Goal: Task Accomplishment & Management: Complete application form

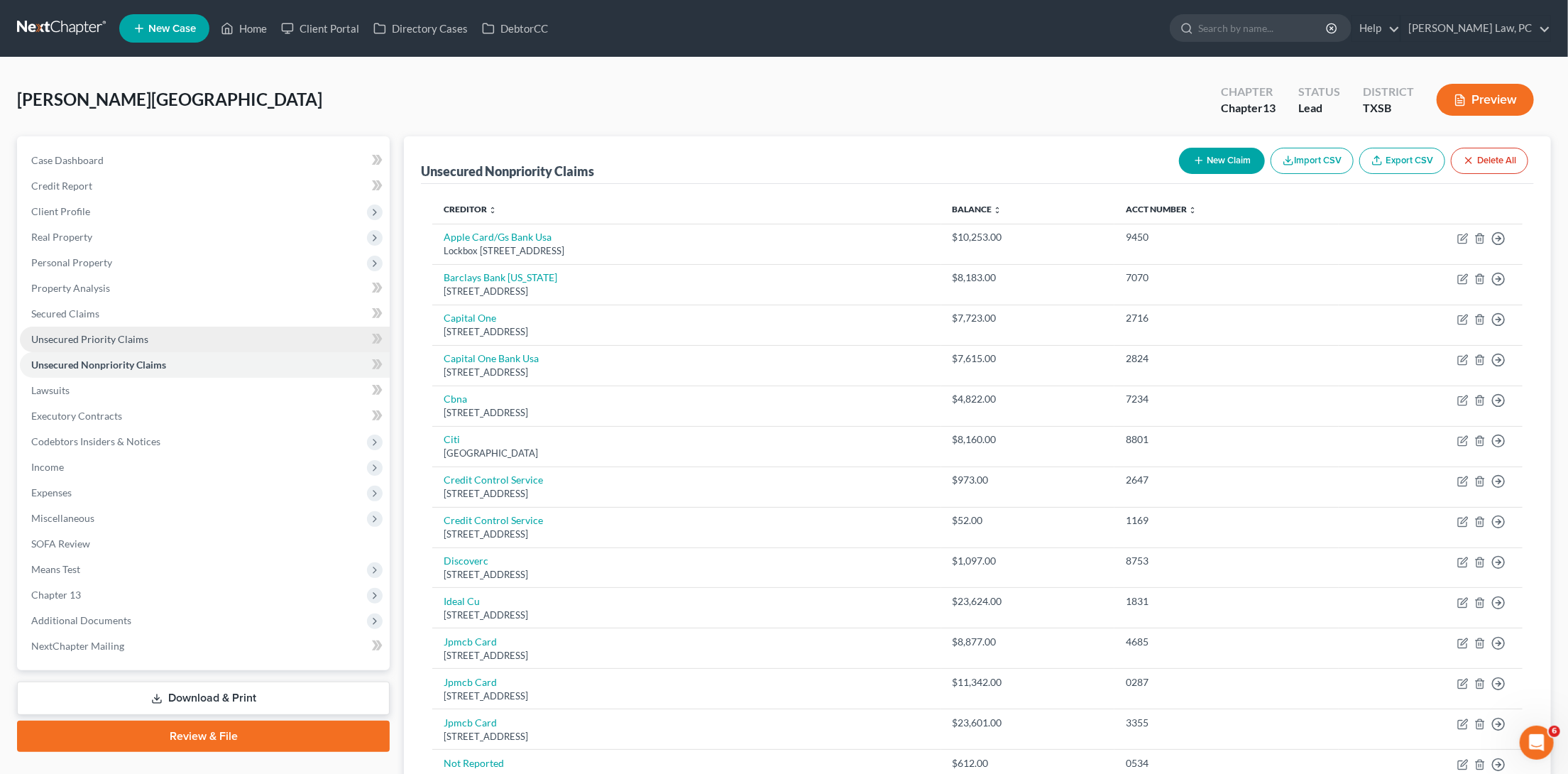
click at [125, 334] on span "Unsecured Priority Claims" at bounding box center [90, 339] width 117 height 12
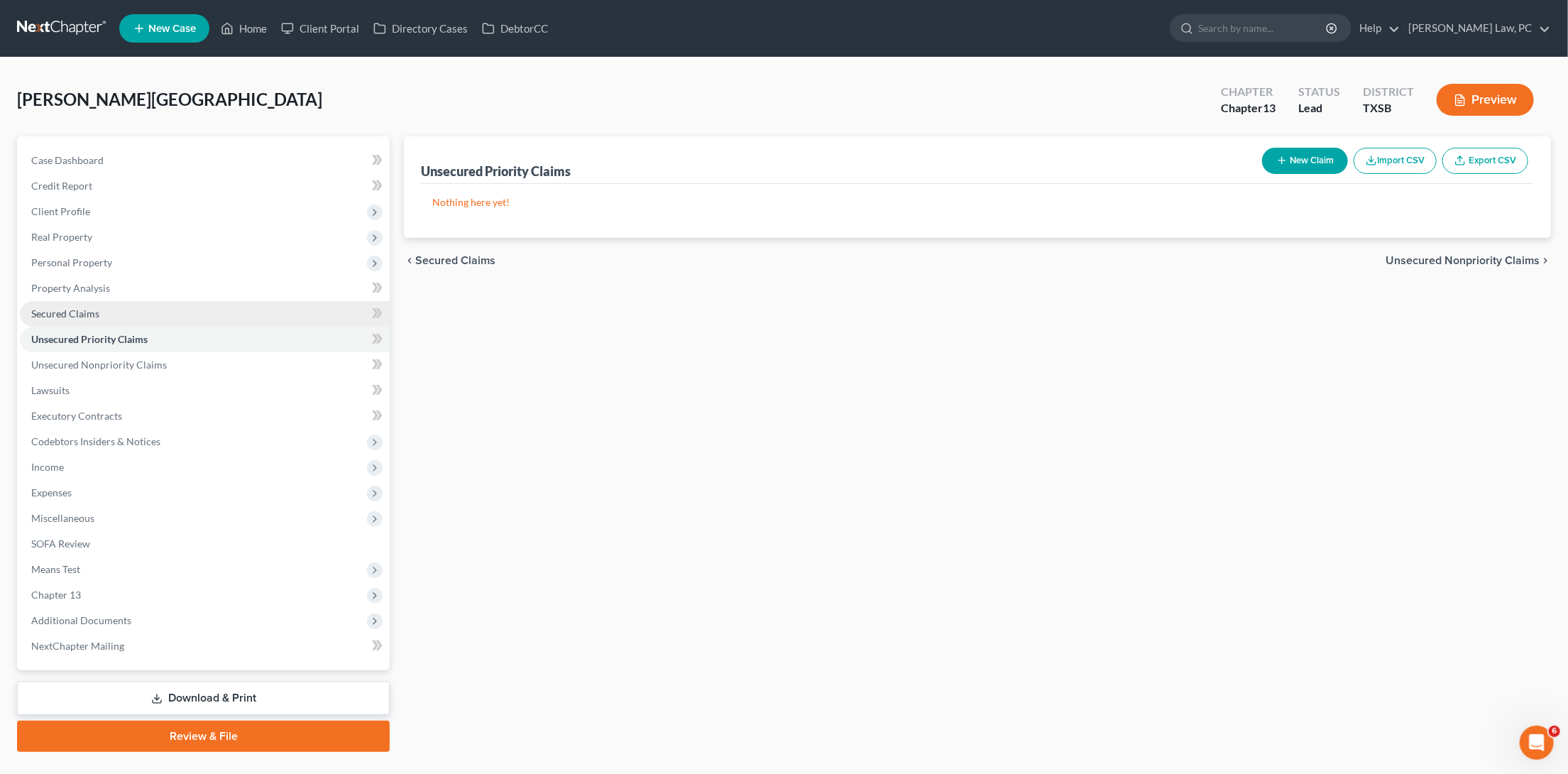
click at [195, 314] on link "Secured Claims" at bounding box center [204, 314] width 370 height 26
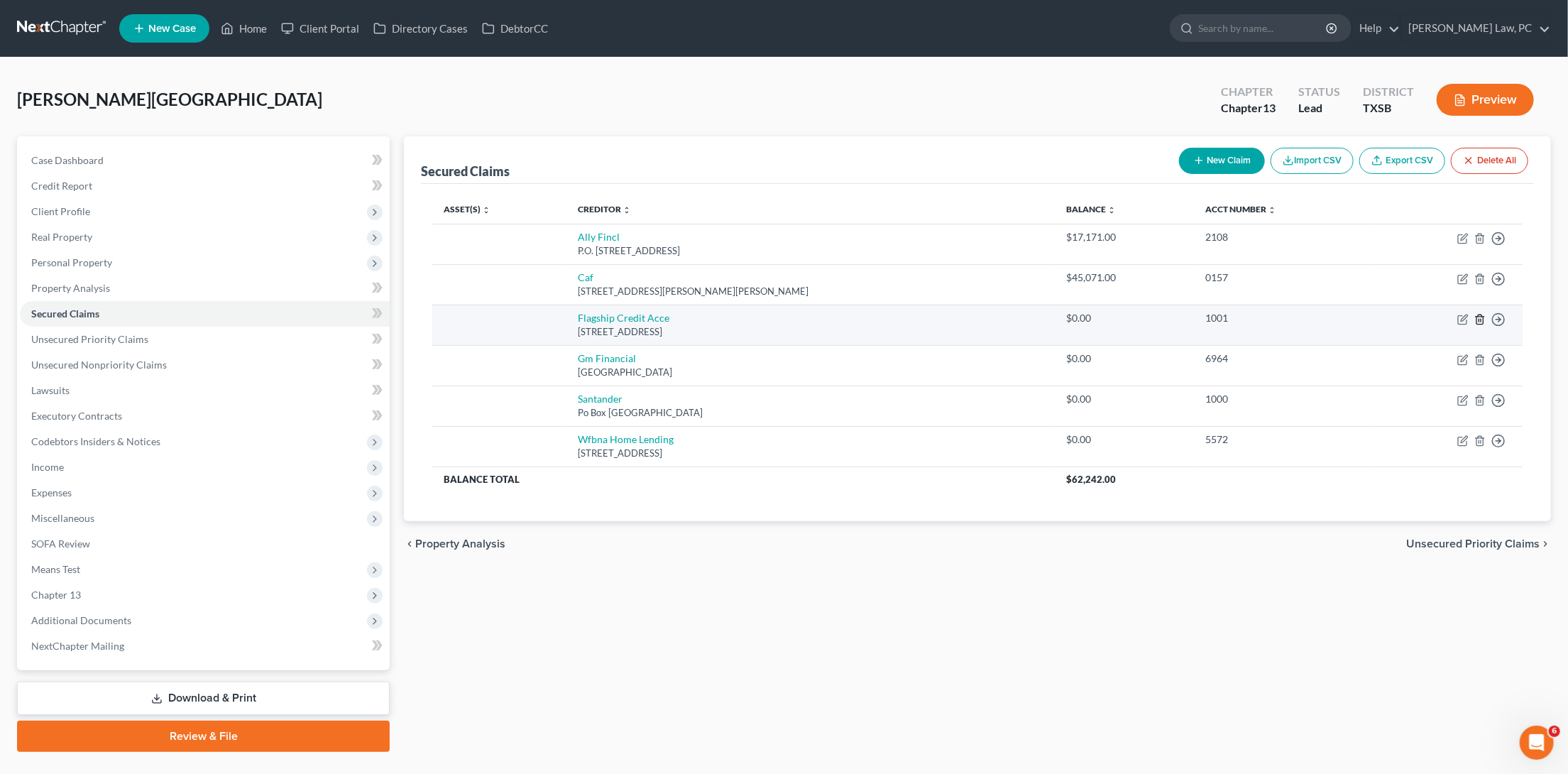
click at [1484, 317] on icon "button" at bounding box center [1479, 319] width 11 height 11
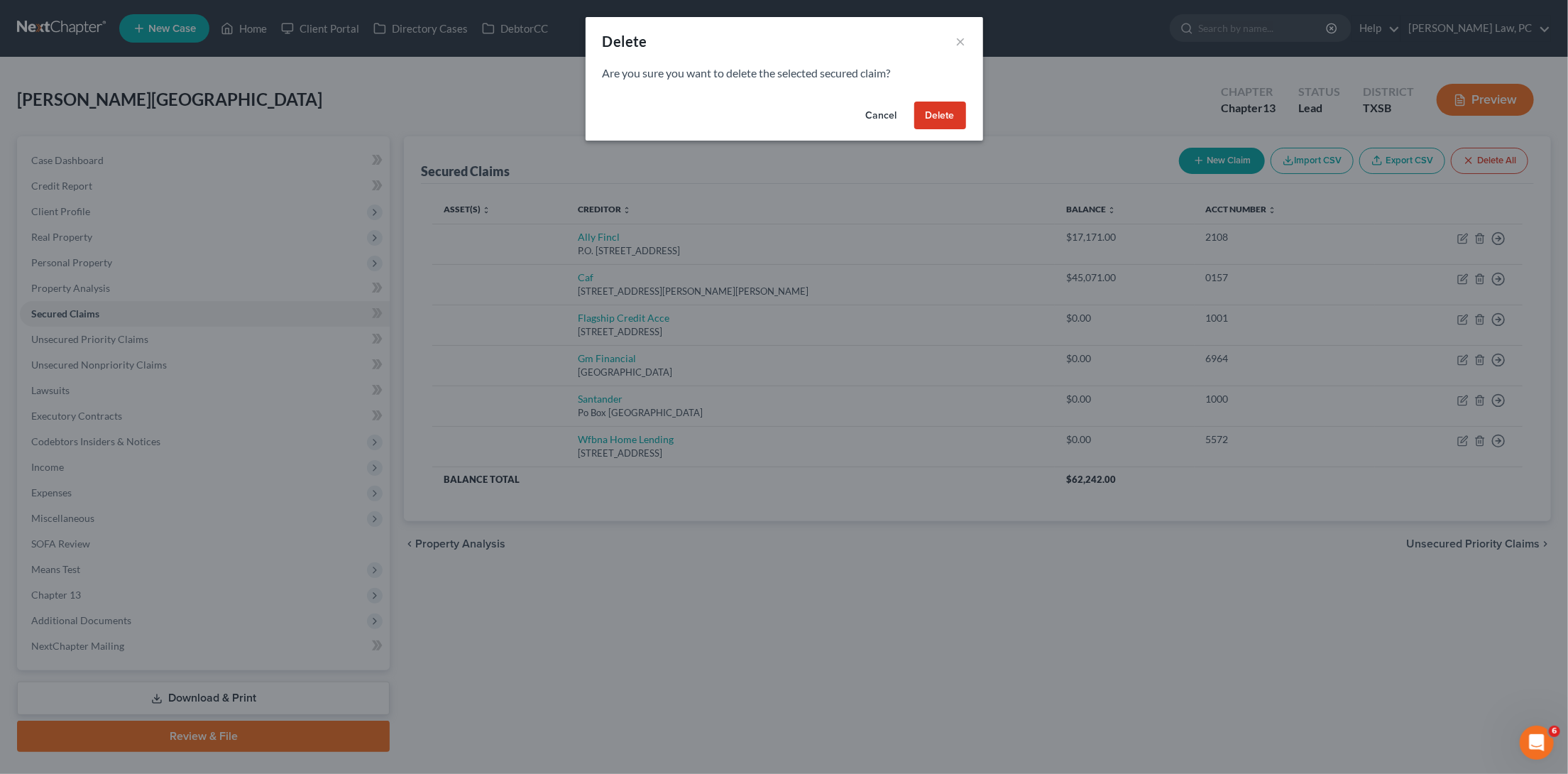
click at [938, 106] on button "Delete" at bounding box center [940, 115] width 52 height 29
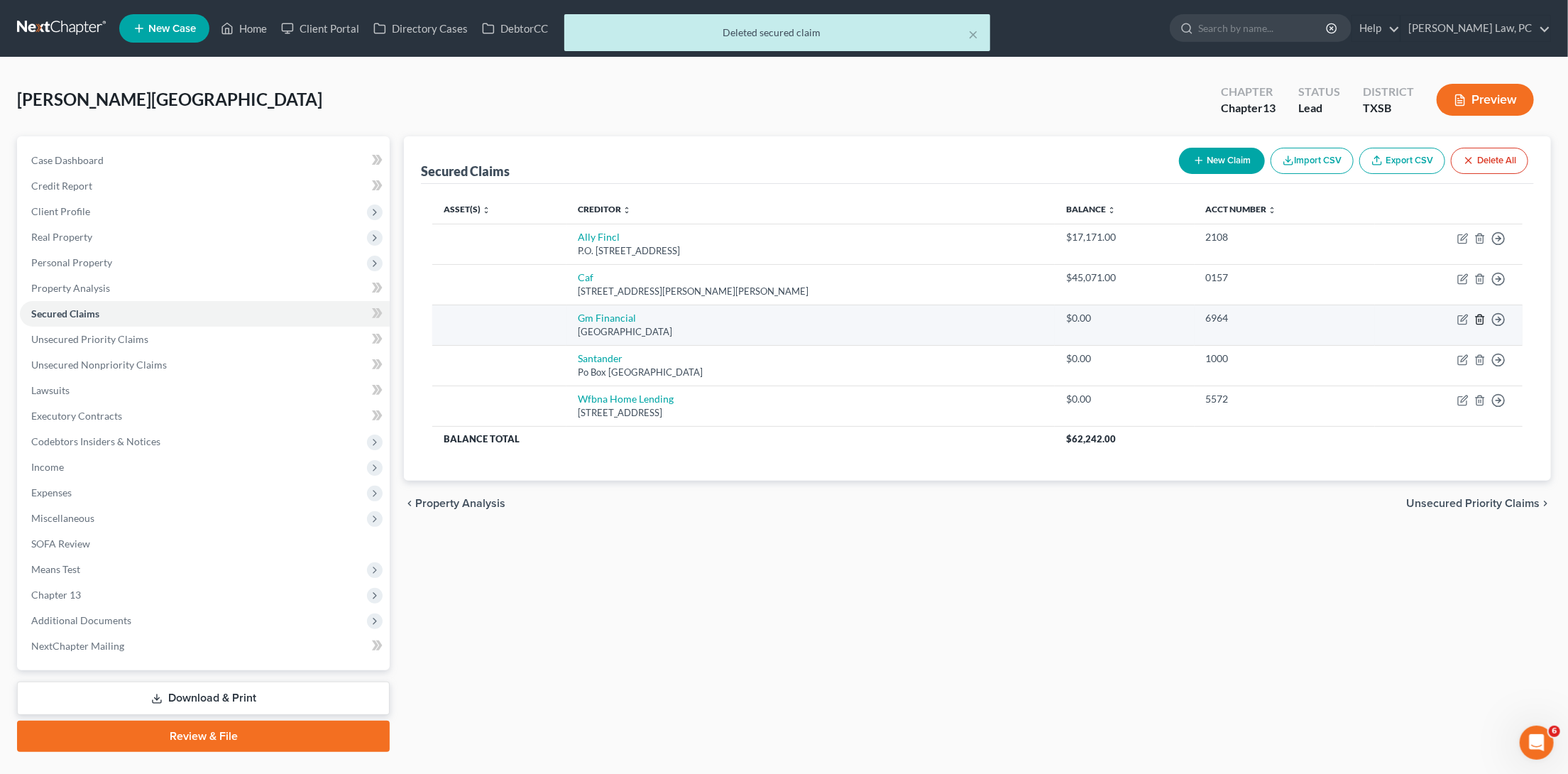
click at [1483, 314] on icon "button" at bounding box center [1480, 318] width 6 height 9
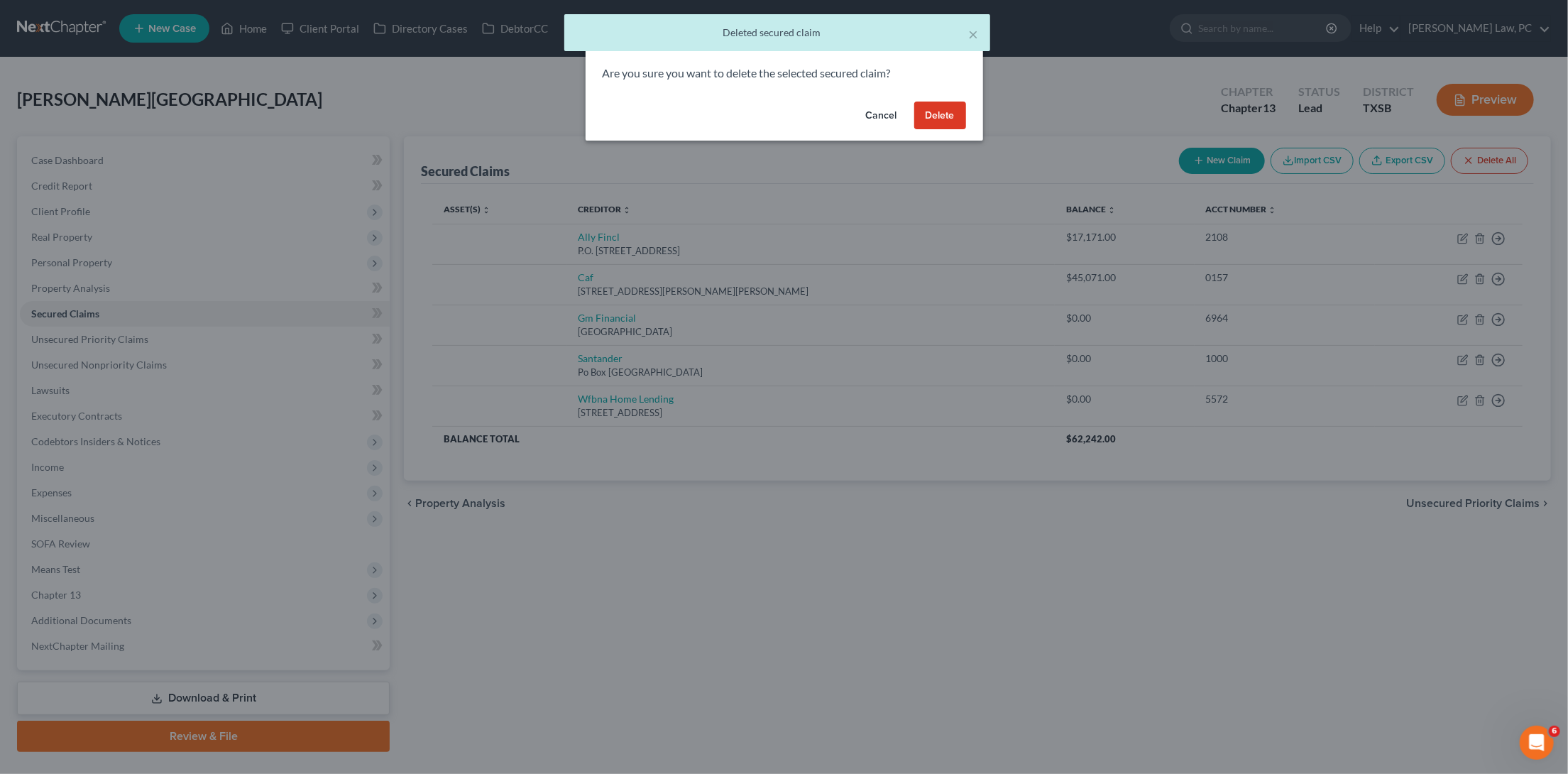
click at [948, 119] on button "Delete" at bounding box center [940, 115] width 52 height 29
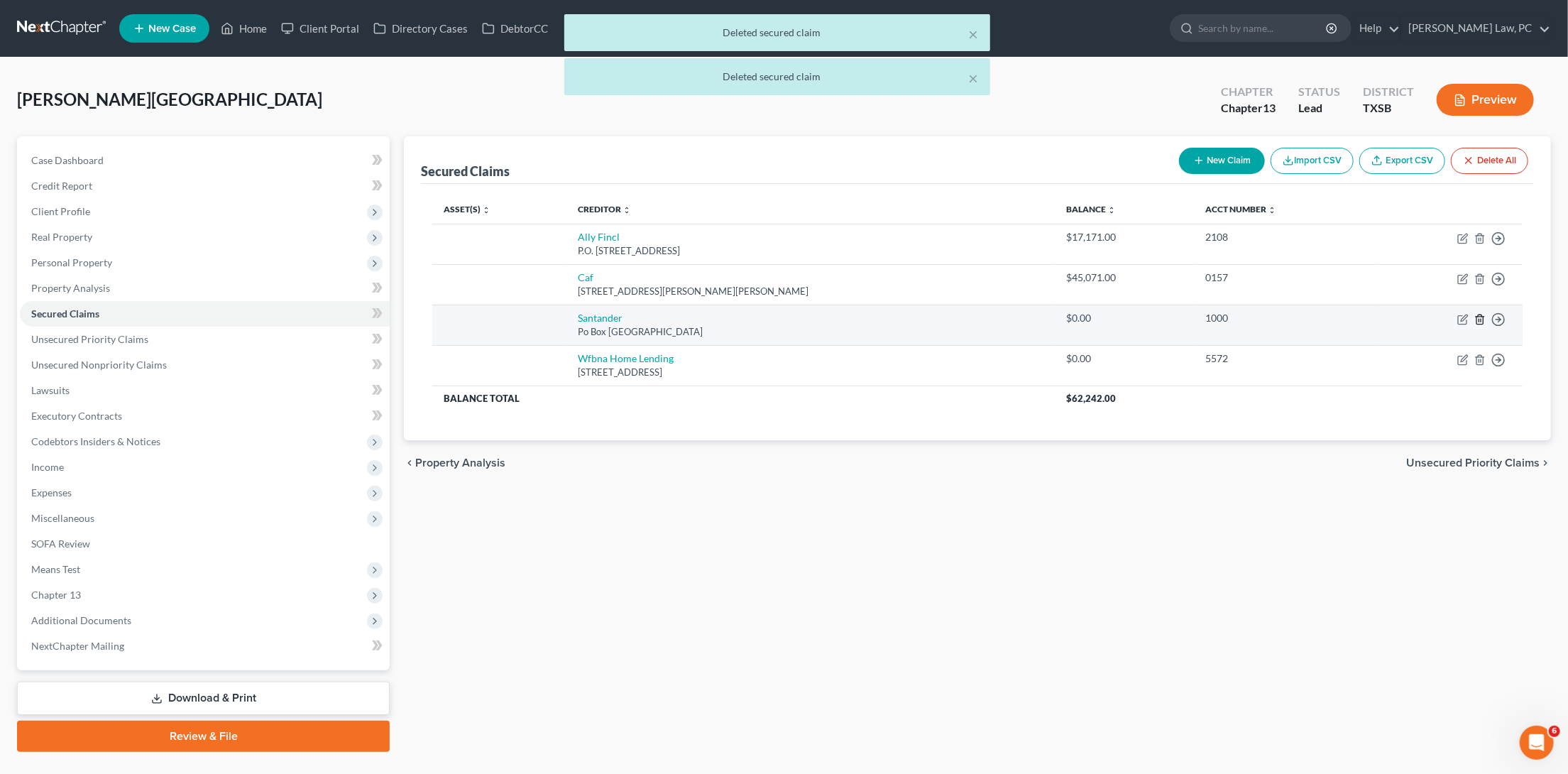
click at [1479, 314] on icon "button" at bounding box center [1479, 319] width 11 height 11
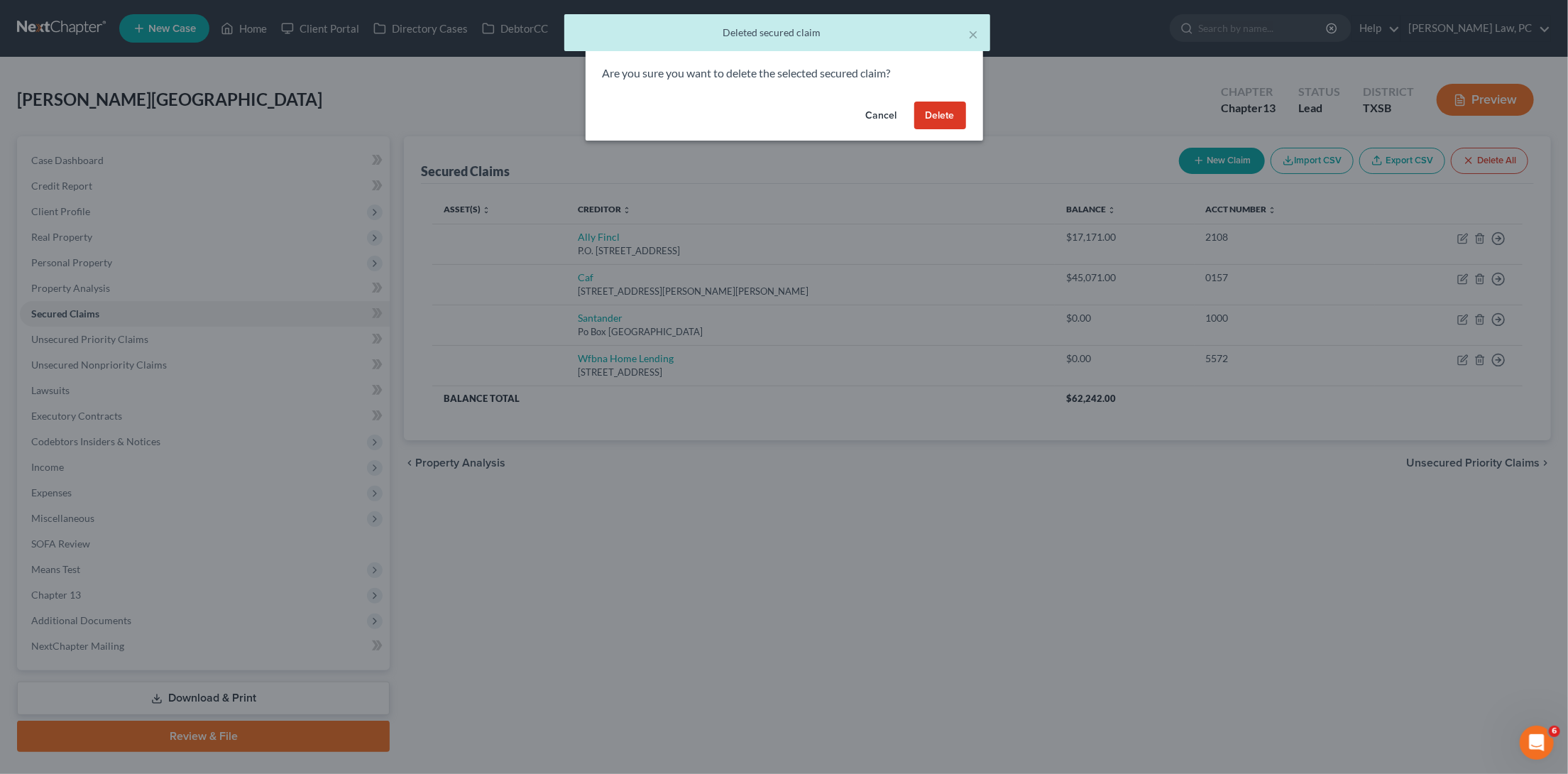
click at [934, 106] on button "Delete" at bounding box center [940, 115] width 52 height 29
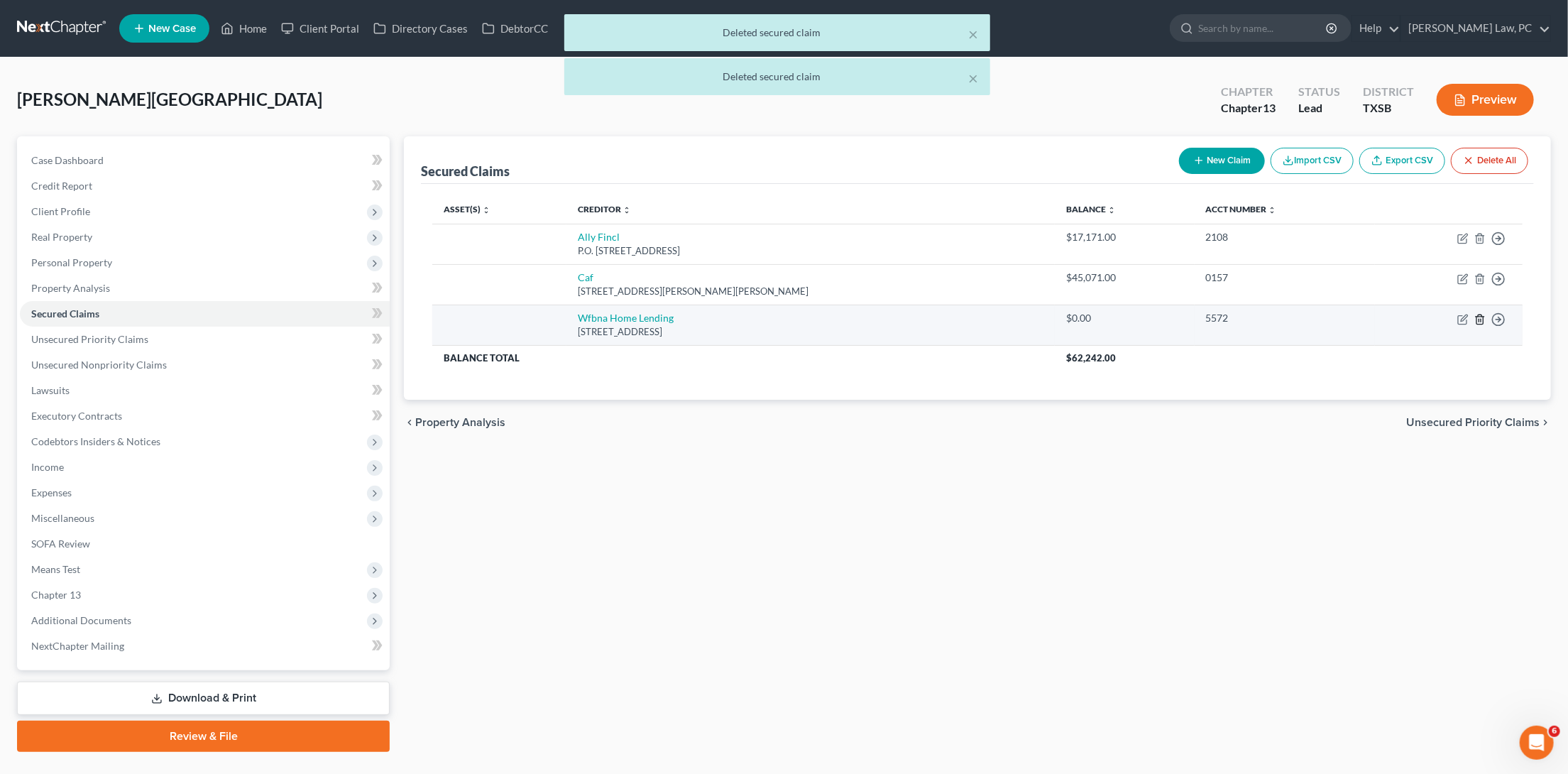
click at [1479, 316] on icon "button" at bounding box center [1479, 319] width 11 height 11
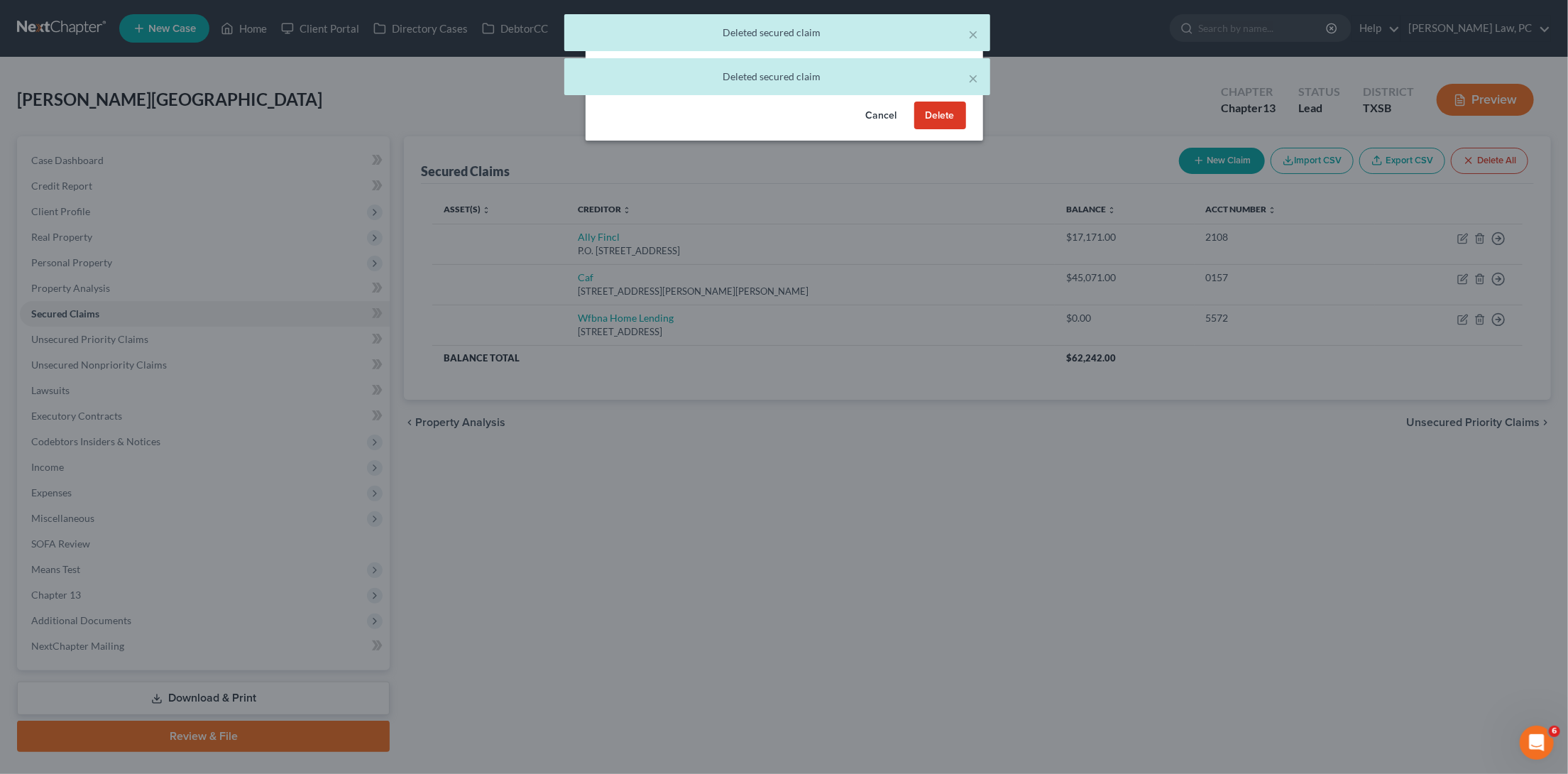
click at [940, 115] on button "Delete" at bounding box center [940, 115] width 52 height 29
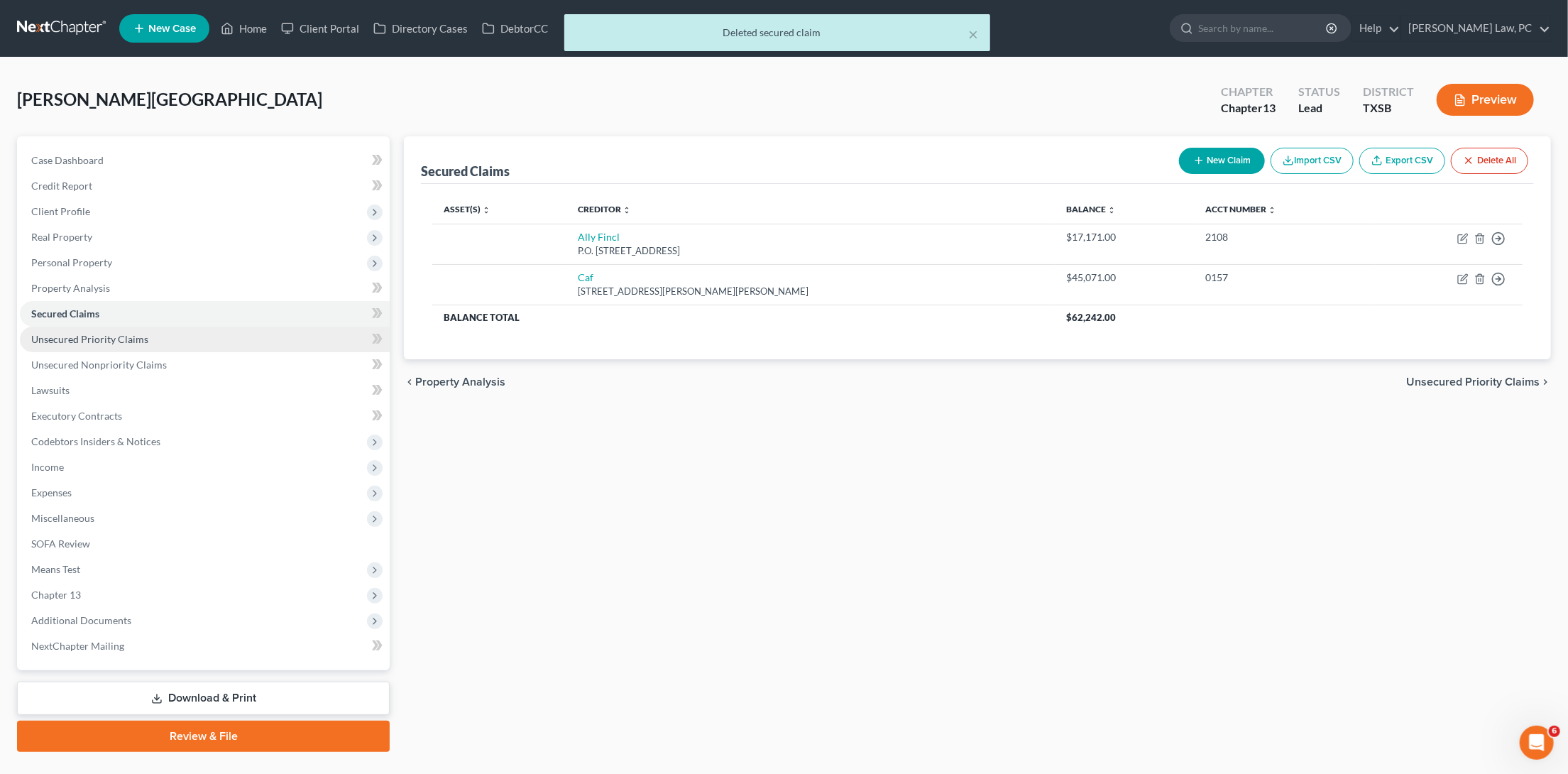
click at [304, 334] on link "Unsecured Priority Claims" at bounding box center [204, 339] width 370 height 26
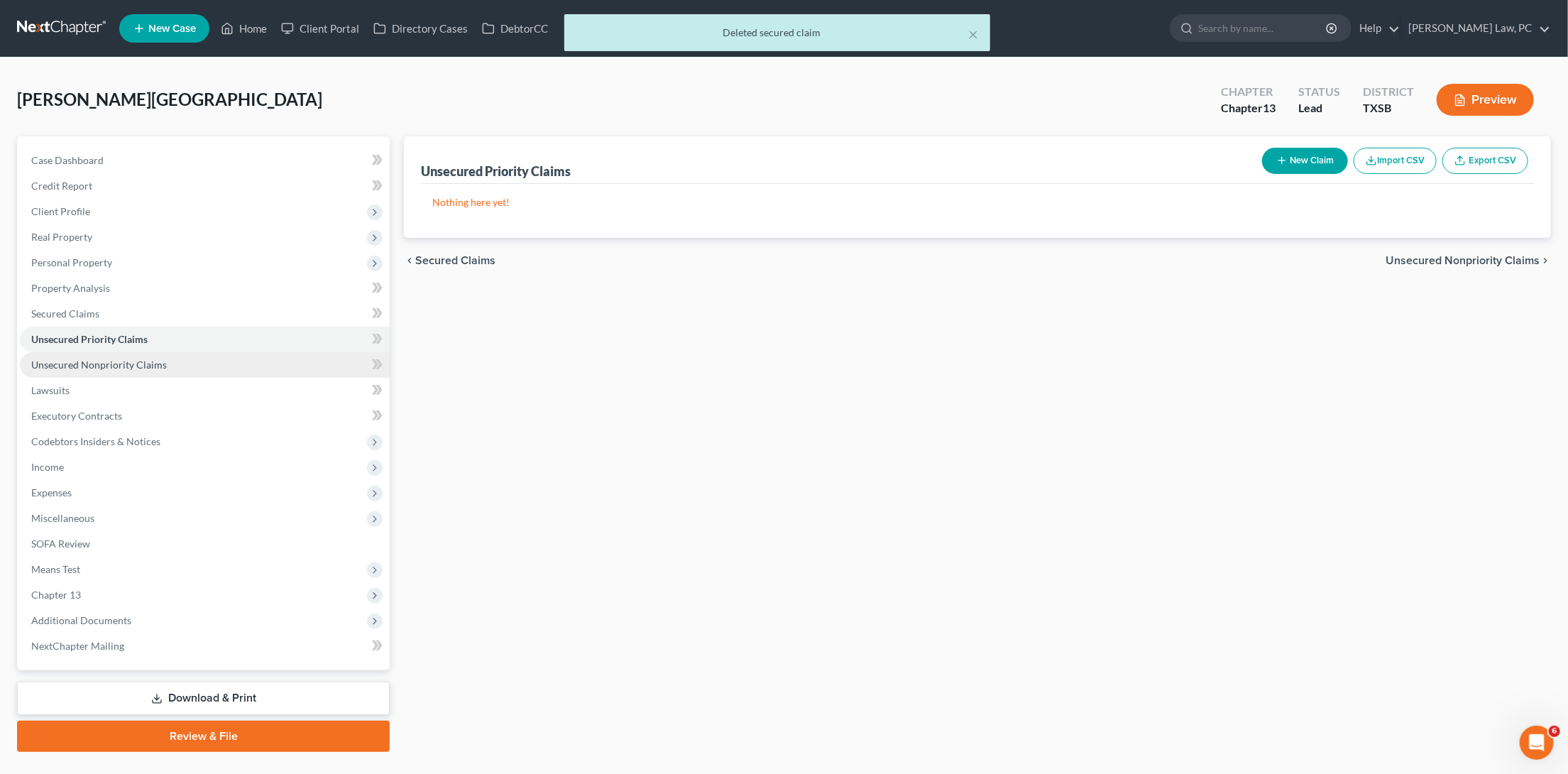
click at [293, 352] on link "Unsecured Nonpriority Claims" at bounding box center [204, 365] width 370 height 26
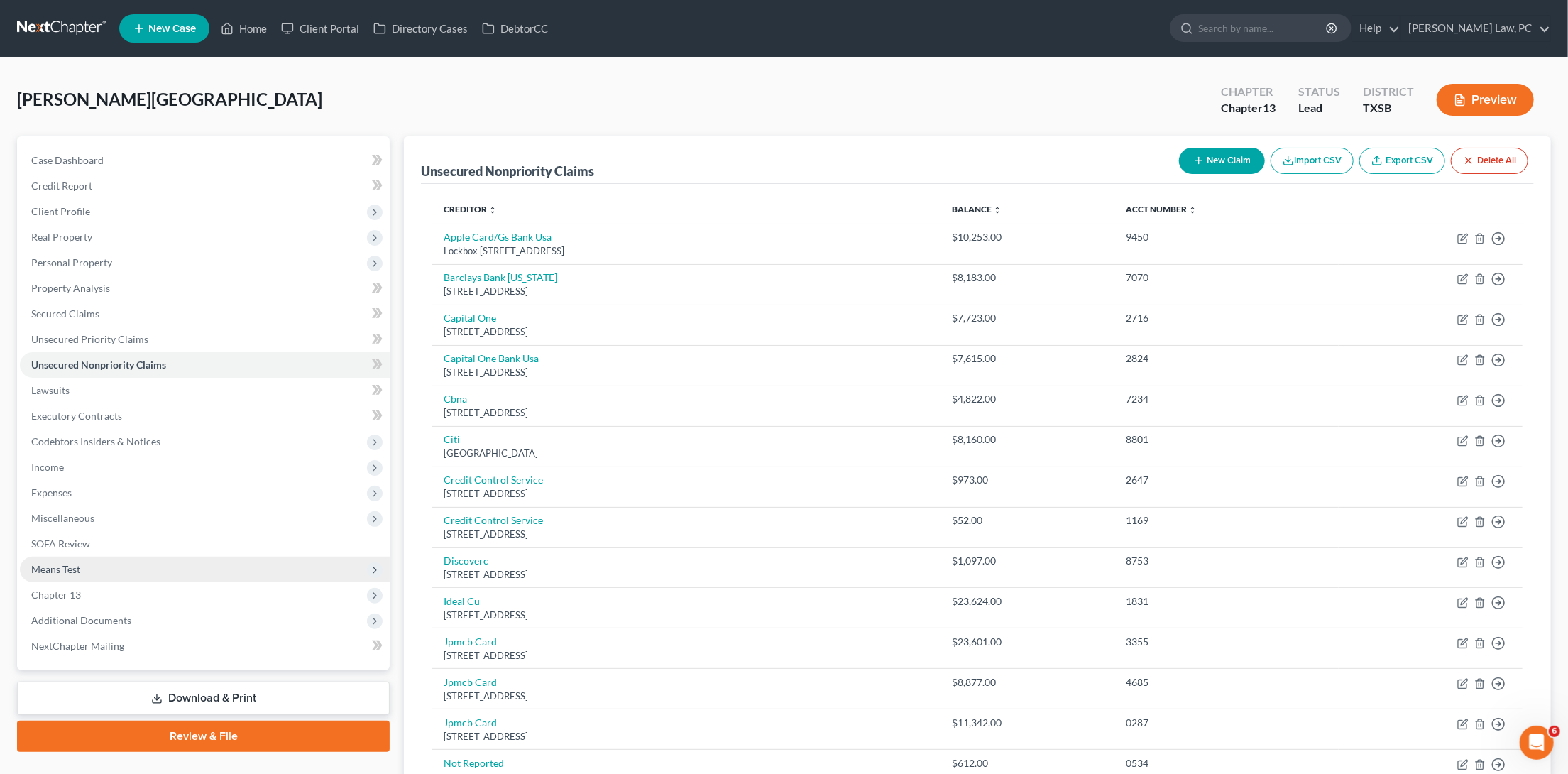
click at [93, 383] on link "Lawsuits" at bounding box center [204, 390] width 370 height 26
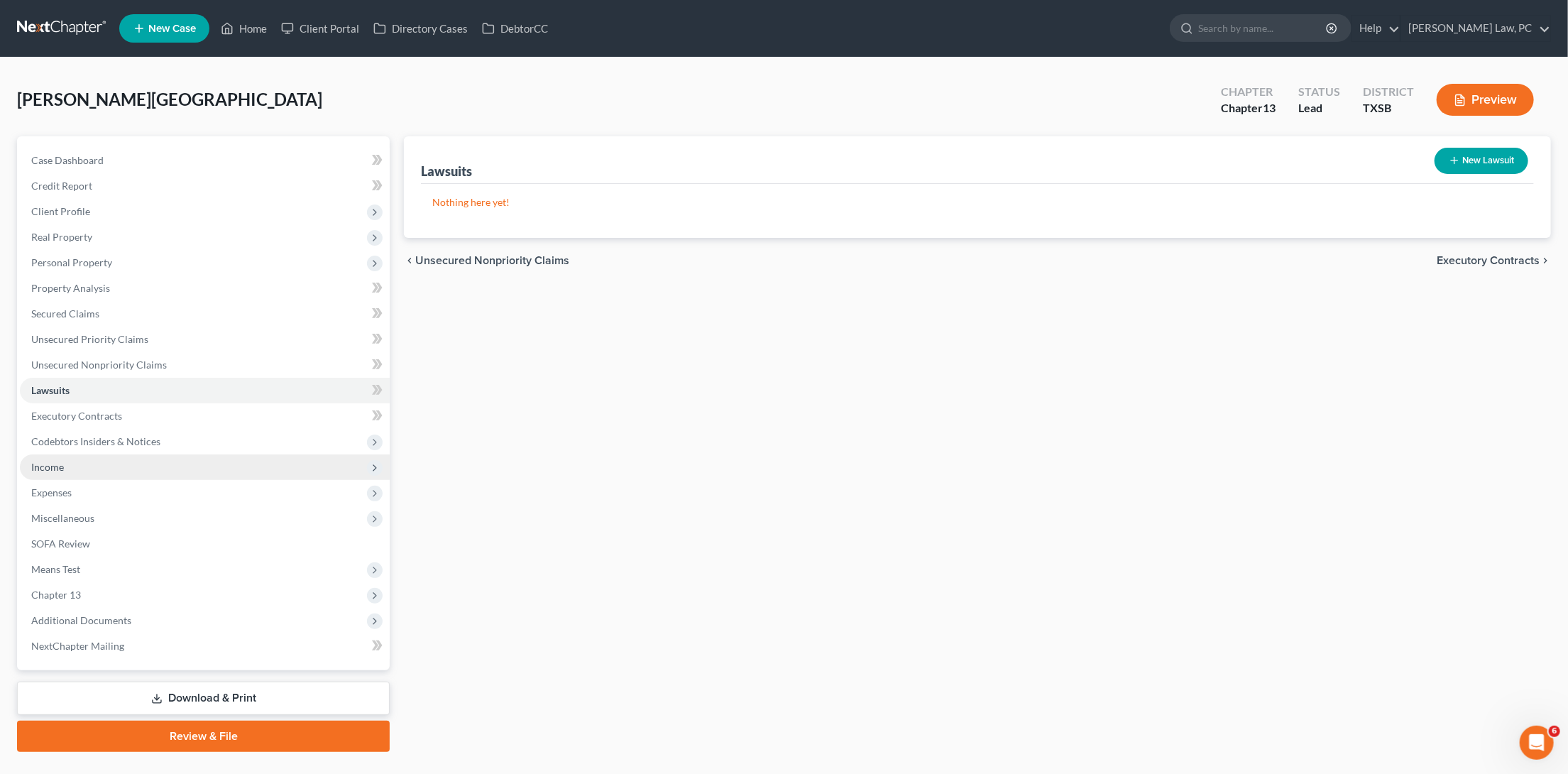
click at [56, 461] on span "Income" at bounding box center [48, 467] width 33 height 12
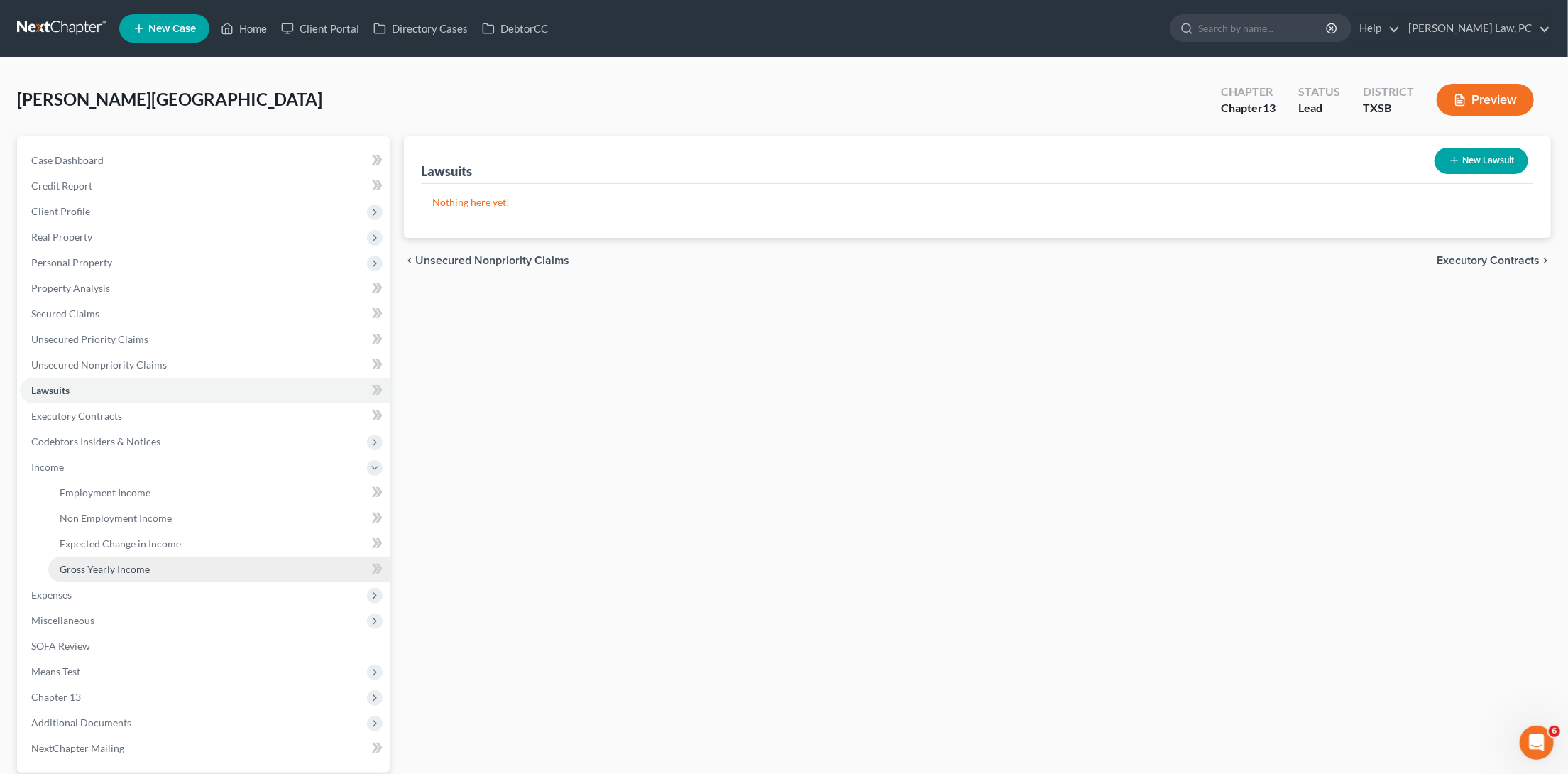
click at [102, 563] on span "Gross Yearly Income" at bounding box center [104, 569] width 90 height 12
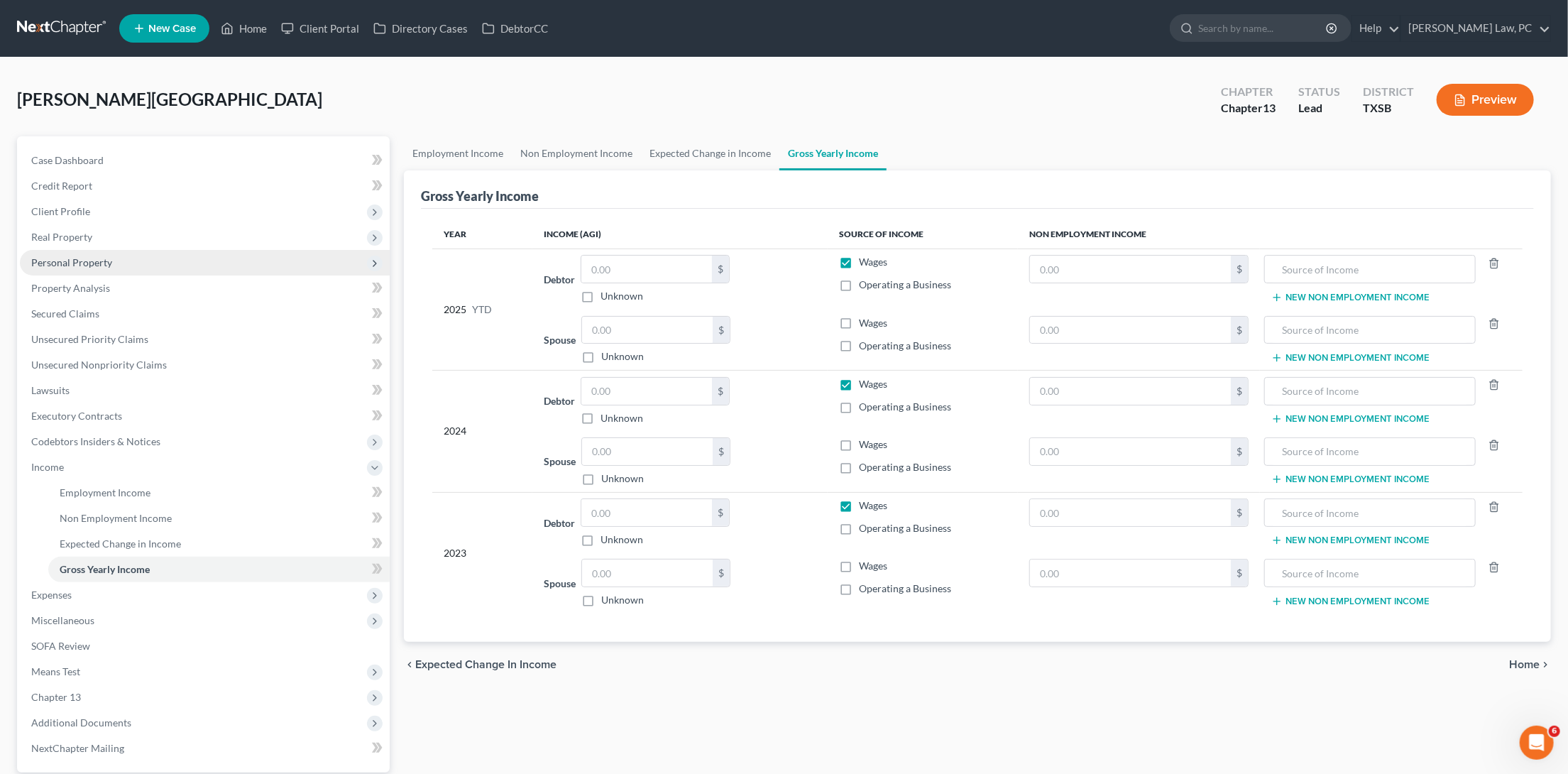
click at [91, 257] on span "Personal Property" at bounding box center [72, 263] width 81 height 12
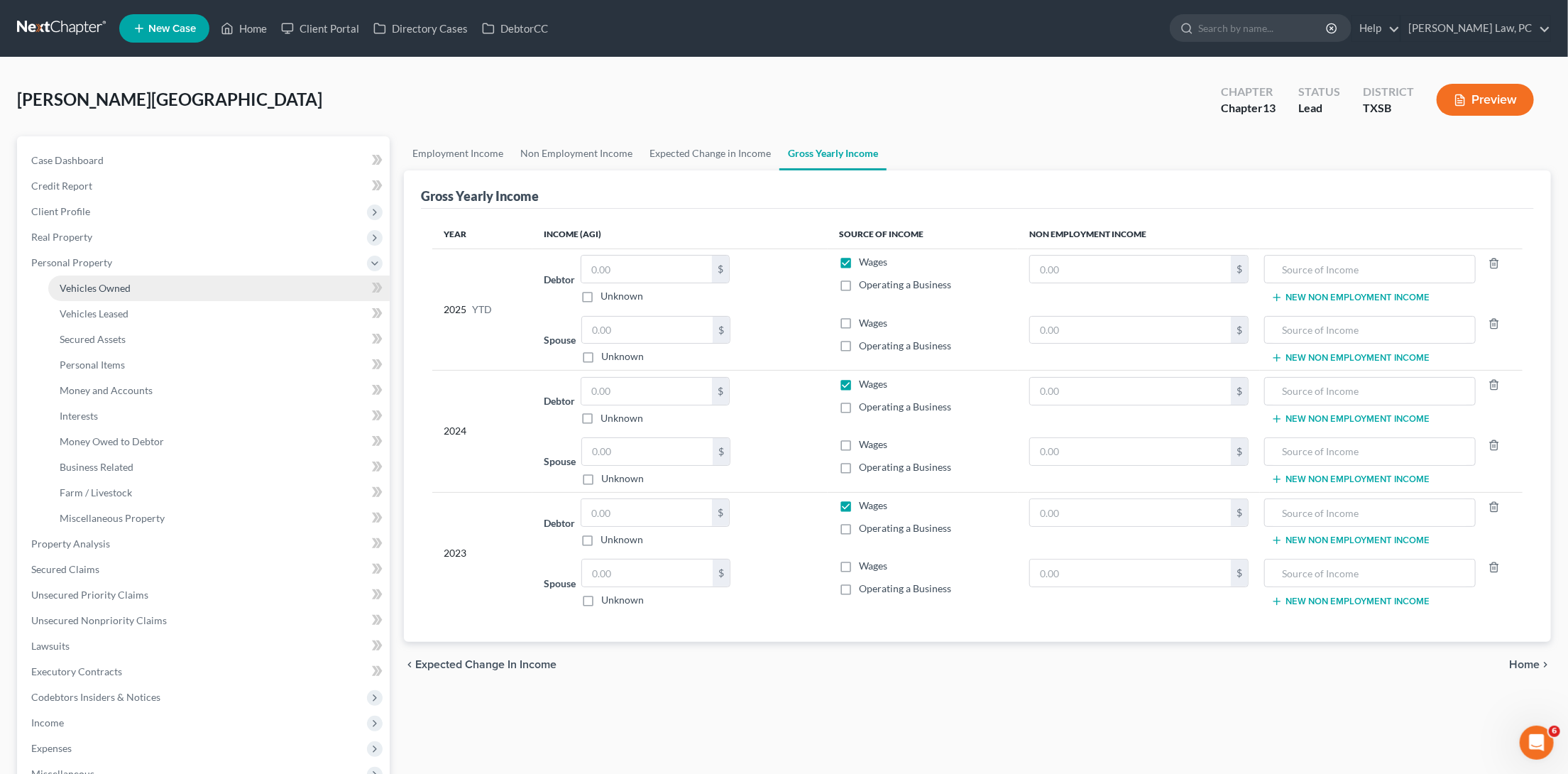
click at [90, 281] on span "Vehicles Owned" at bounding box center [95, 287] width 71 height 12
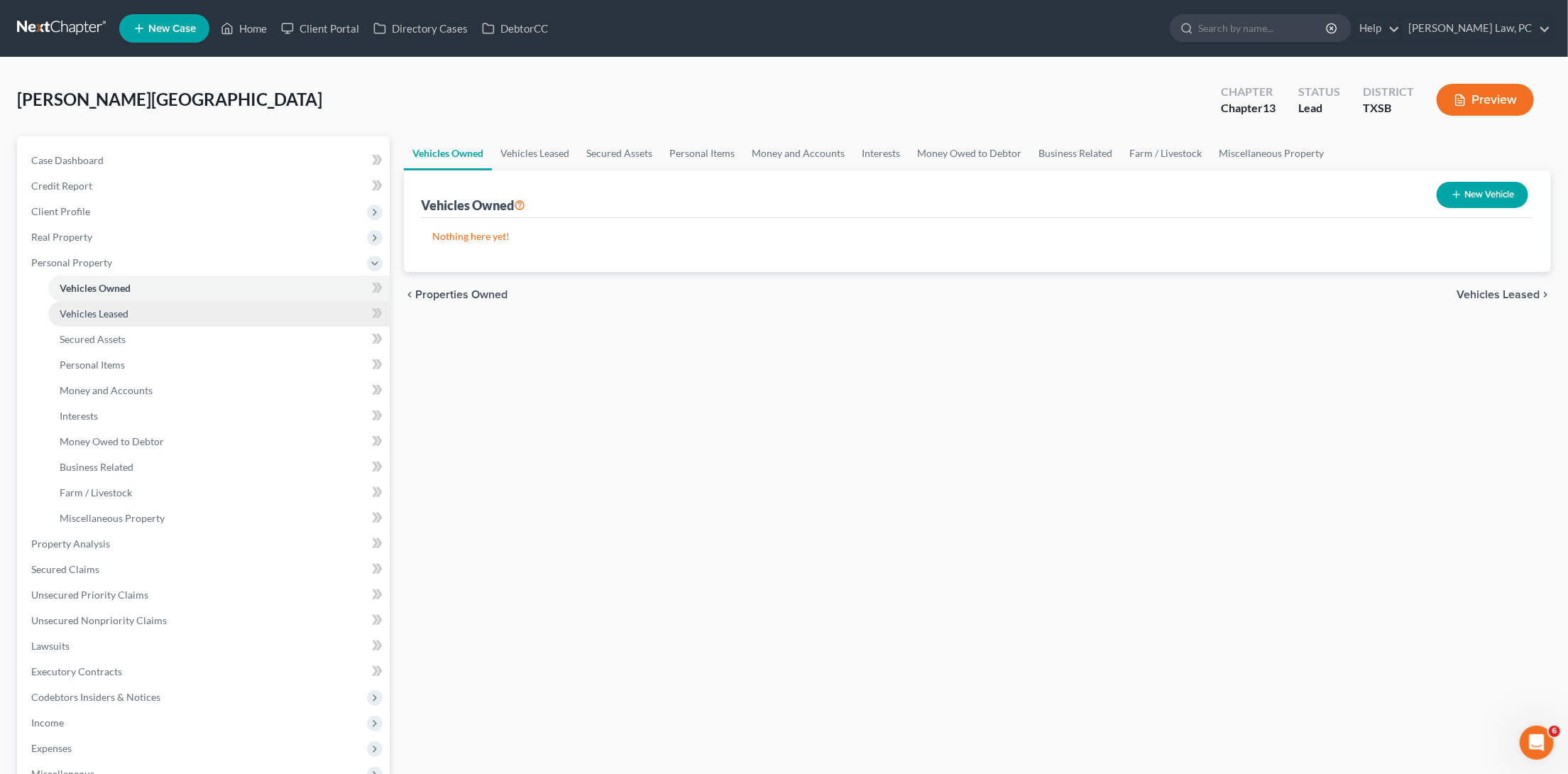
click at [94, 307] on span "Vehicles Leased" at bounding box center [93, 313] width 68 height 12
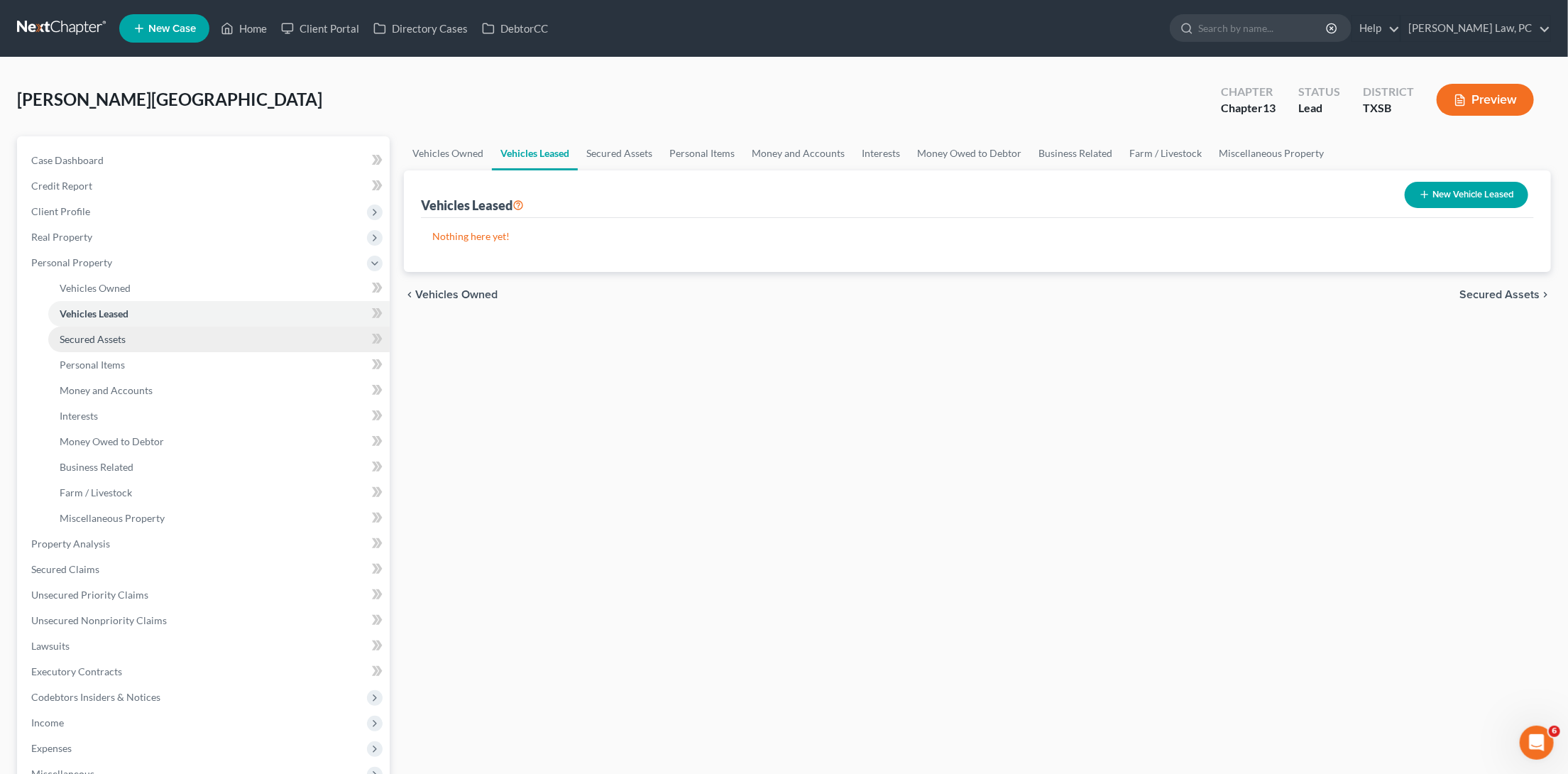
click at [107, 333] on span "Secured Assets" at bounding box center [92, 339] width 66 height 12
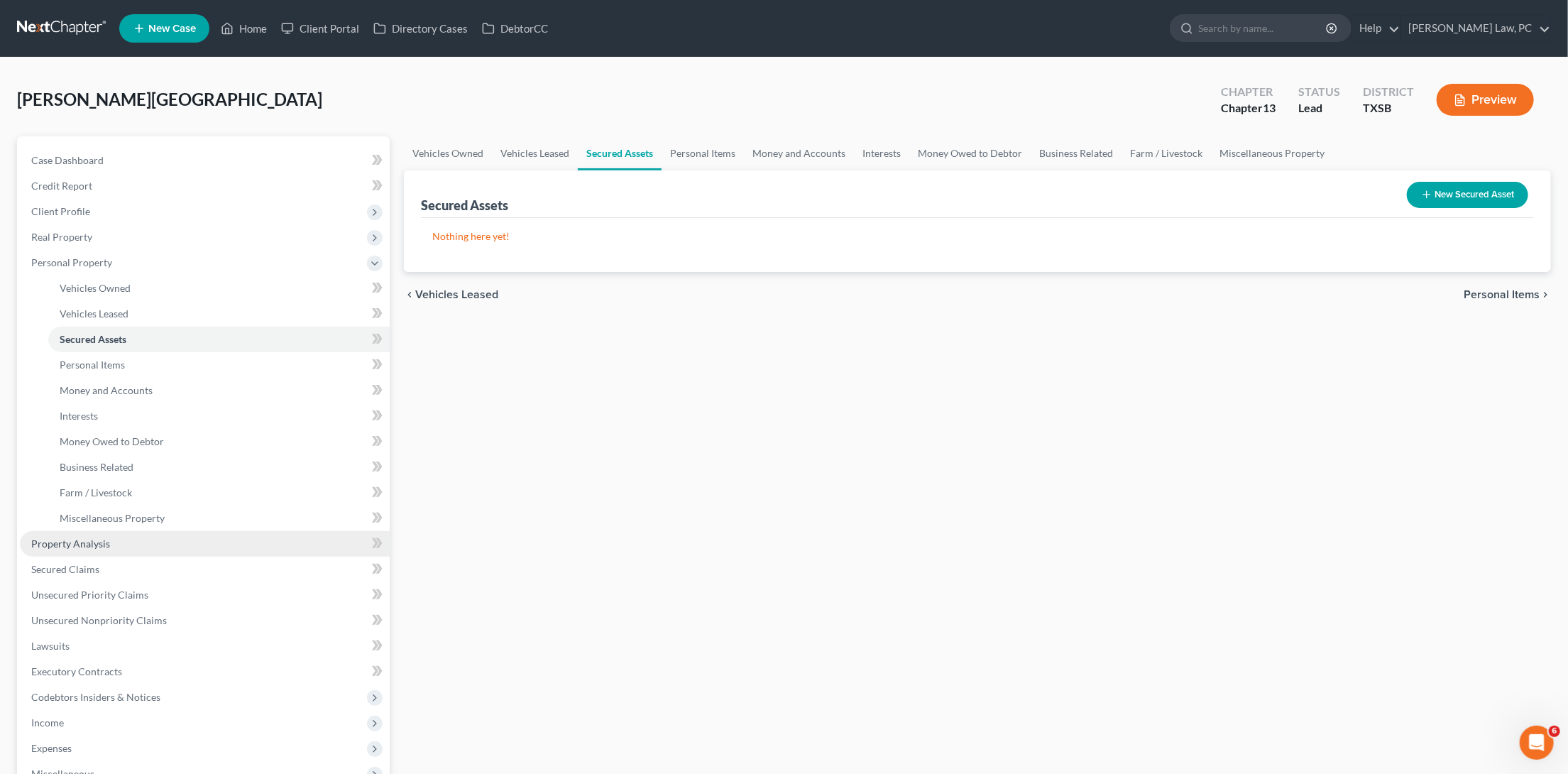
click at [47, 537] on span "Property Analysis" at bounding box center [70, 543] width 78 height 12
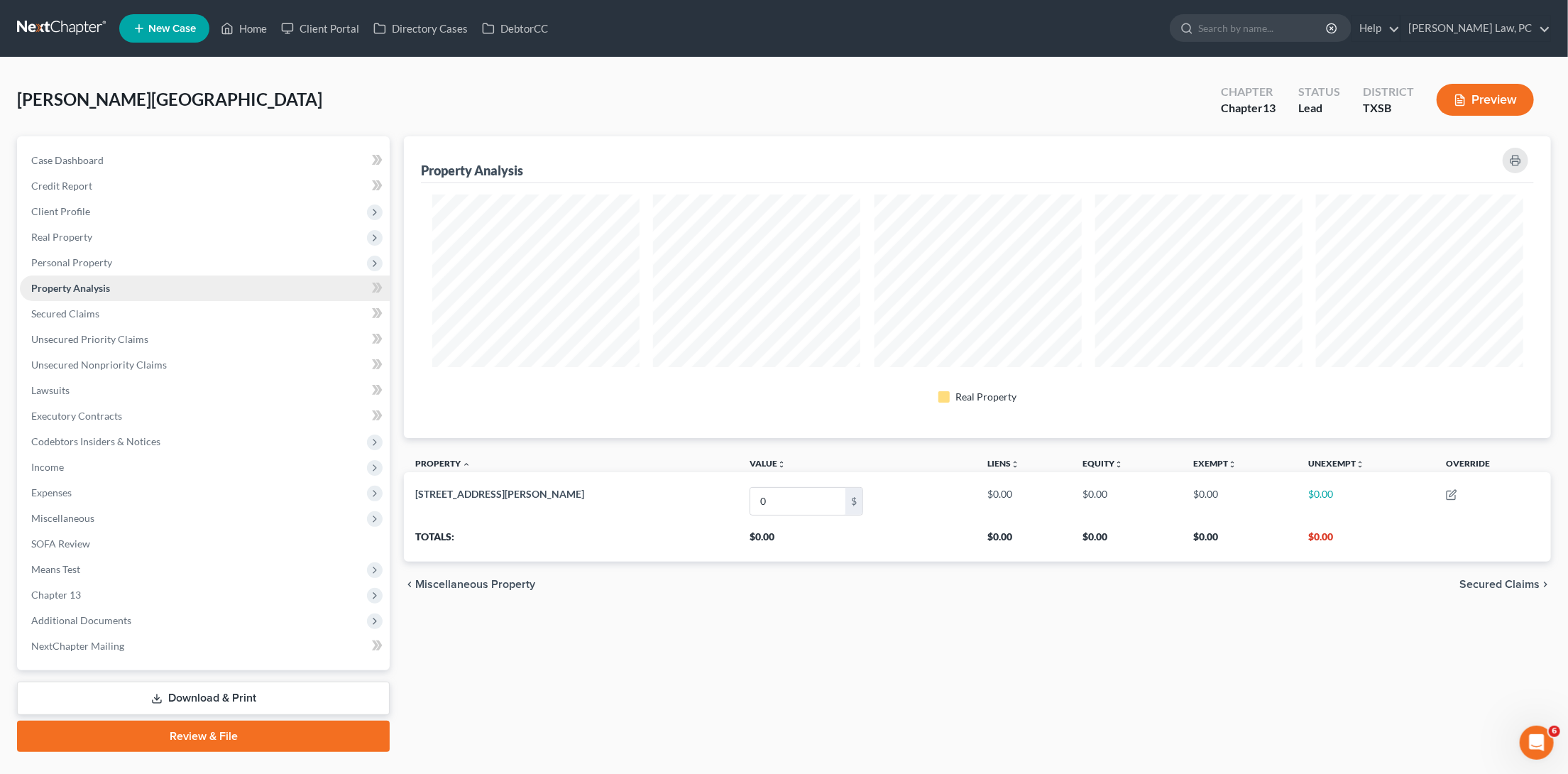
scroll to position [301, 1147]
click at [129, 181] on link "Credit Report" at bounding box center [204, 186] width 370 height 26
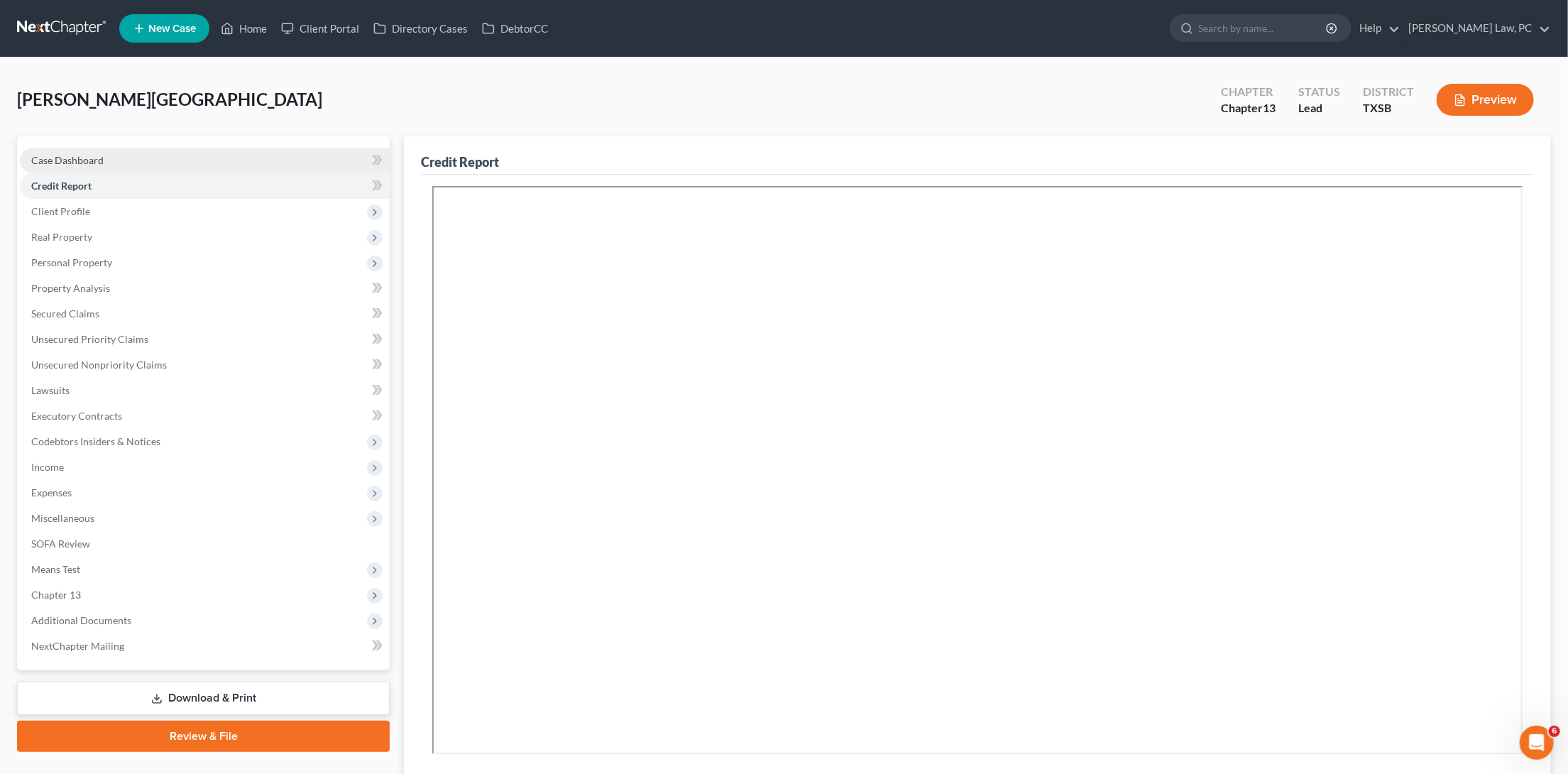
click at [76, 156] on span "Case Dashboard" at bounding box center [67, 160] width 72 height 12
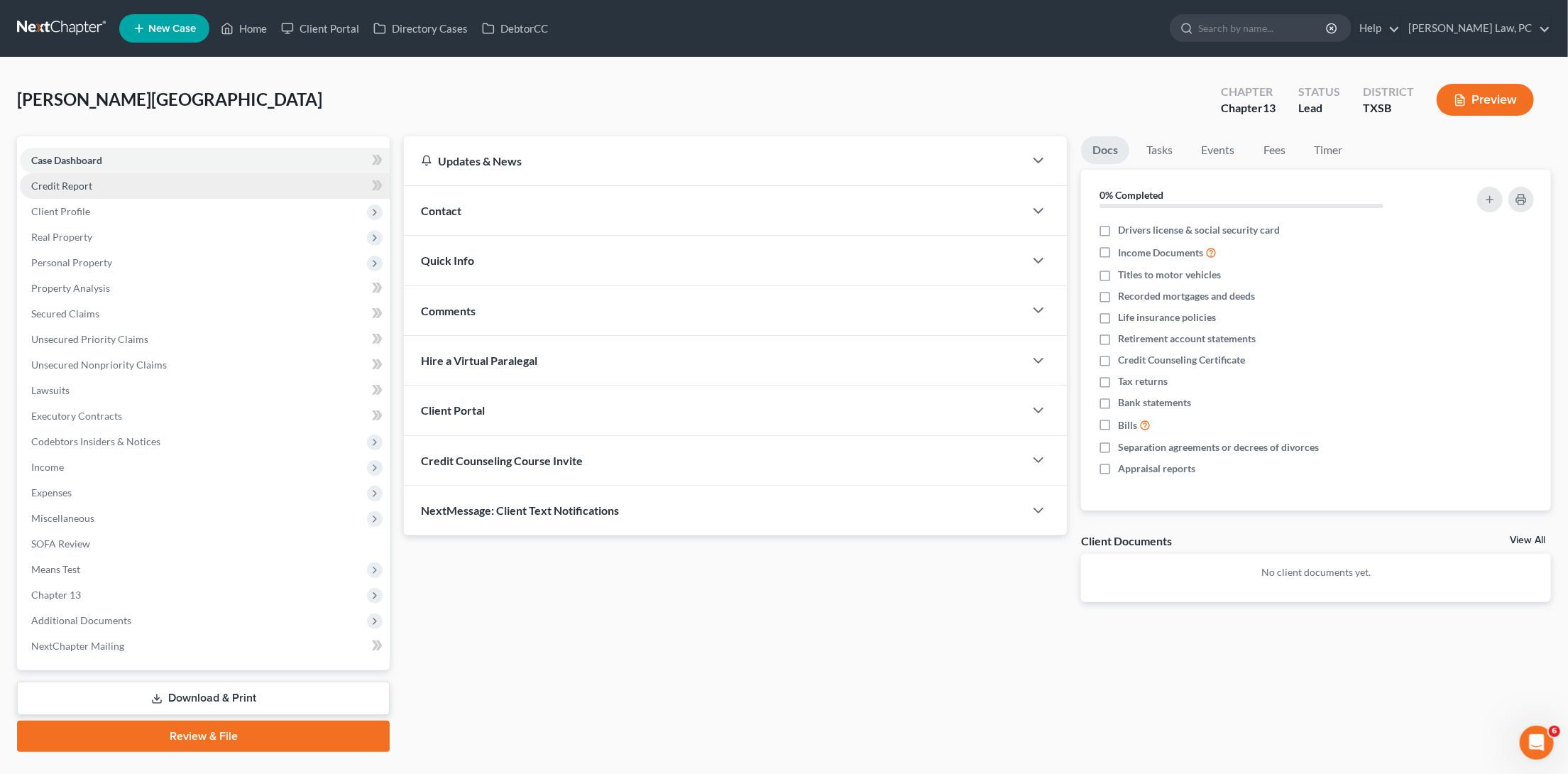
click at [77, 186] on span "Credit Report" at bounding box center [62, 185] width 61 height 12
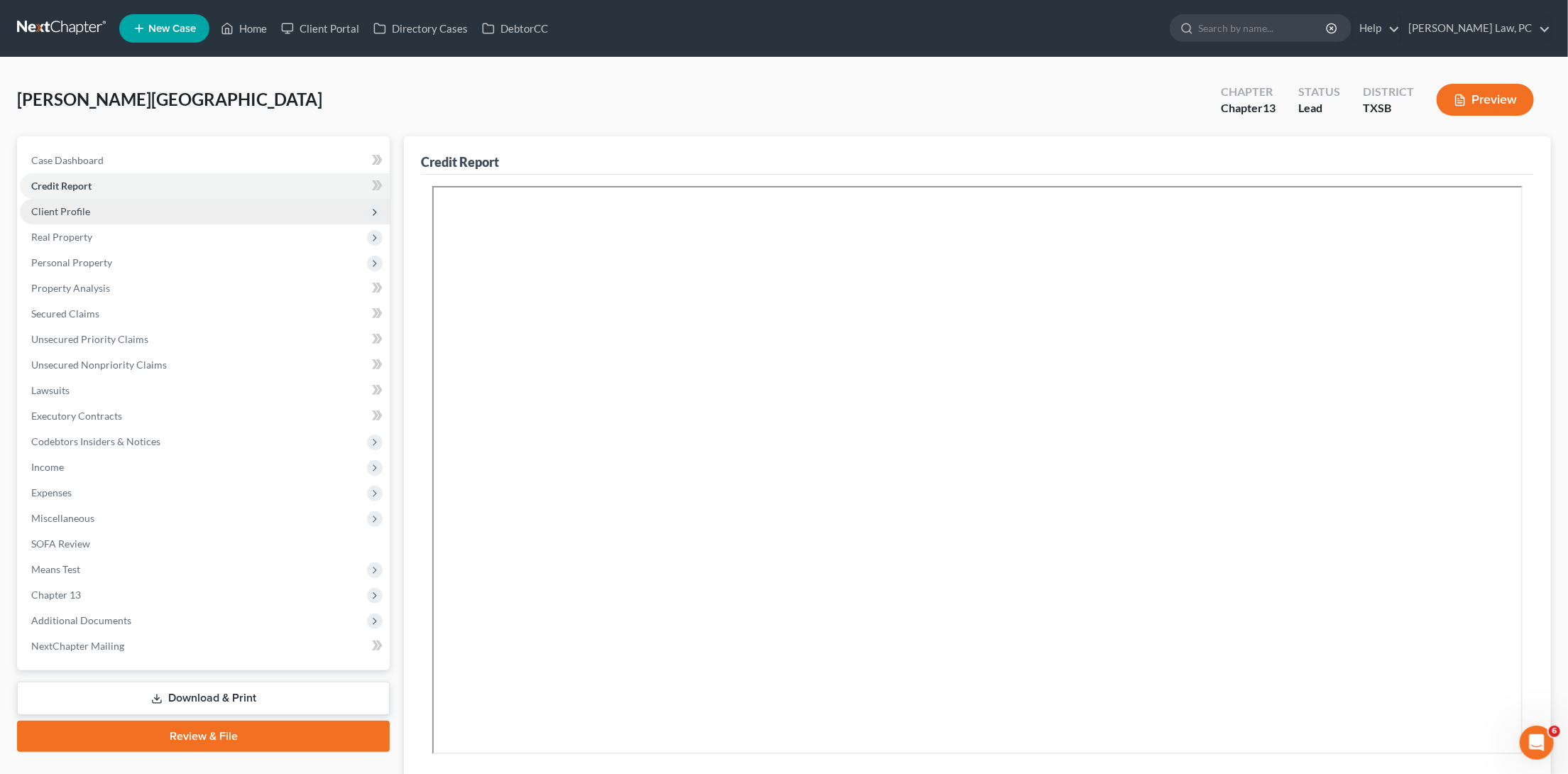
click at [89, 215] on span "Client Profile" at bounding box center [204, 212] width 370 height 26
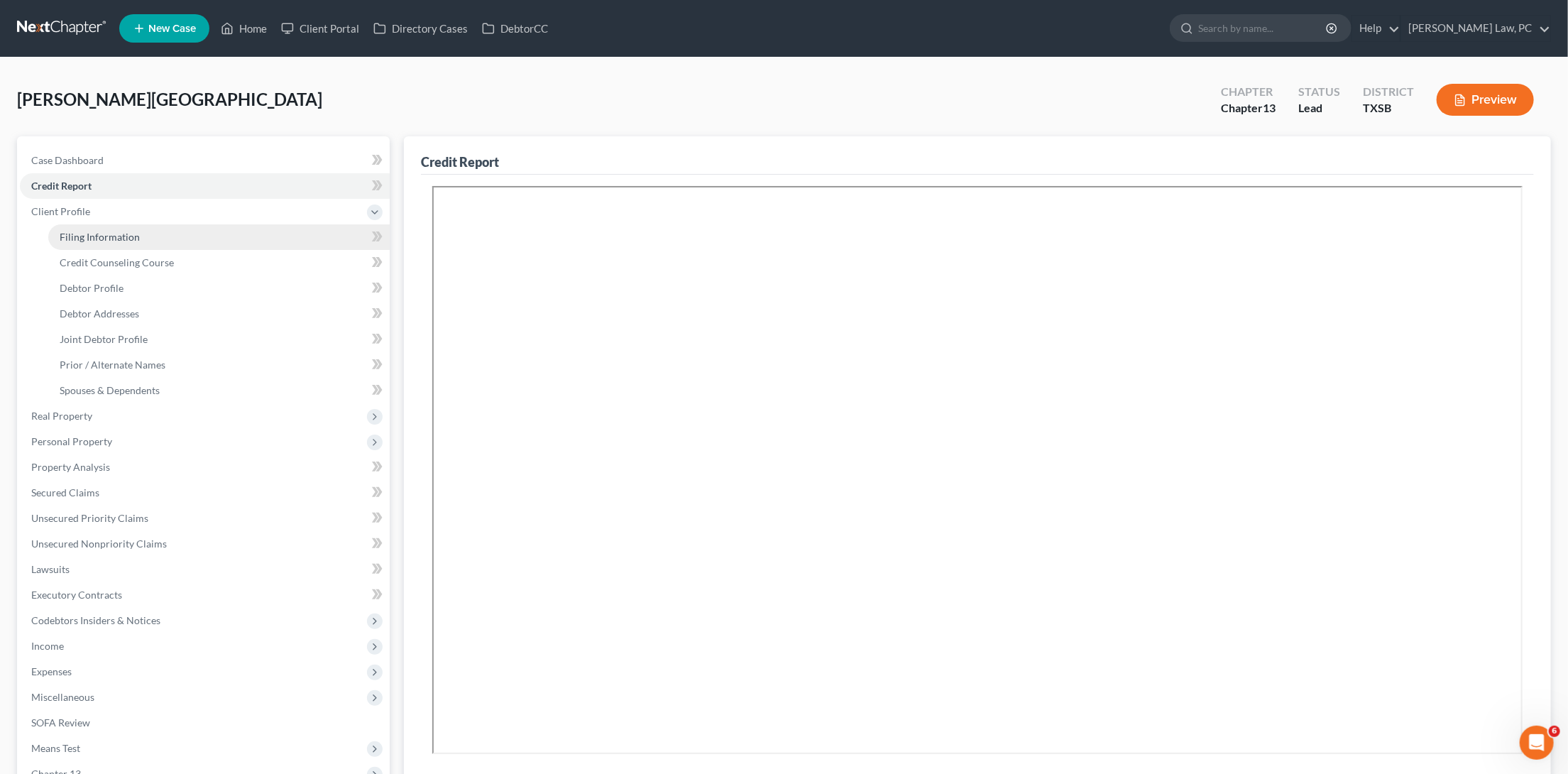
click at [93, 231] on span "Filing Information" at bounding box center [99, 237] width 80 height 12
select select "1"
select select "3"
select select "79"
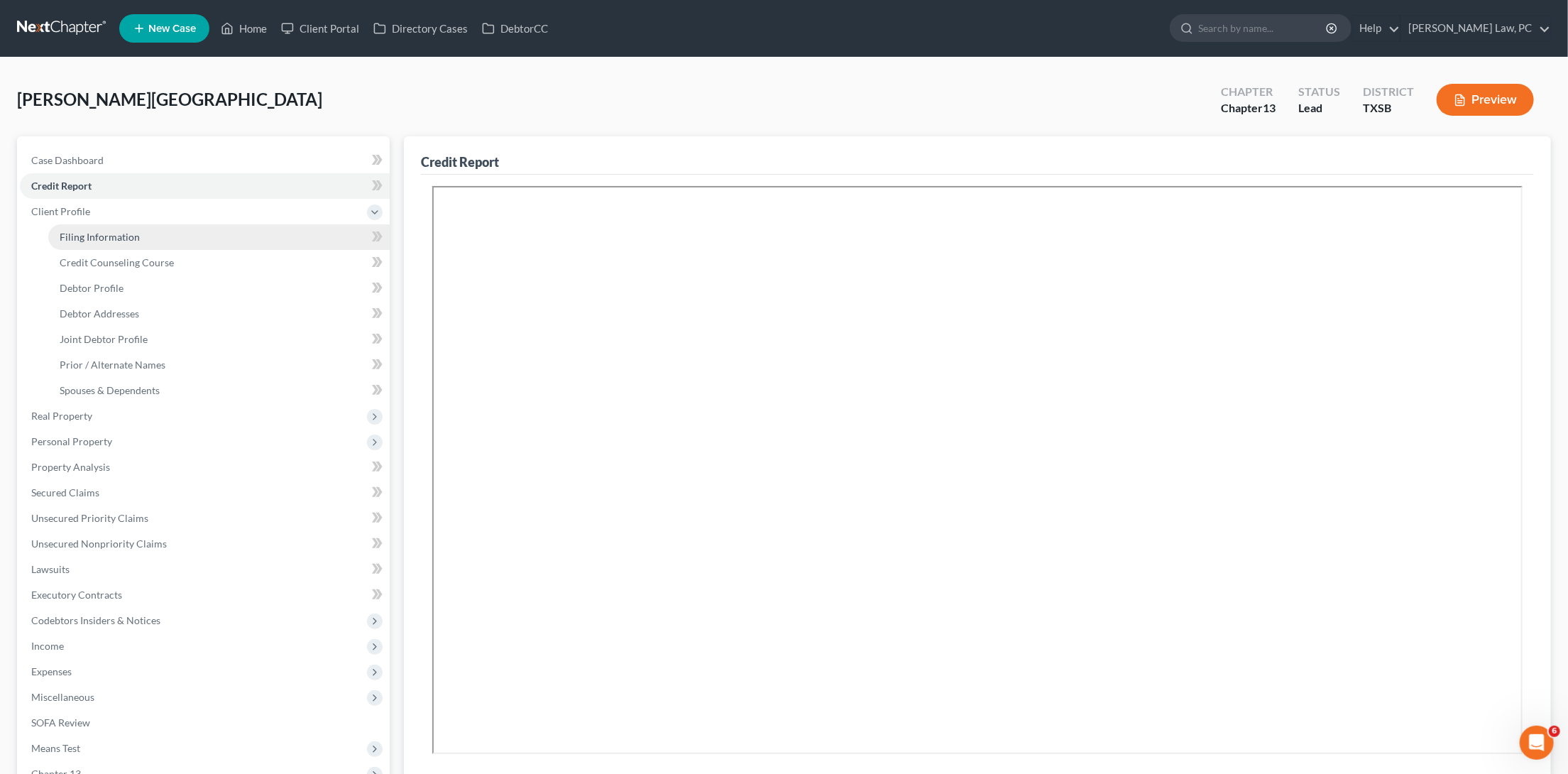
select select "0"
select select "45"
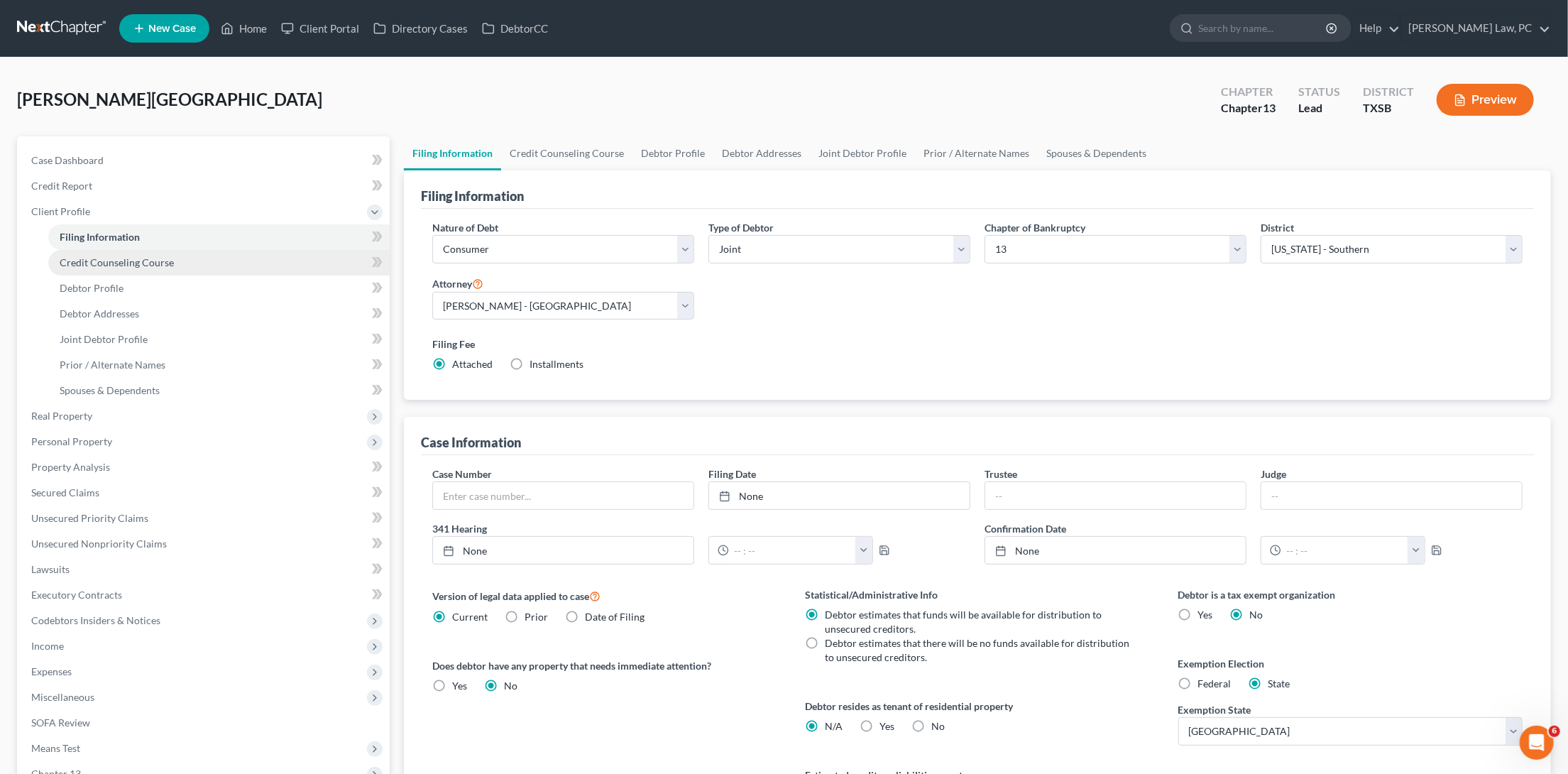
click at [91, 257] on span "Credit Counseling Course" at bounding box center [116, 263] width 114 height 12
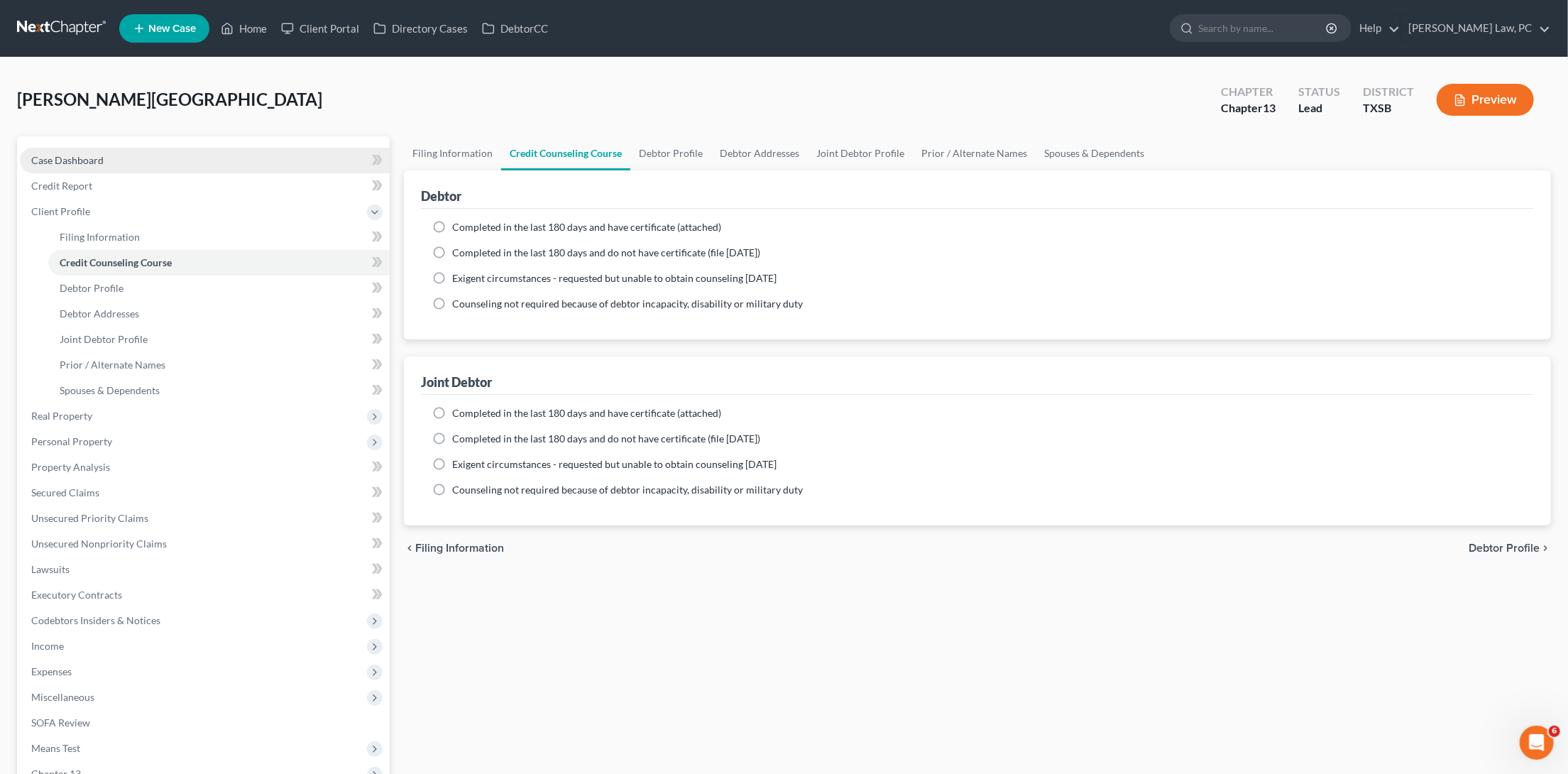
click at [83, 166] on link "Case Dashboard" at bounding box center [204, 161] width 370 height 26
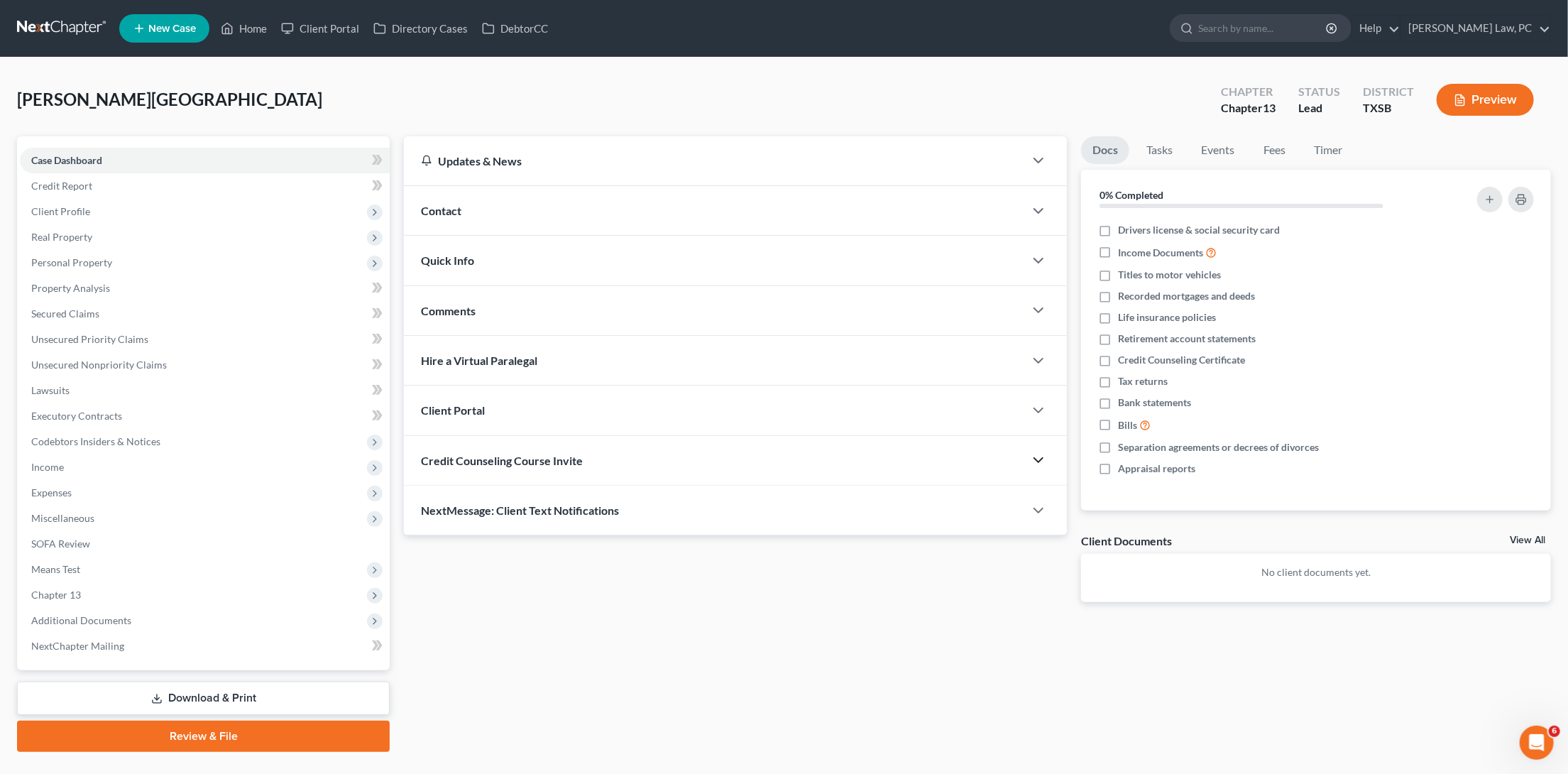
click at [1044, 459] on icon "button" at bounding box center [1038, 459] width 17 height 17
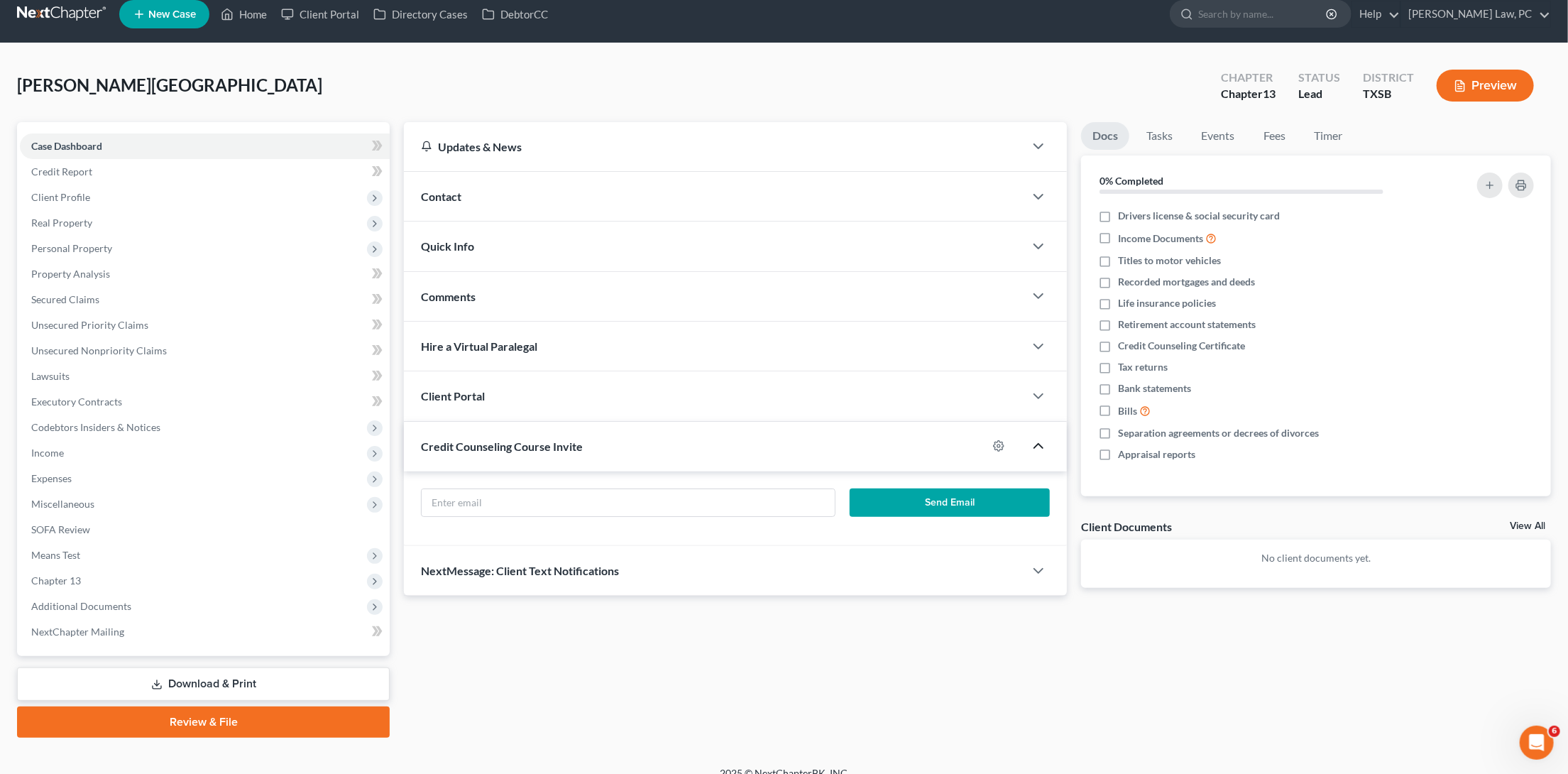
scroll to position [12, 0]
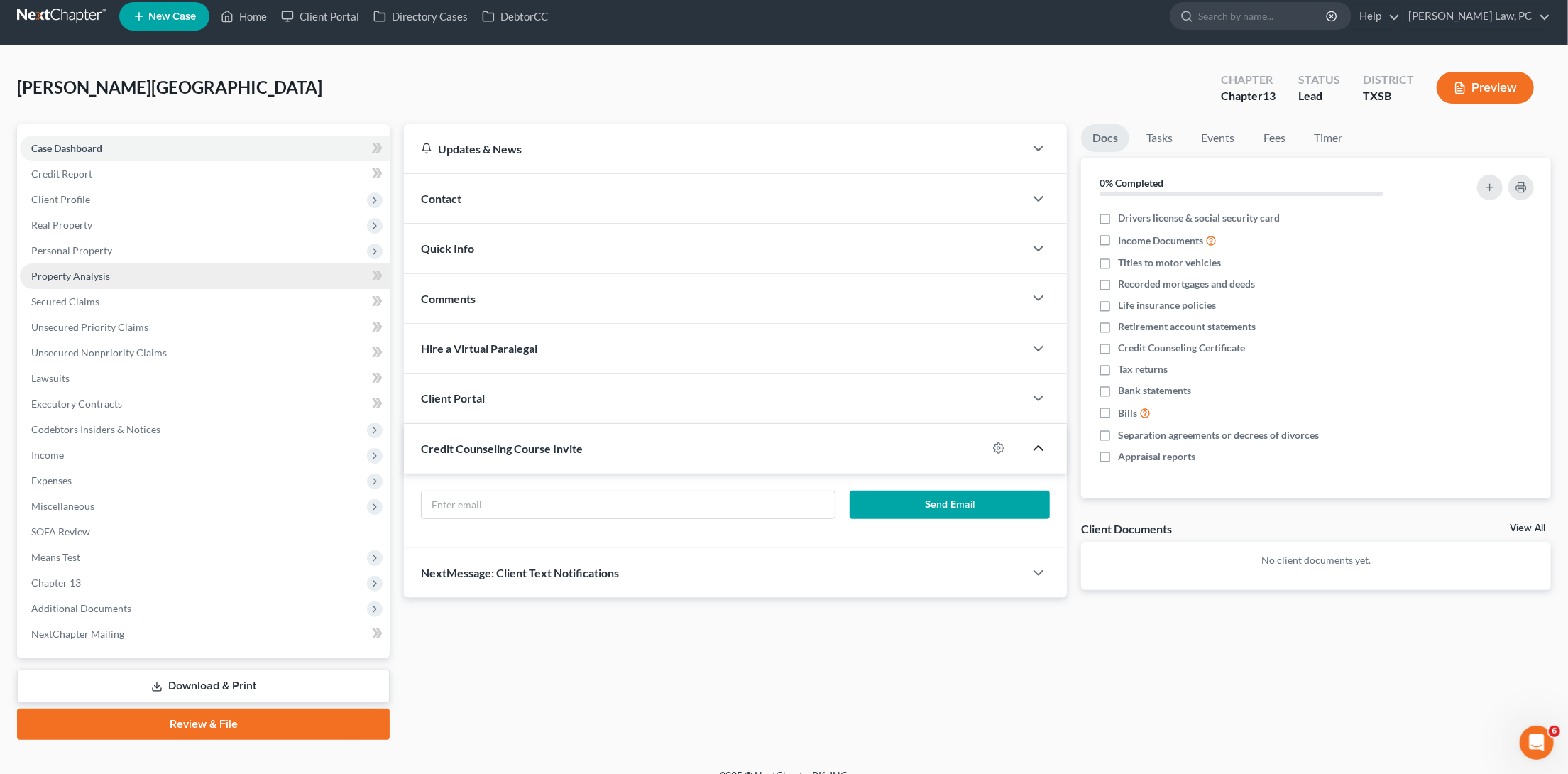
click at [81, 270] on span "Property Analysis" at bounding box center [70, 276] width 78 height 12
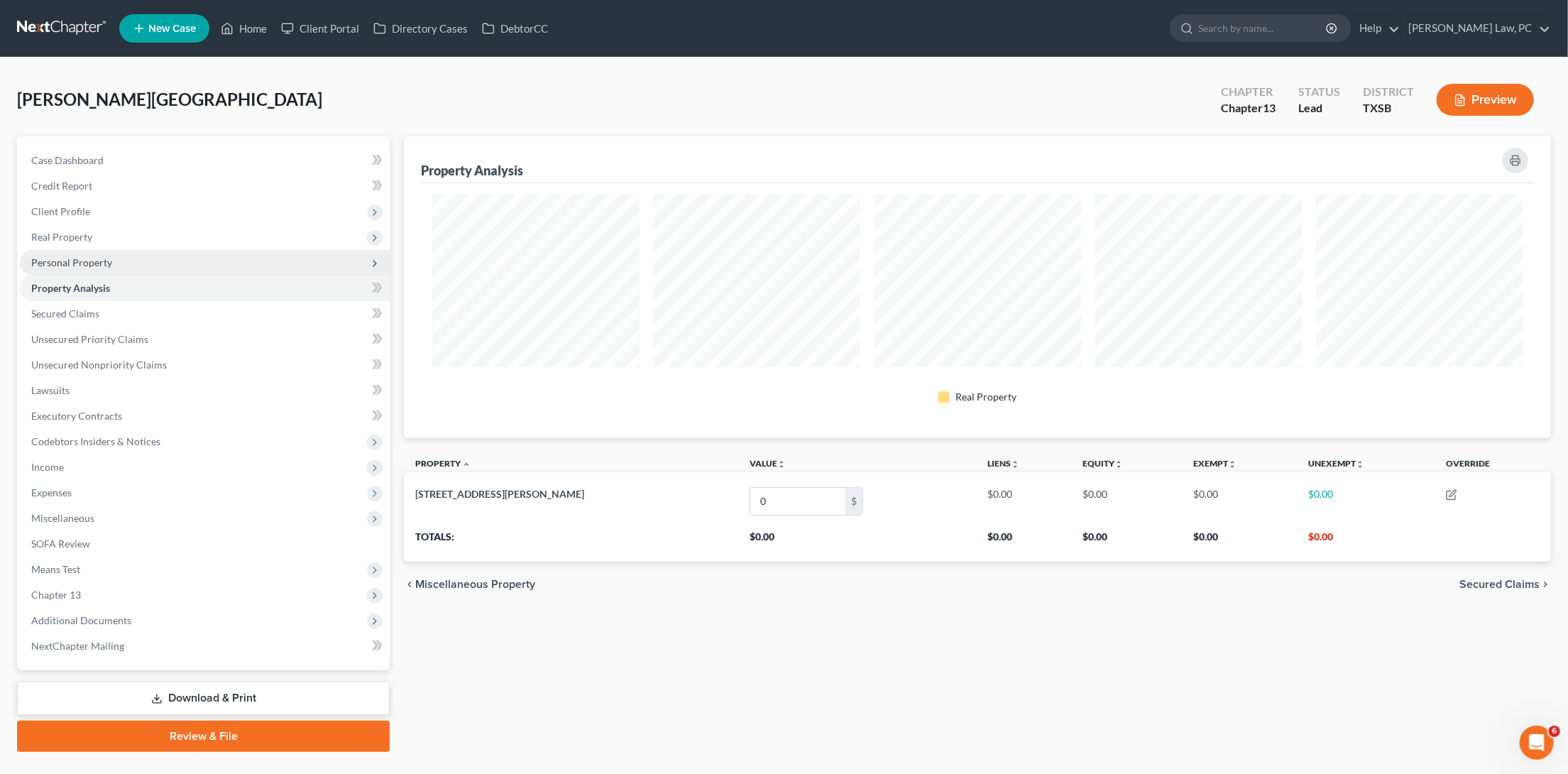
click at [81, 257] on span "Personal Property" at bounding box center [72, 263] width 81 height 12
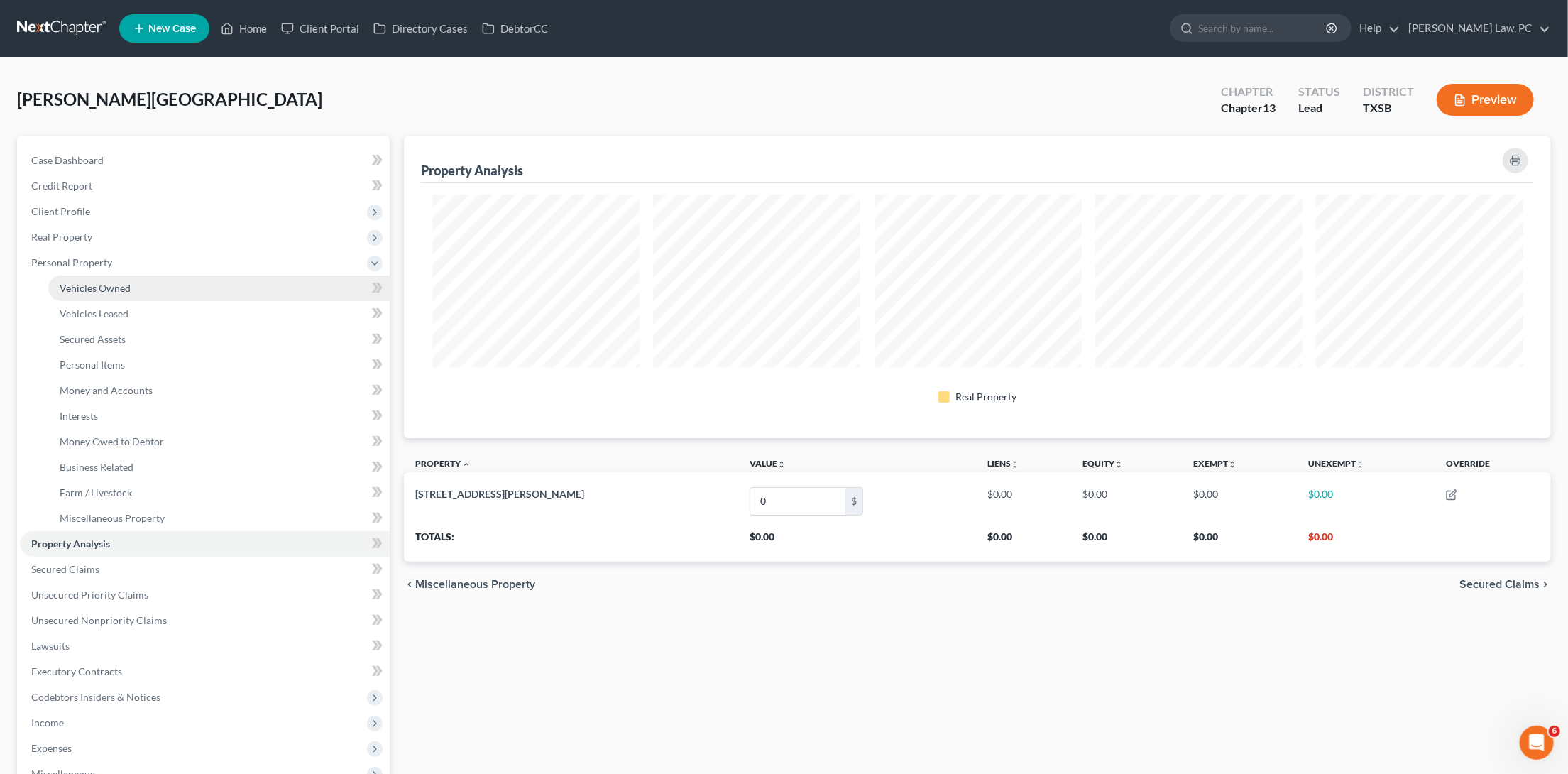
click at [98, 281] on span "Vehicles Owned" at bounding box center [95, 287] width 71 height 12
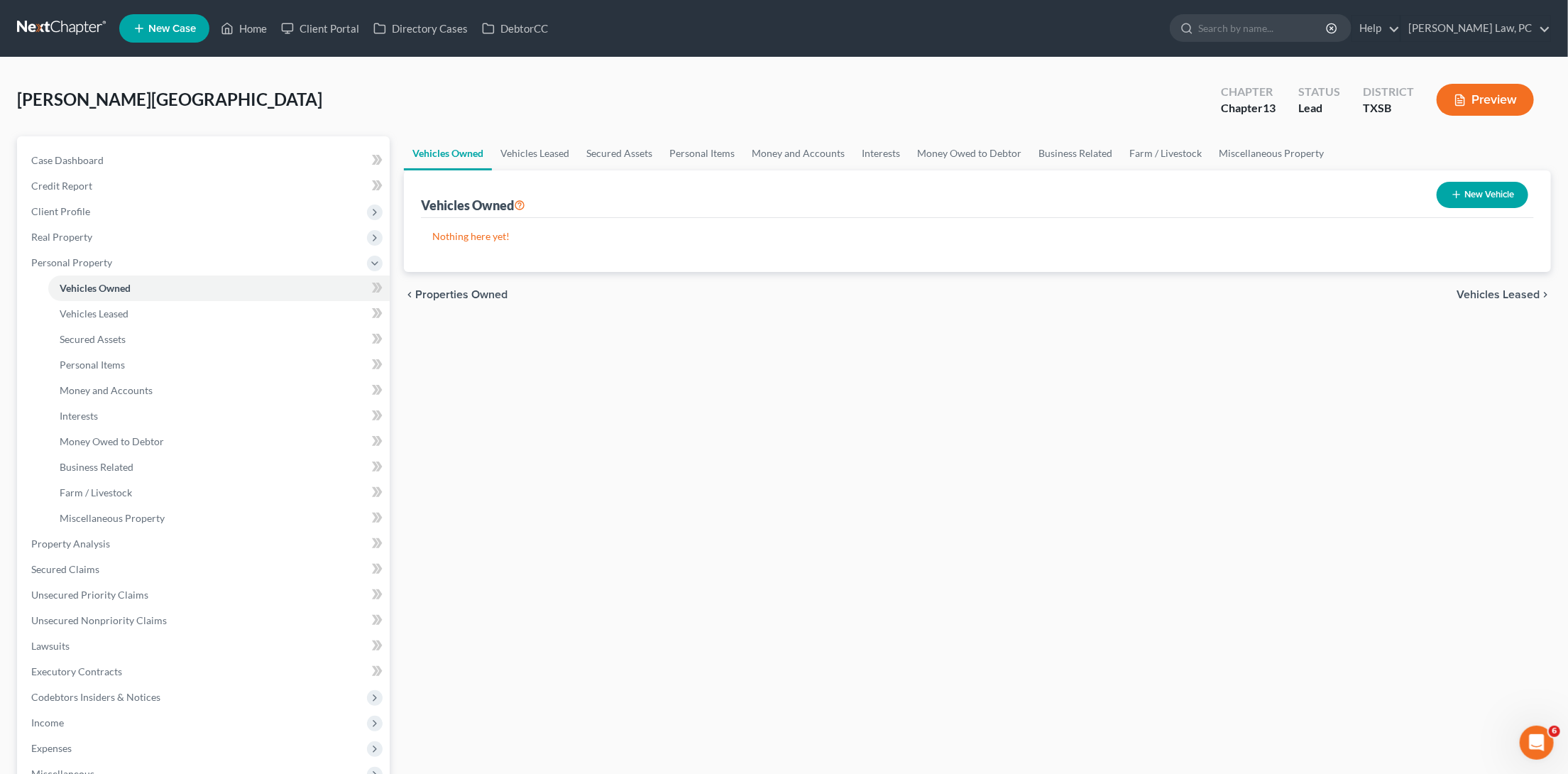
click at [1467, 199] on button "New Vehicle" at bounding box center [1482, 194] width 91 height 26
select select "0"
select select "2"
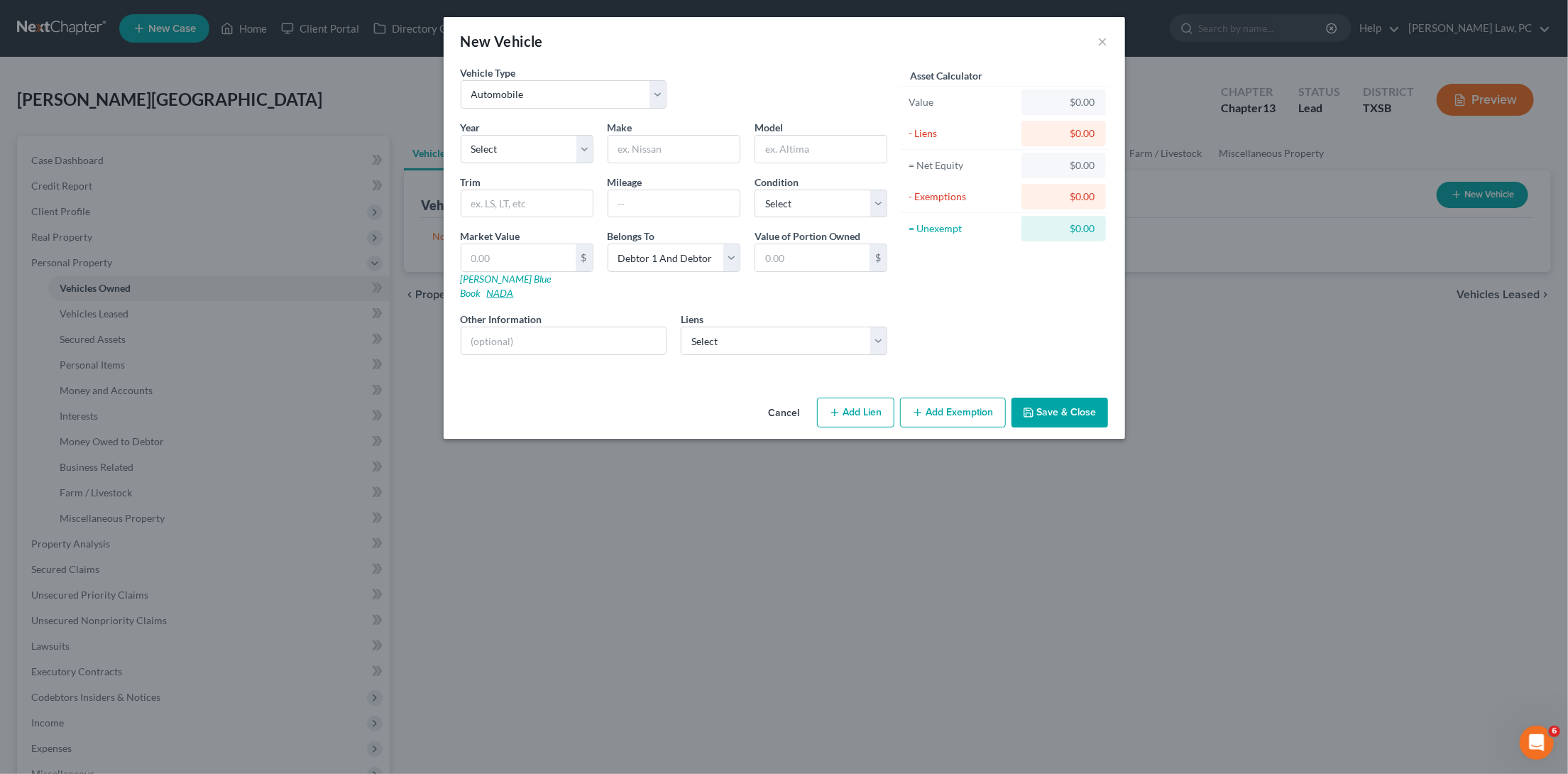
click at [513, 286] on link "NADA" at bounding box center [500, 292] width 27 height 12
click at [1100, 37] on button "×" at bounding box center [1103, 41] width 10 height 17
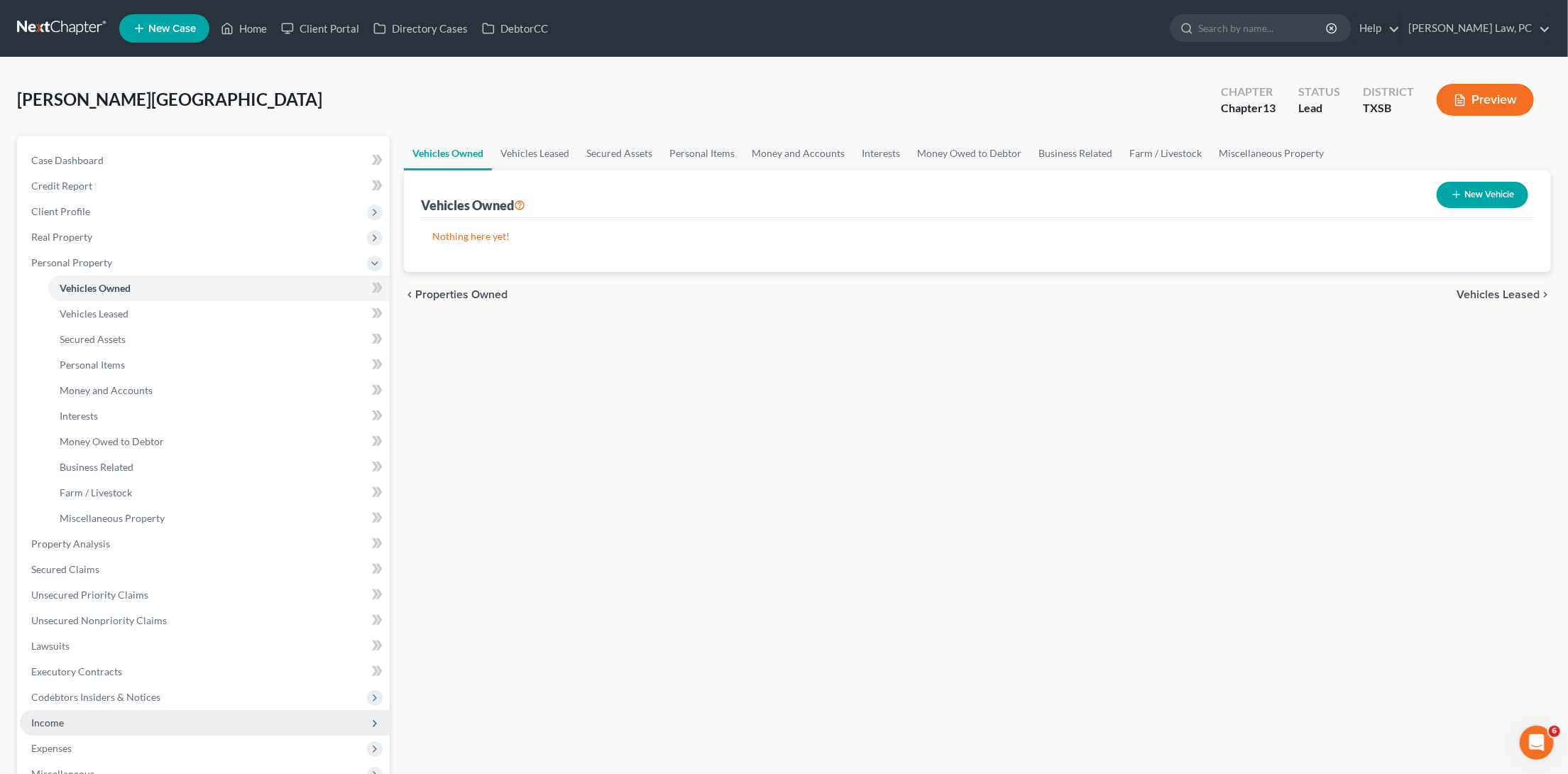
click at [66, 710] on span "Income" at bounding box center [204, 722] width 370 height 26
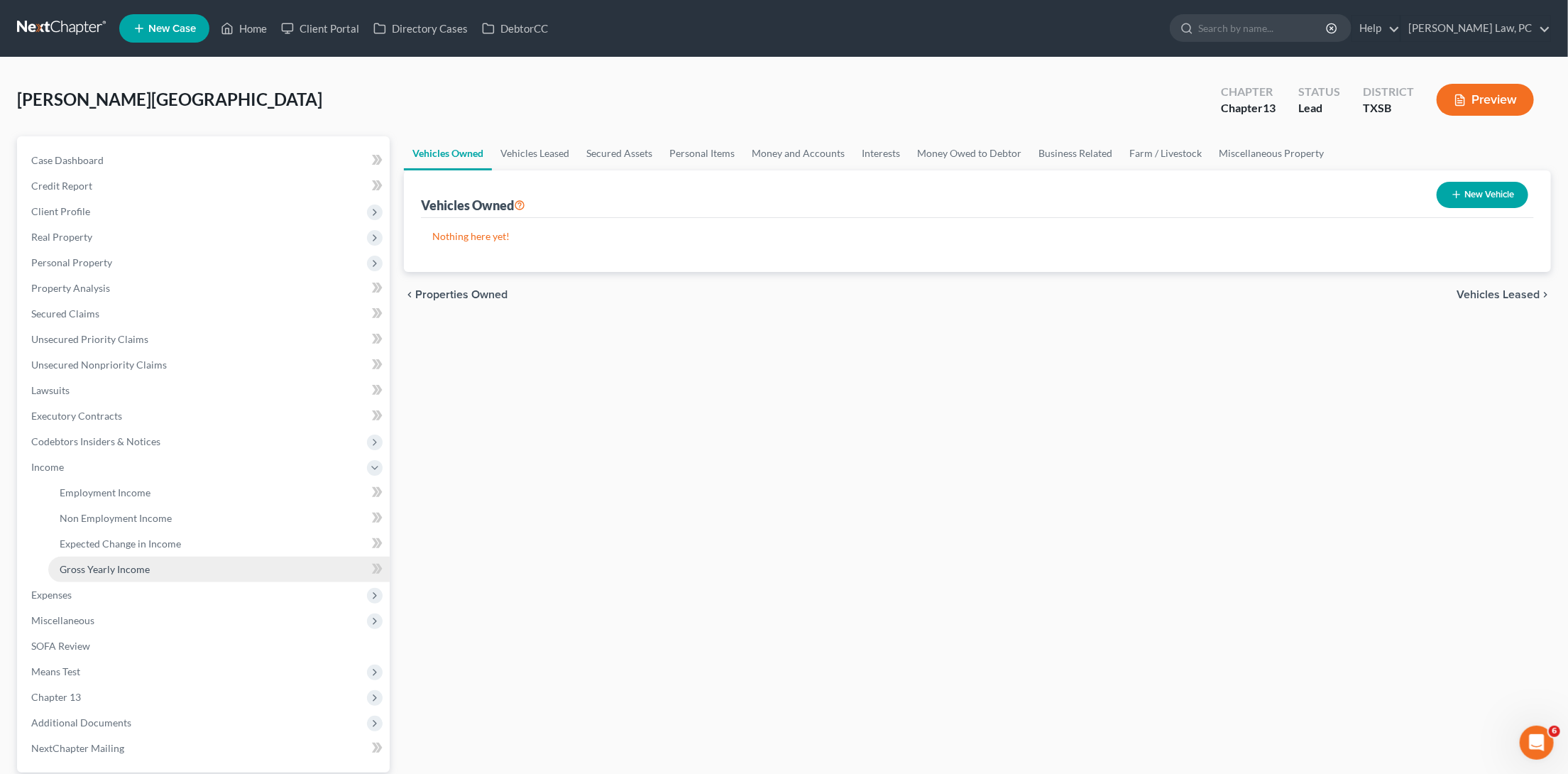
click at [135, 563] on span "Gross Yearly Income" at bounding box center [104, 569] width 90 height 12
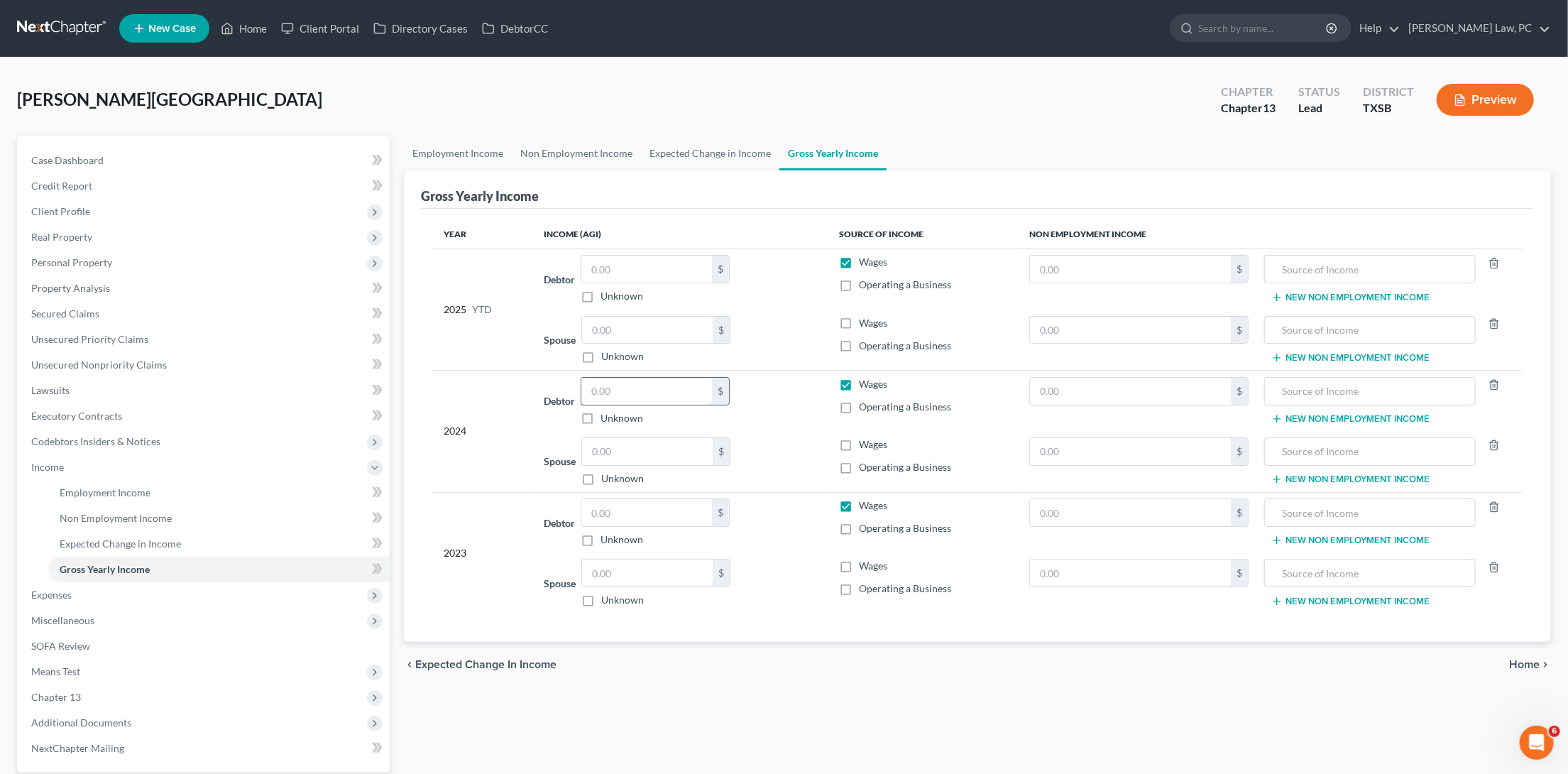
click at [634, 387] on input "text" at bounding box center [646, 390] width 131 height 27
type input "106,032"
click at [616, 503] on input "text" at bounding box center [646, 511] width 131 height 27
type input "106,032"
drag, startPoint x: 646, startPoint y: 377, endPoint x: 561, endPoint y: 375, distance: 85.0
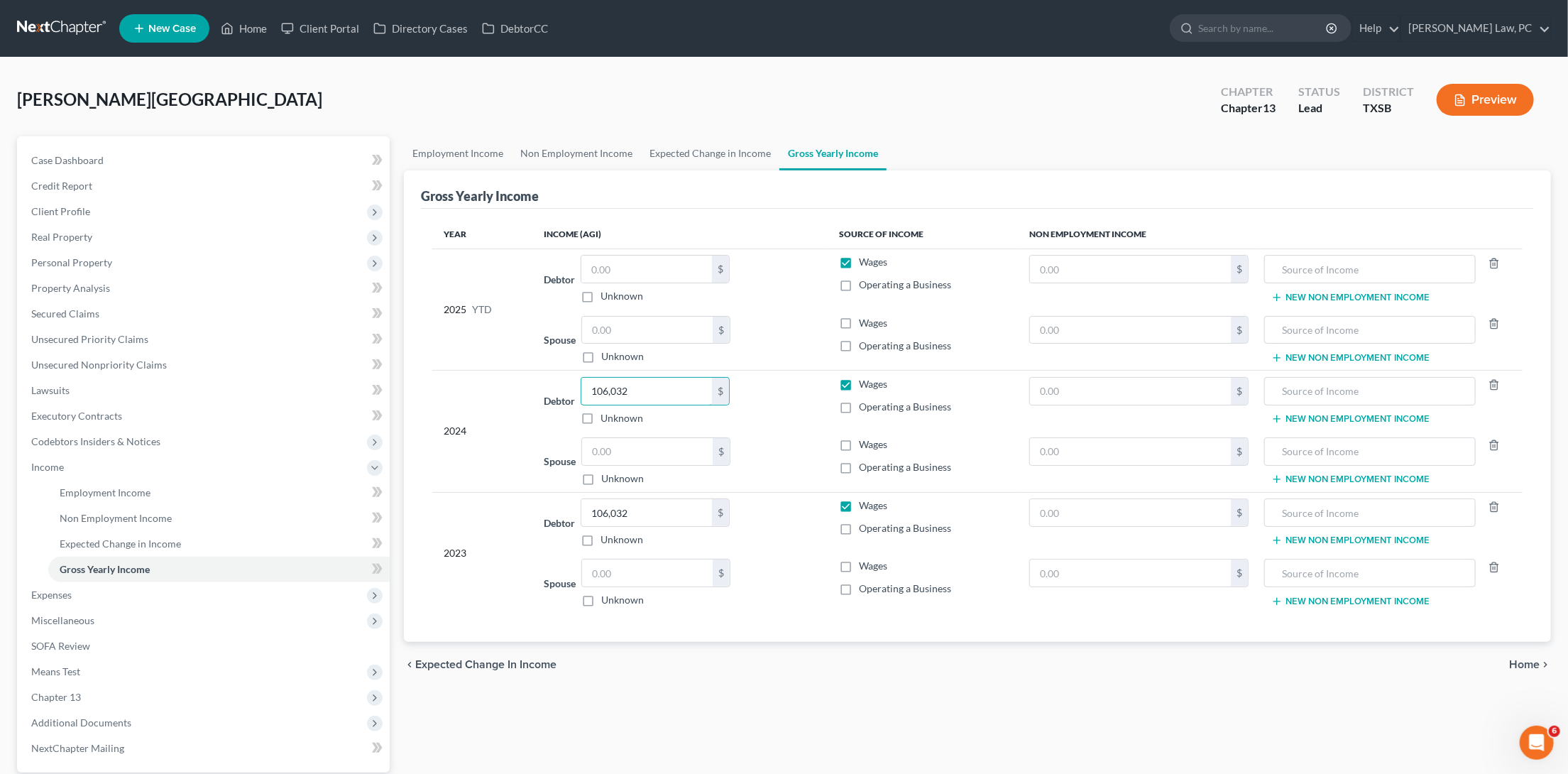
click at [561, 377] on div "Debtor 106,032.00 $ Unknown Balance Undetermined 106,032 $ Unknown" at bounding box center [680, 400] width 273 height 49
drag, startPoint x: 631, startPoint y: 384, endPoint x: 579, endPoint y: 382, distance: 52.0
click at [579, 382] on div "Debtor 106,032.00 $ Unknown Balance Undetermined 106,032 $ Unknown" at bounding box center [680, 400] width 273 height 49
type input "121,017"
click at [631, 449] on input "text" at bounding box center [647, 451] width 131 height 27
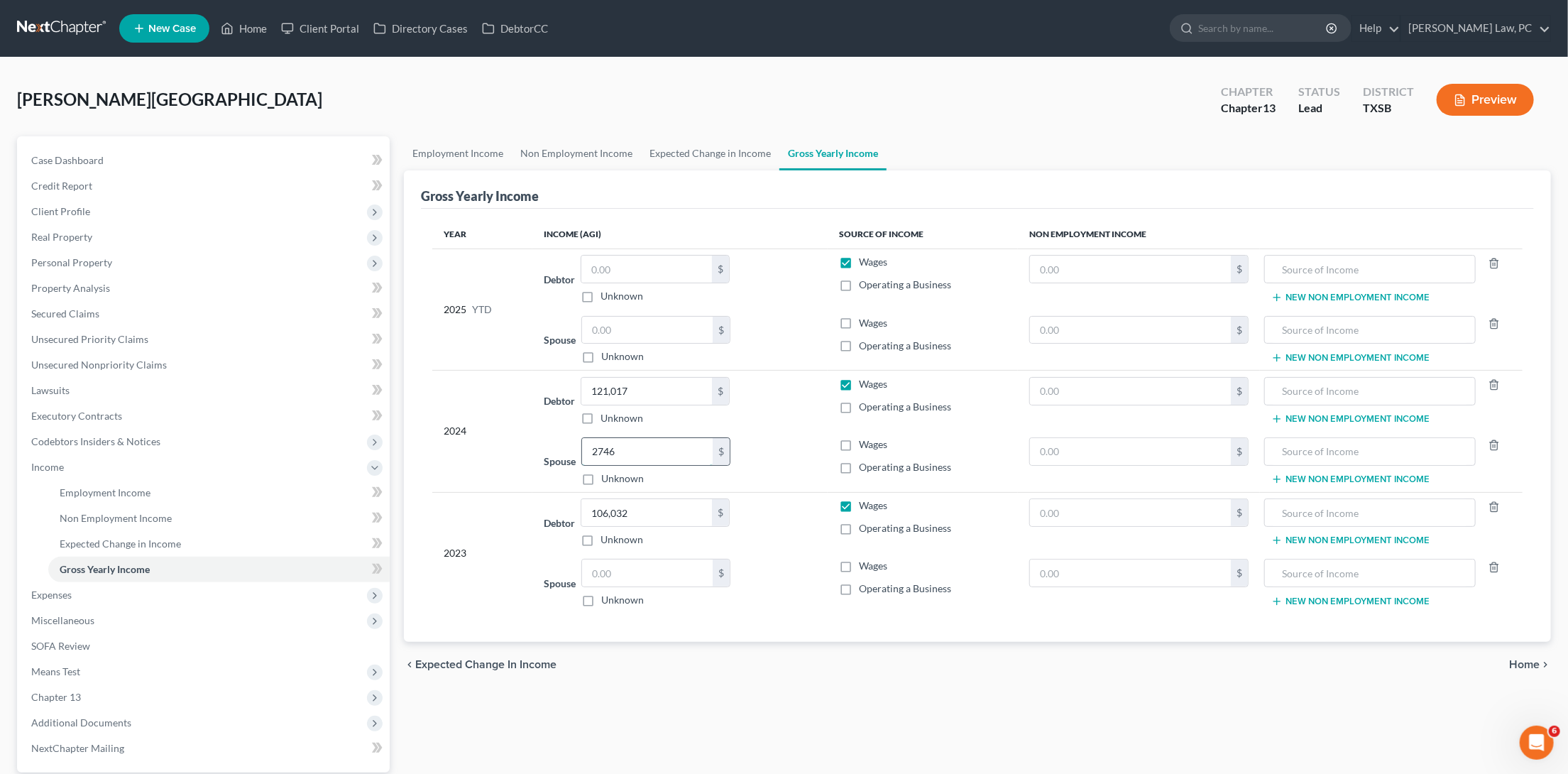
type input "2,746"
click at [859, 463] on label "Operating a Business" at bounding box center [905, 467] width 92 height 14
click at [864, 463] on input "Operating a Business" at bounding box center [868, 464] width 9 height 9
checkbox input "true"
click at [674, 567] on input "text" at bounding box center [647, 572] width 131 height 27
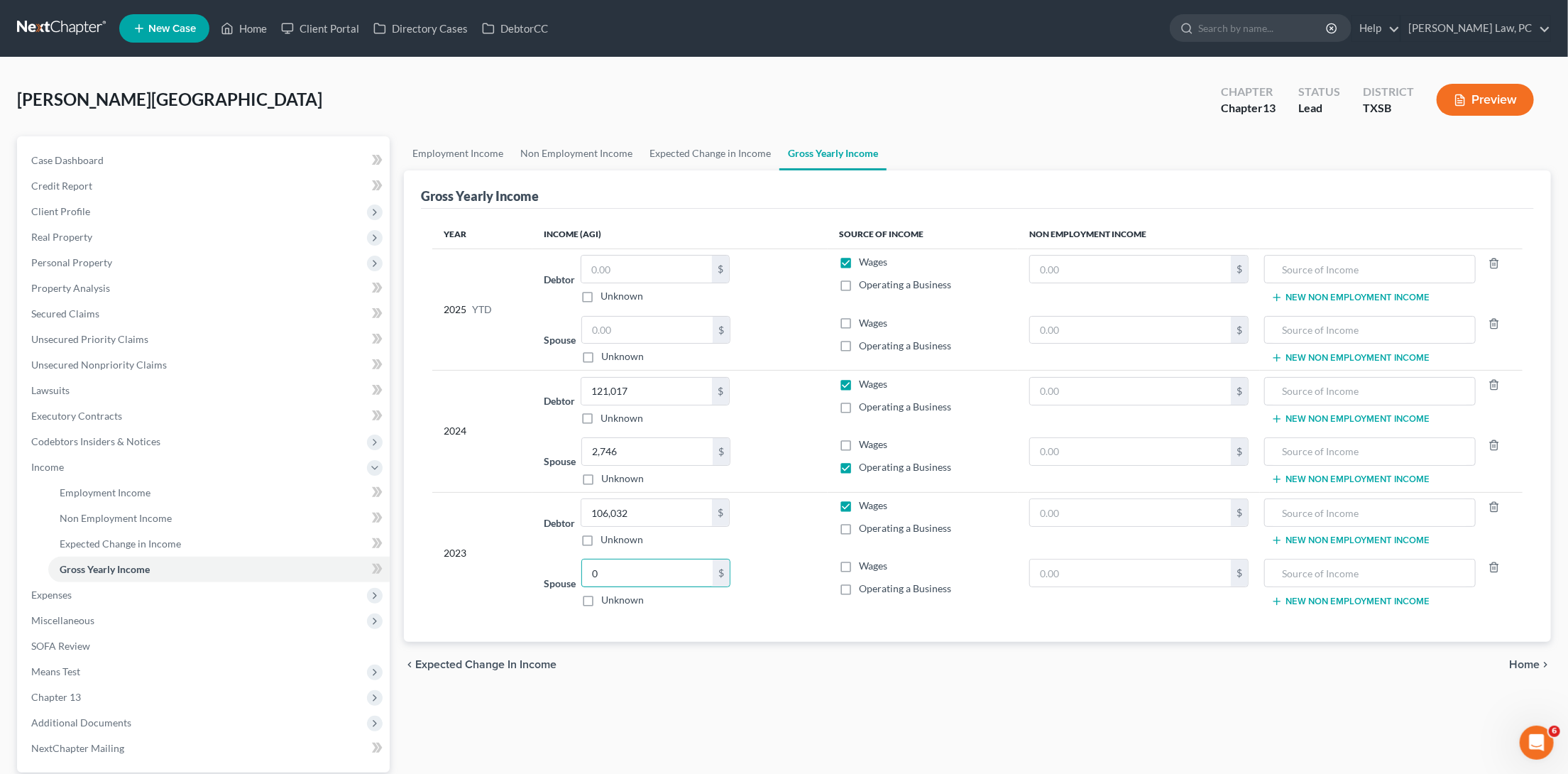
type input "0"
click at [614, 664] on div "chevron_left Expected Change in Income Home chevron_right" at bounding box center [976, 664] width 1147 height 46
click at [91, 409] on span "Executory Contracts" at bounding box center [77, 415] width 91 height 12
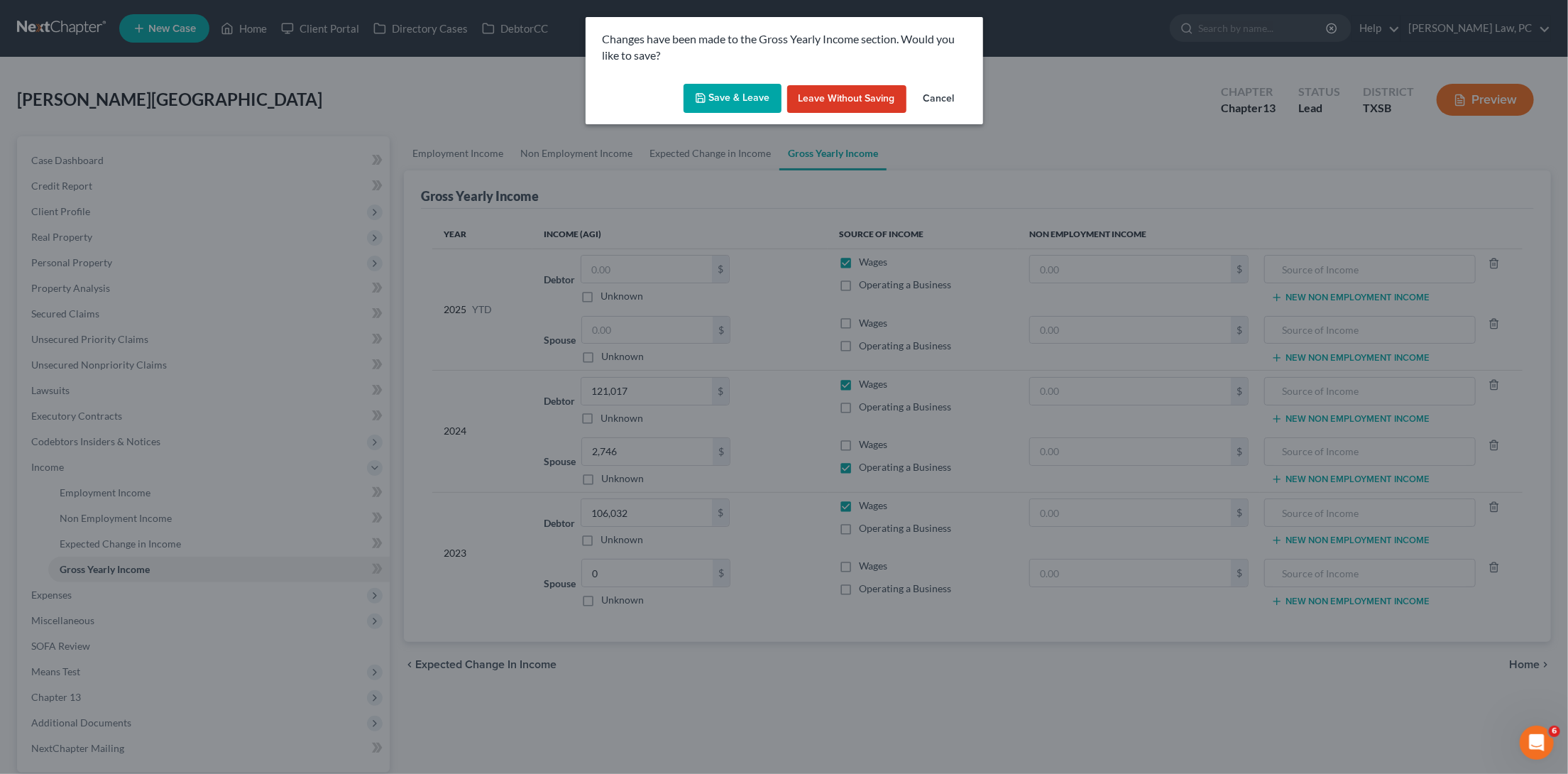
click at [728, 92] on button "Save & Leave" at bounding box center [732, 99] width 98 height 30
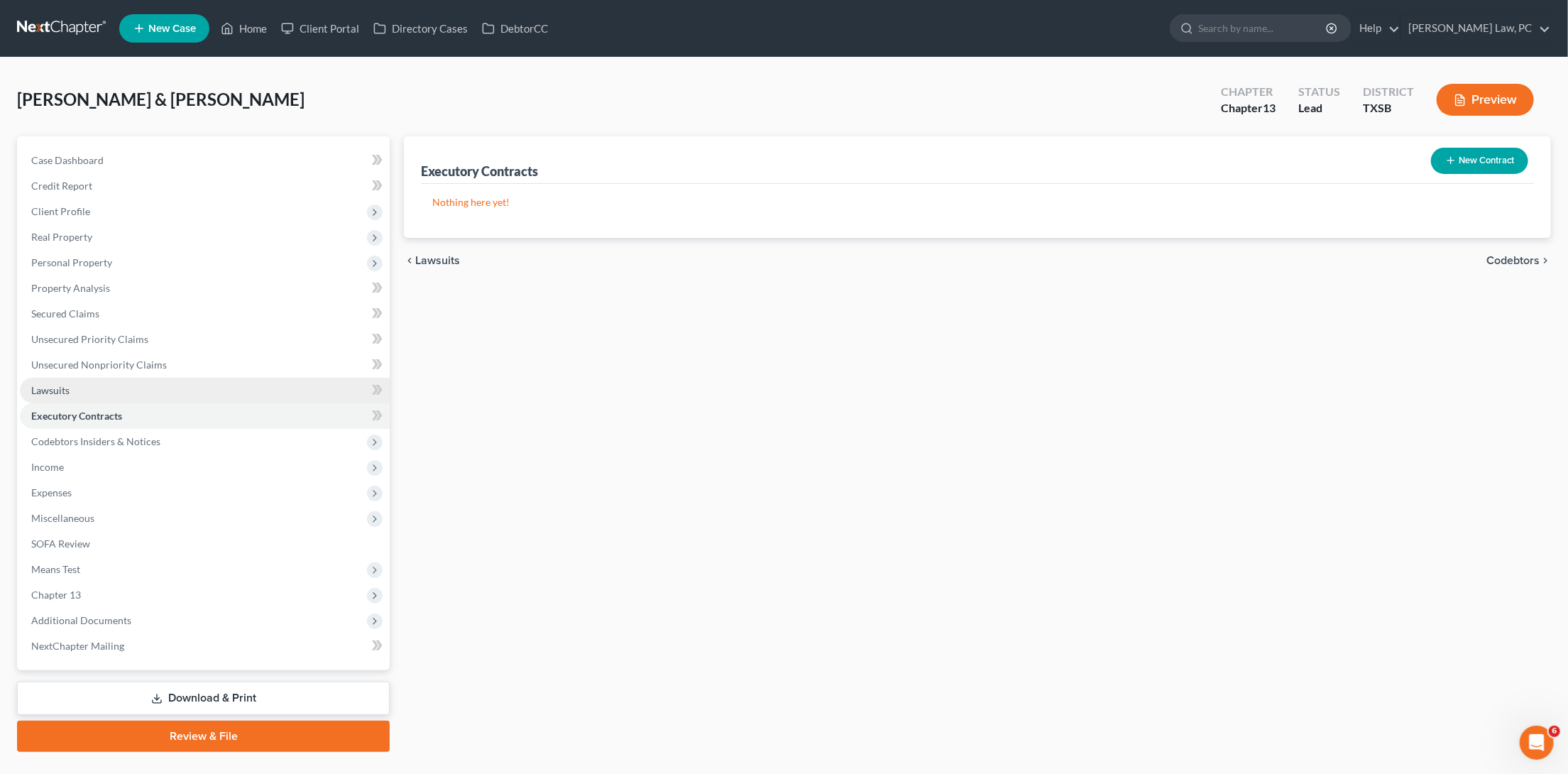
click at [63, 386] on span "Lawsuits" at bounding box center [51, 389] width 39 height 12
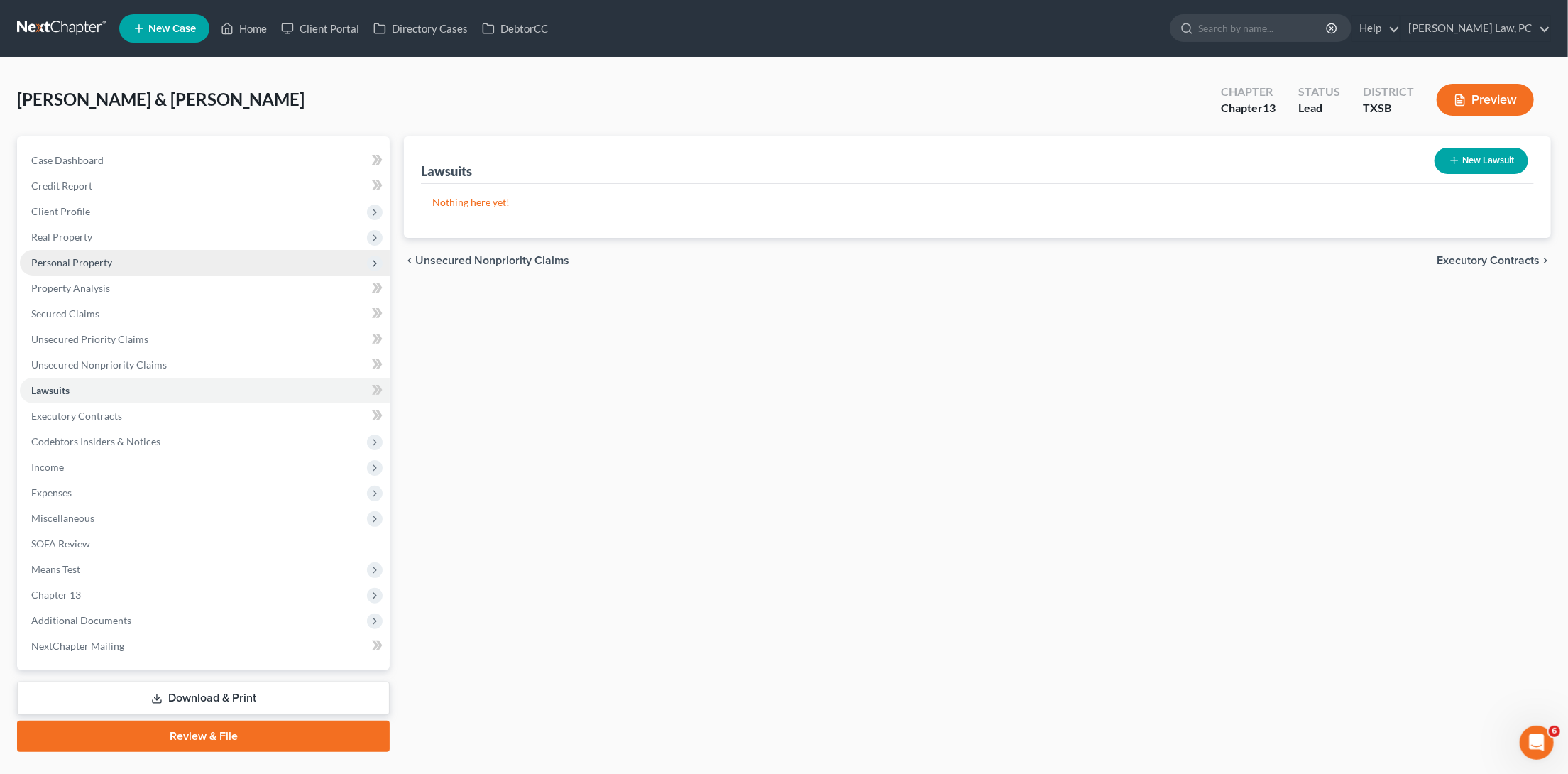
click at [77, 259] on span "Personal Property" at bounding box center [72, 263] width 81 height 12
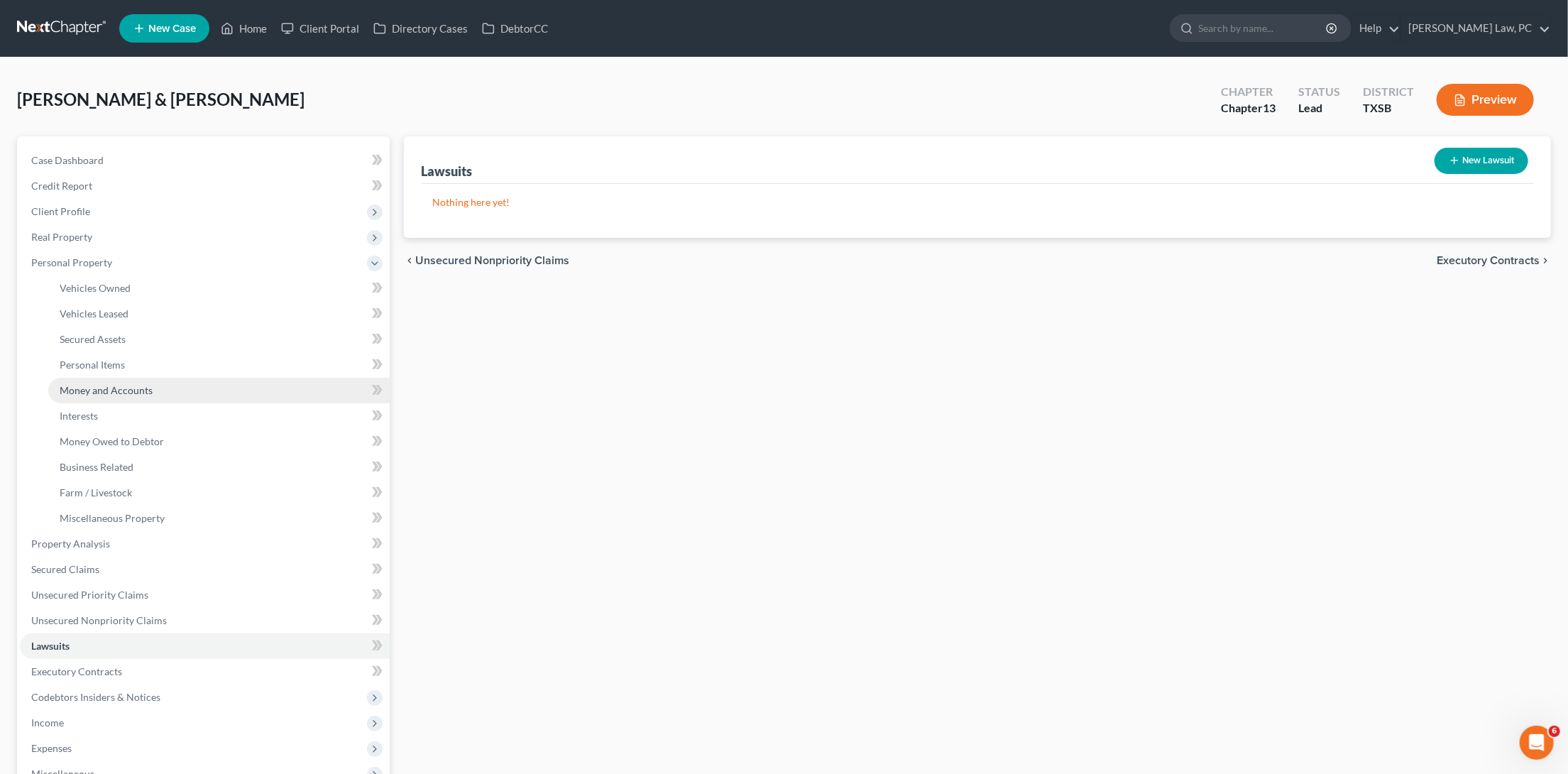
click at [92, 386] on span "Money and Accounts" at bounding box center [106, 389] width 93 height 12
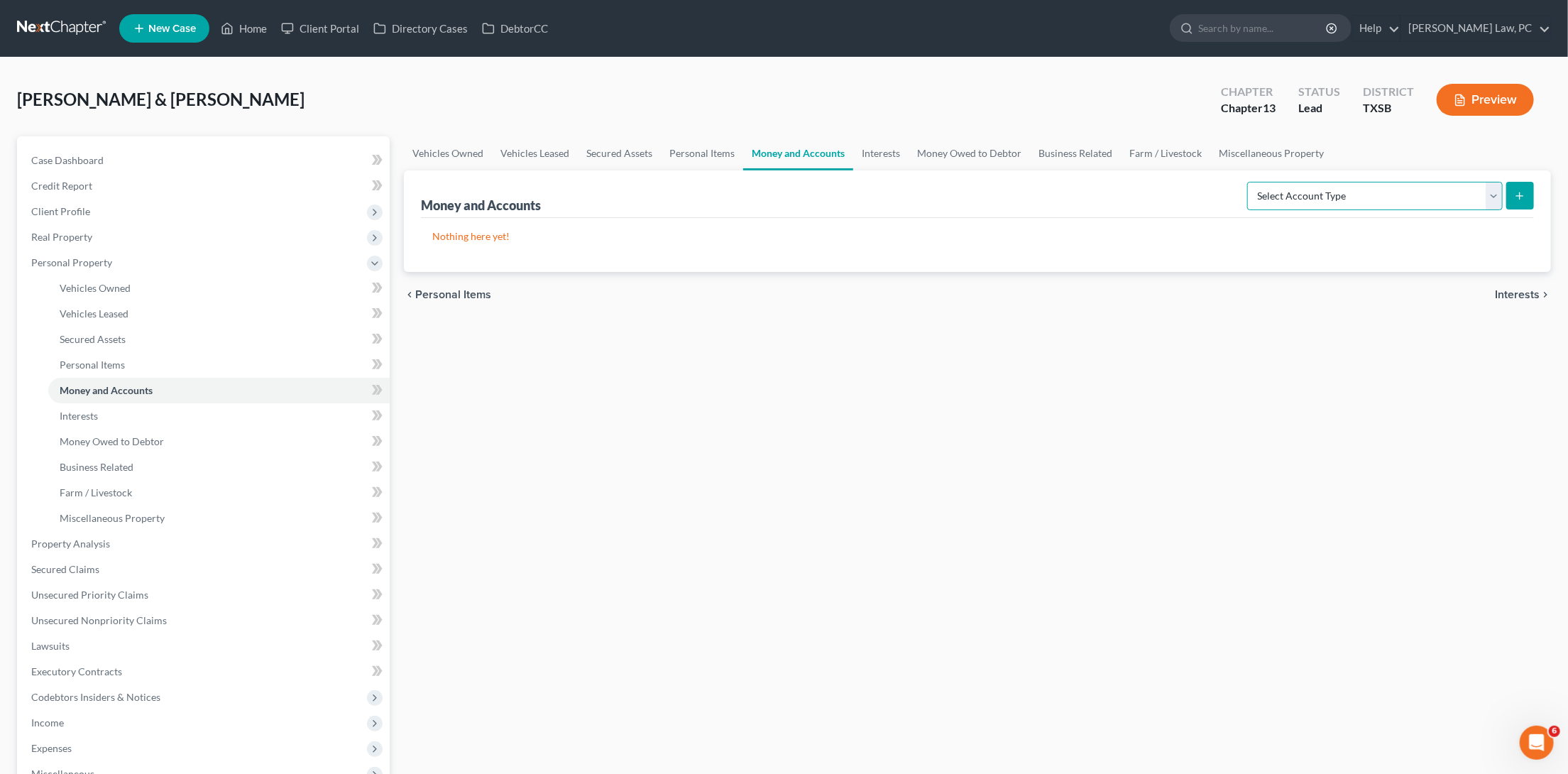
select select "checking"
click at [1519, 197] on line "submit" at bounding box center [1519, 195] width 0 height 6
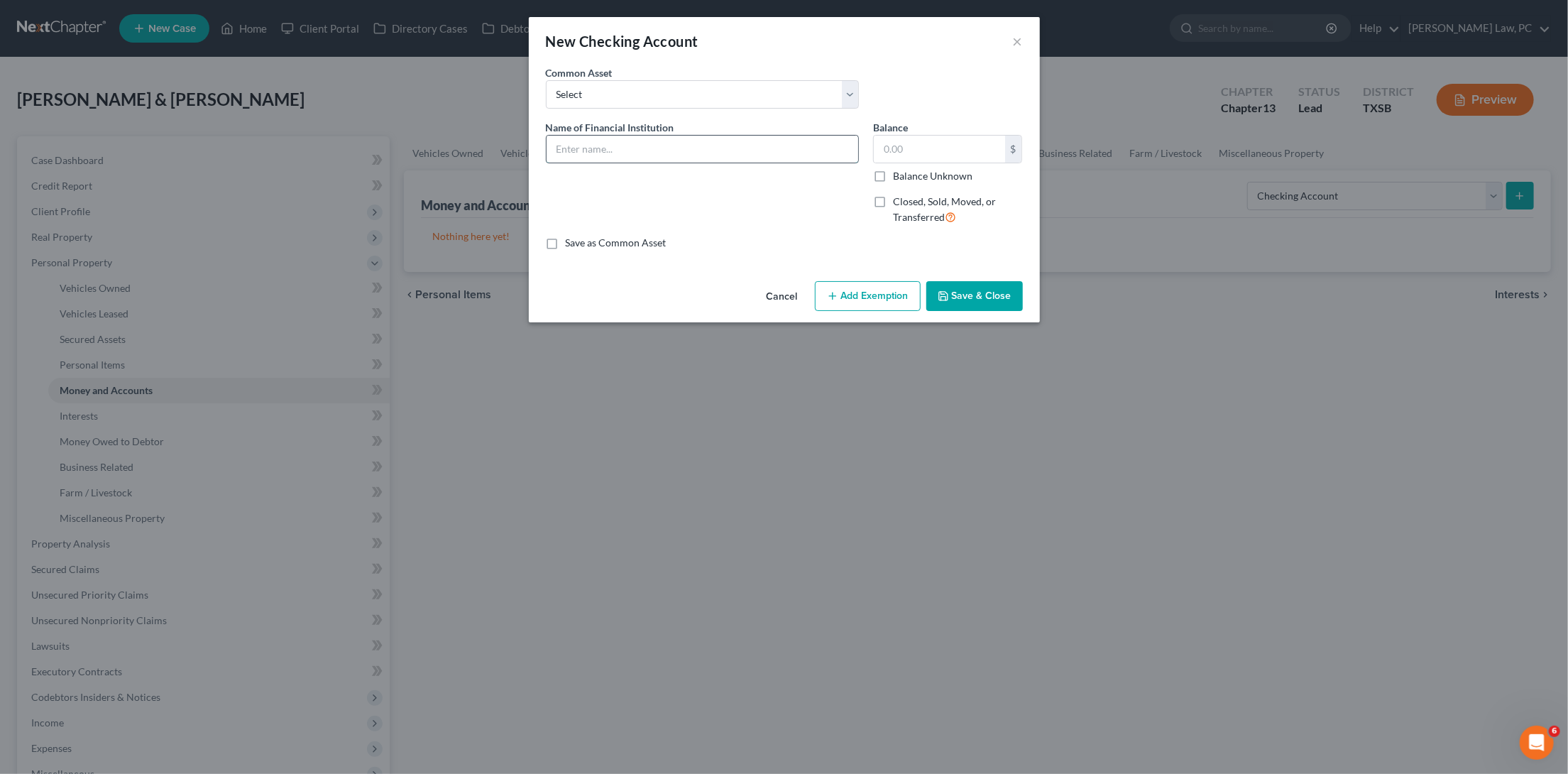
click at [719, 139] on input "text" at bounding box center [702, 149] width 311 height 27
click at [634, 144] on input "JP Morgan Chase joint)" at bounding box center [702, 149] width 311 height 27
click at [694, 144] on input "JP Morgan Chase (joint)" at bounding box center [702, 149] width 311 height 27
type input "JP Morgan Chase (joint) Acct 1561"
click at [974, 281] on button "Save & Close" at bounding box center [974, 296] width 96 height 30
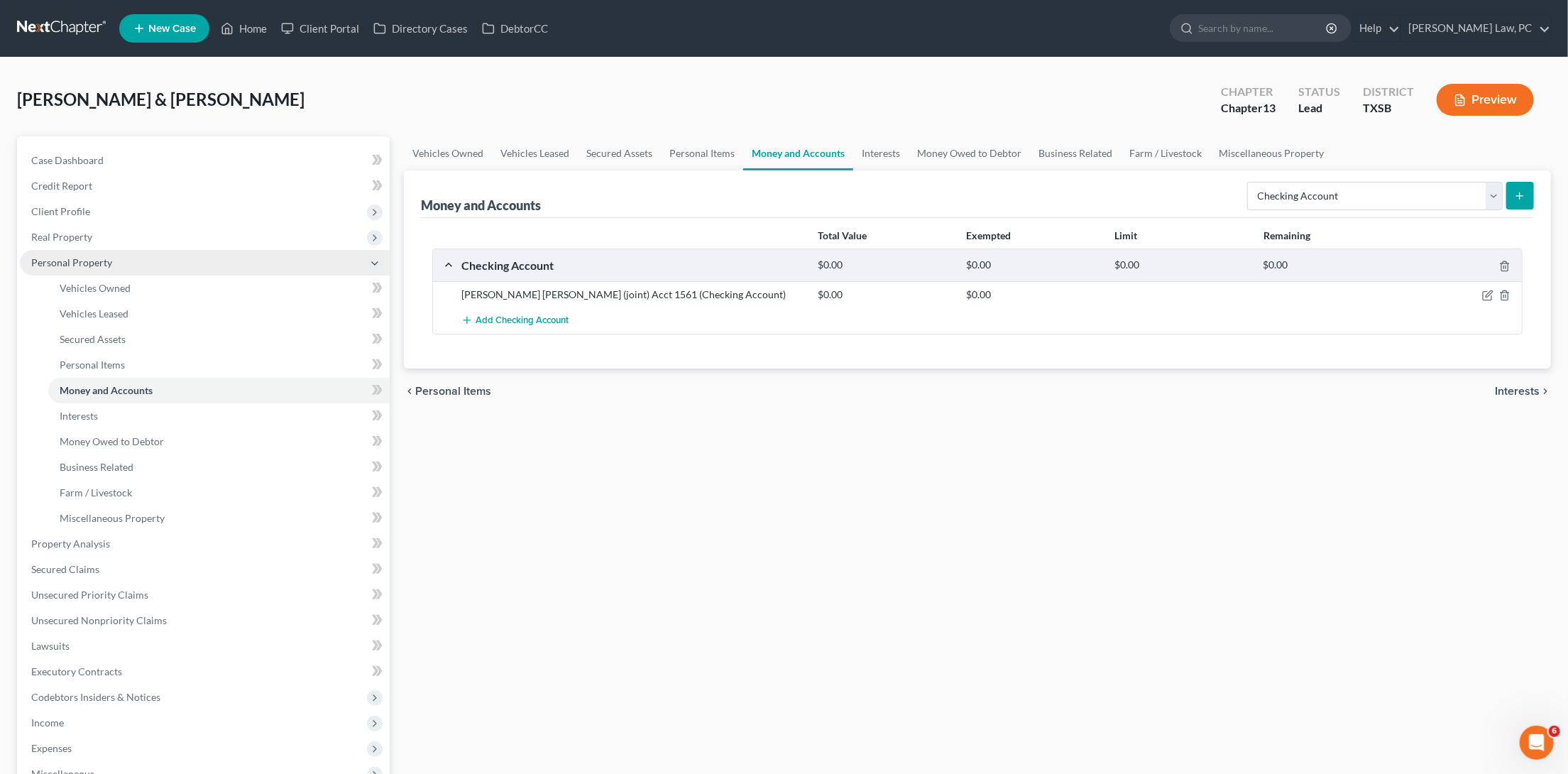
click at [45, 639] on span "Lawsuits" at bounding box center [51, 645] width 39 height 12
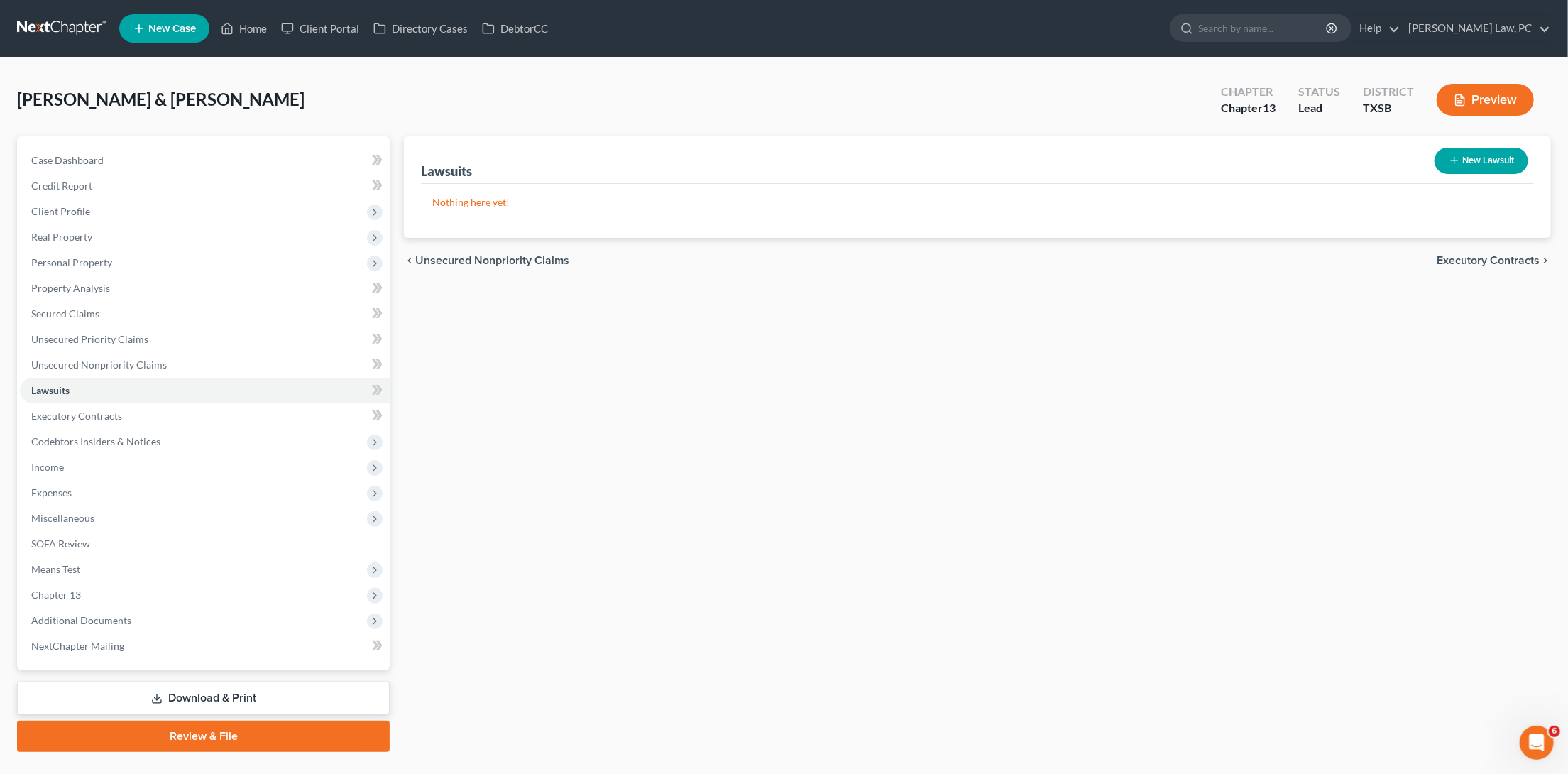
click at [1507, 154] on button "New Lawsuit" at bounding box center [1481, 161] width 94 height 26
select select "0"
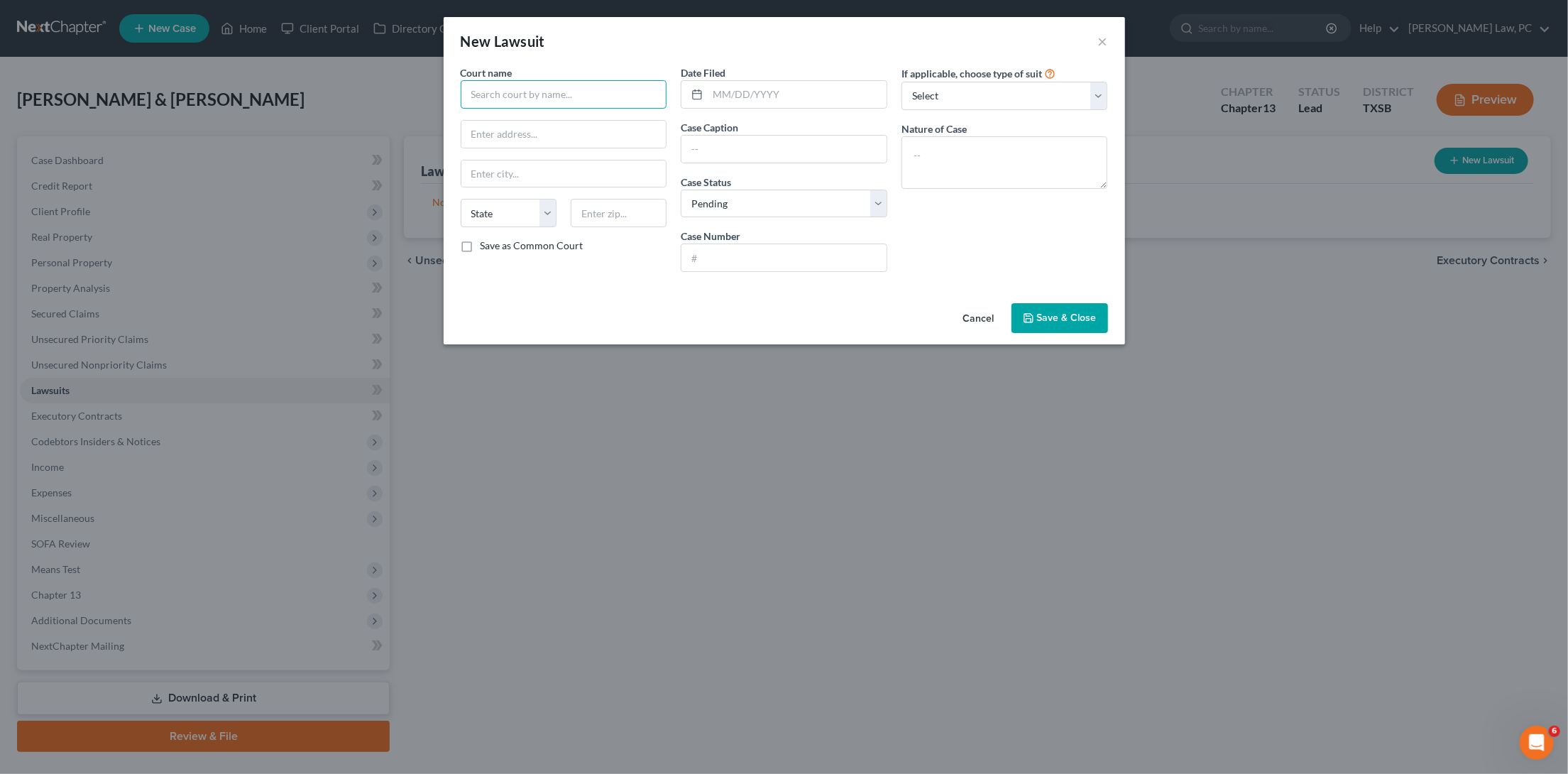
click at [583, 91] on input "text" at bounding box center [564, 94] width 206 height 29
select select "4"
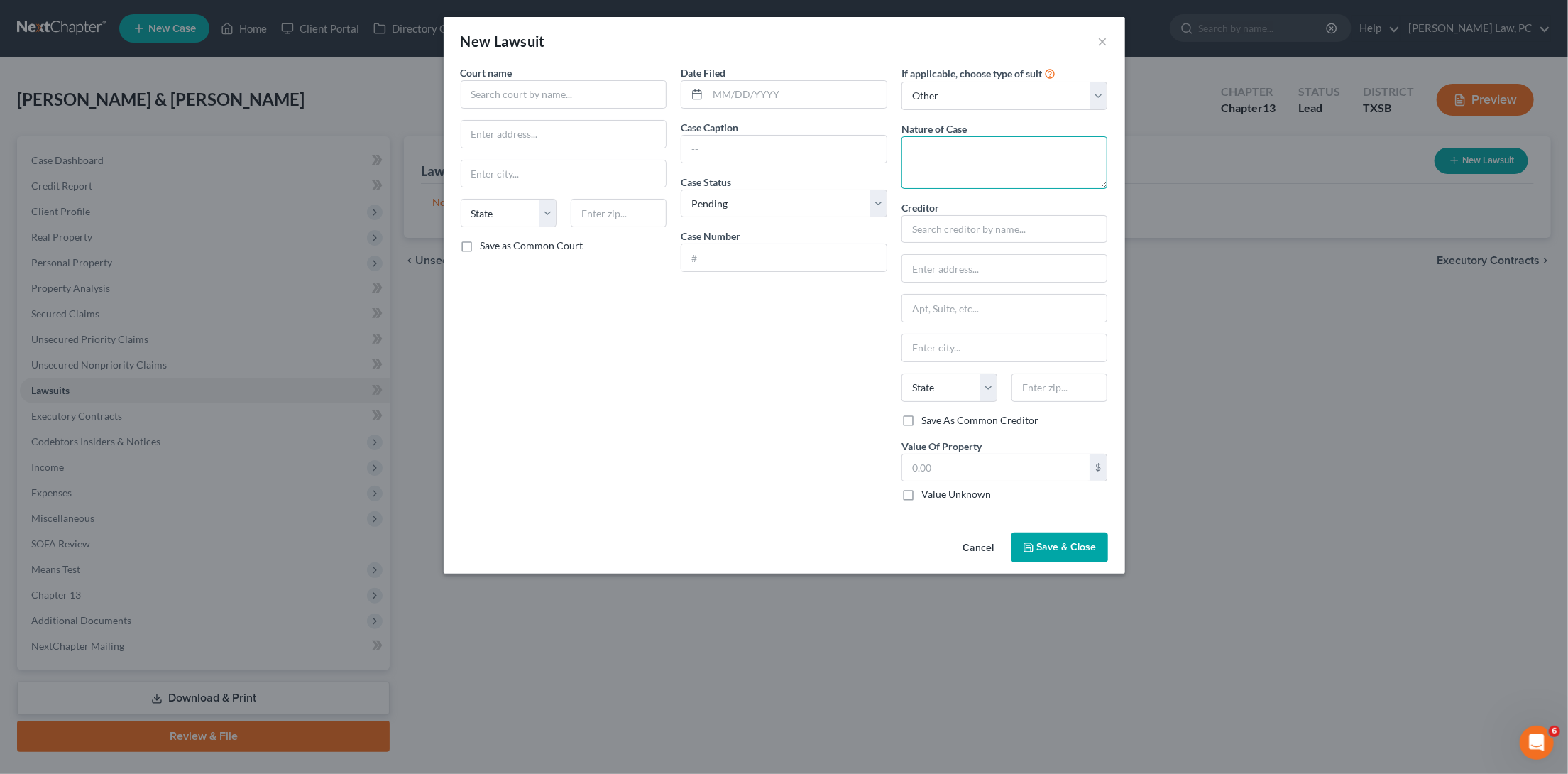
click at [1030, 156] on textarea at bounding box center [1004, 162] width 206 height 53
type textarea "Debt Collection"
click at [745, 149] on input "text" at bounding box center [783, 149] width 205 height 27
type input "250508670"
click at [992, 223] on input "text" at bounding box center [1004, 229] width 206 height 29
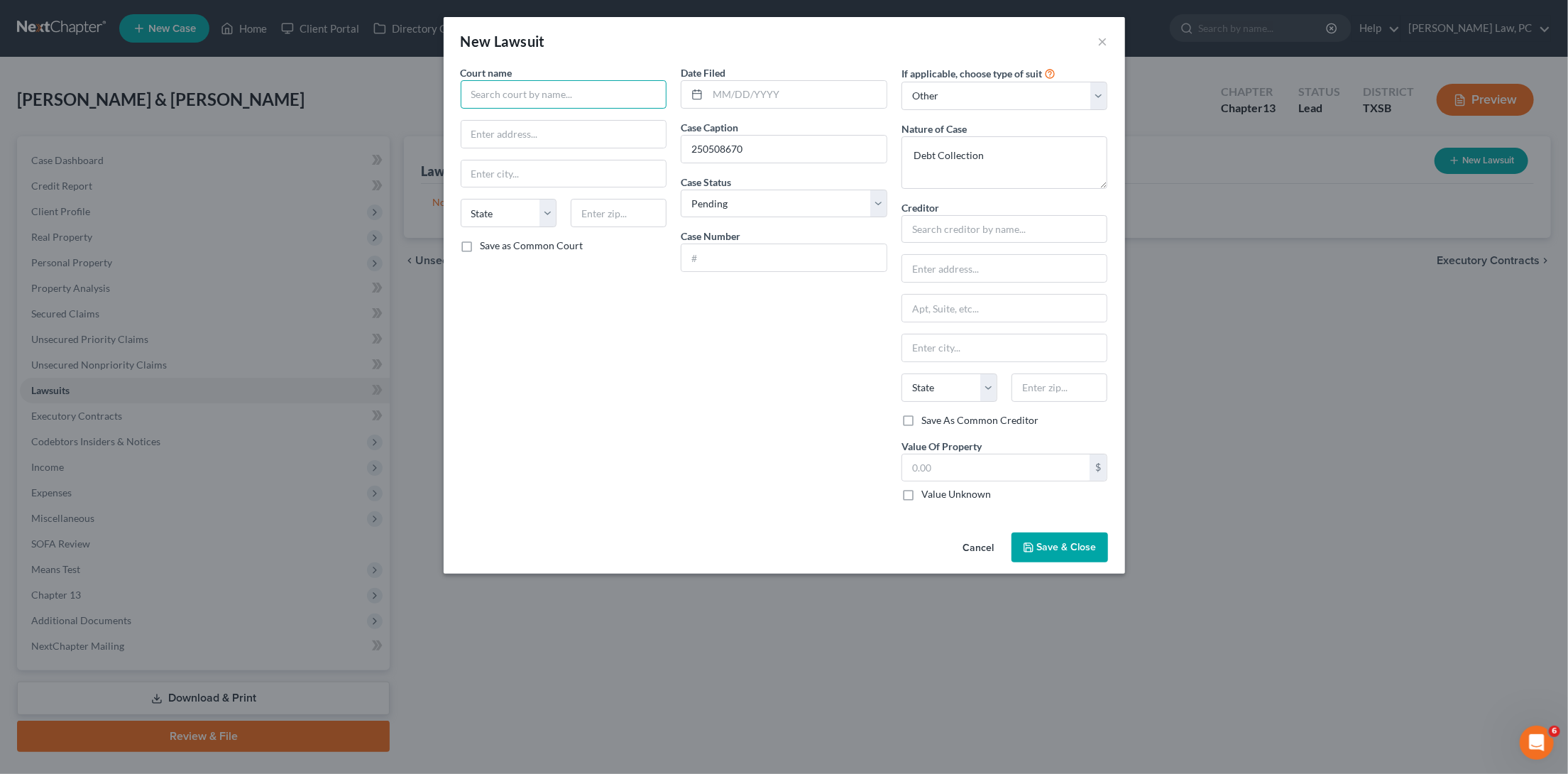
click at [626, 93] on input "text" at bounding box center [564, 94] width 206 height 29
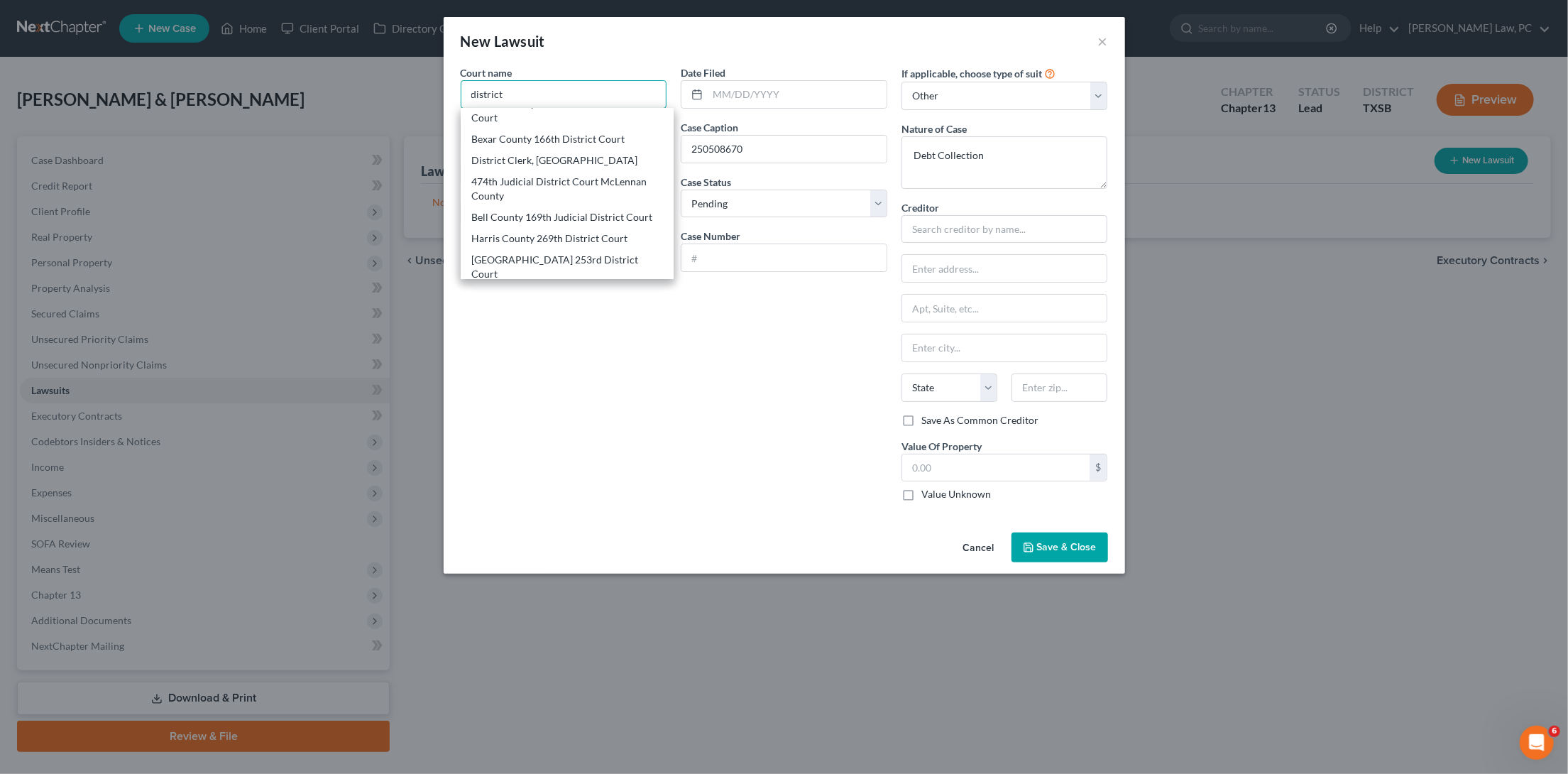
scroll to position [817, 0]
drag, startPoint x: 516, startPoint y: 91, endPoint x: 457, endPoint y: 91, distance: 59.0
click at [459, 91] on div "Court name * district 61st Judicial District Court of Harris County 412th Distr…" at bounding box center [564, 288] width 221 height 447
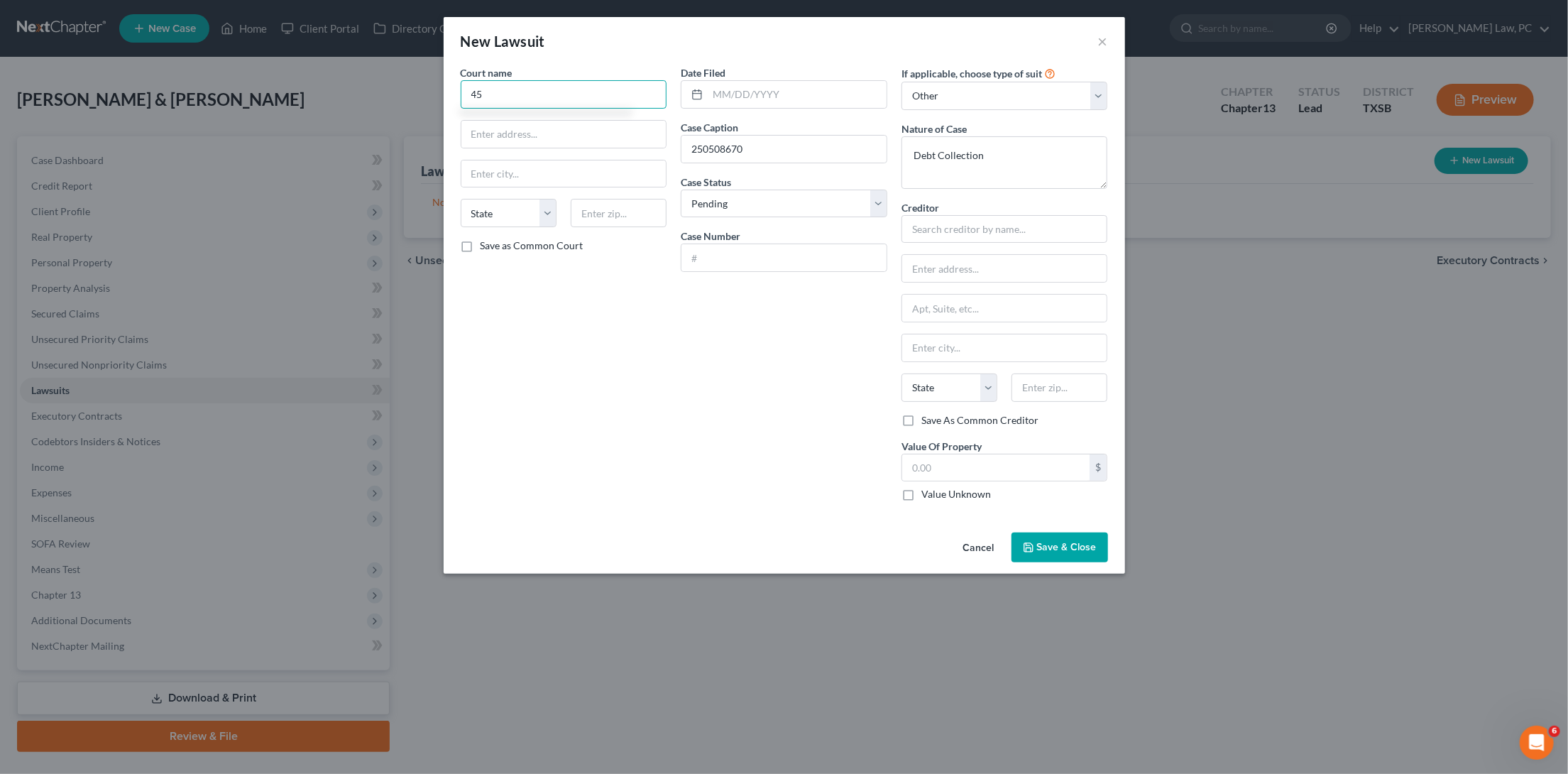
scroll to position [0, 0]
drag, startPoint x: 493, startPoint y: 89, endPoint x: 456, endPoint y: 89, distance: 37.0
click at [456, 89] on div "Court name * 457 State AL AK AR AZ CA CO CT DE DC FL GA GU HI ID IL IN IA KS KY…" at bounding box center [564, 288] width 221 height 447
click at [559, 96] on input "Montgomery" at bounding box center [564, 94] width 206 height 29
click at [551, 93] on input "Montgomery" at bounding box center [564, 94] width 206 height 29
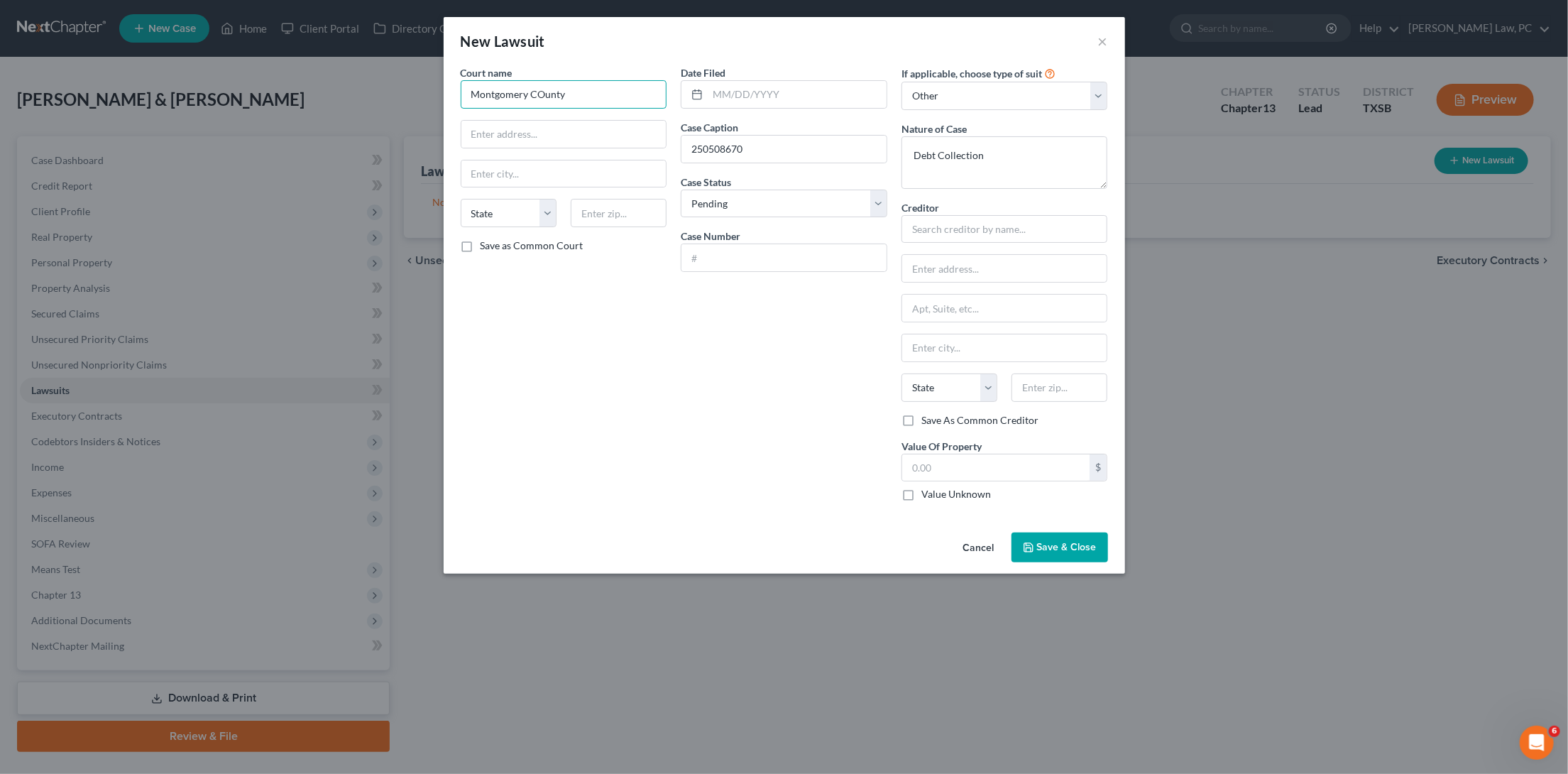
click at [543, 94] on input "Montgomery COunty" at bounding box center [564, 94] width 206 height 29
click at [569, 89] on input "Montgomery County" at bounding box center [564, 94] width 206 height 29
type input "Montgomery County 457th Judicial District Court"
type input "301 North Main, Suite 200"
type input "77301"
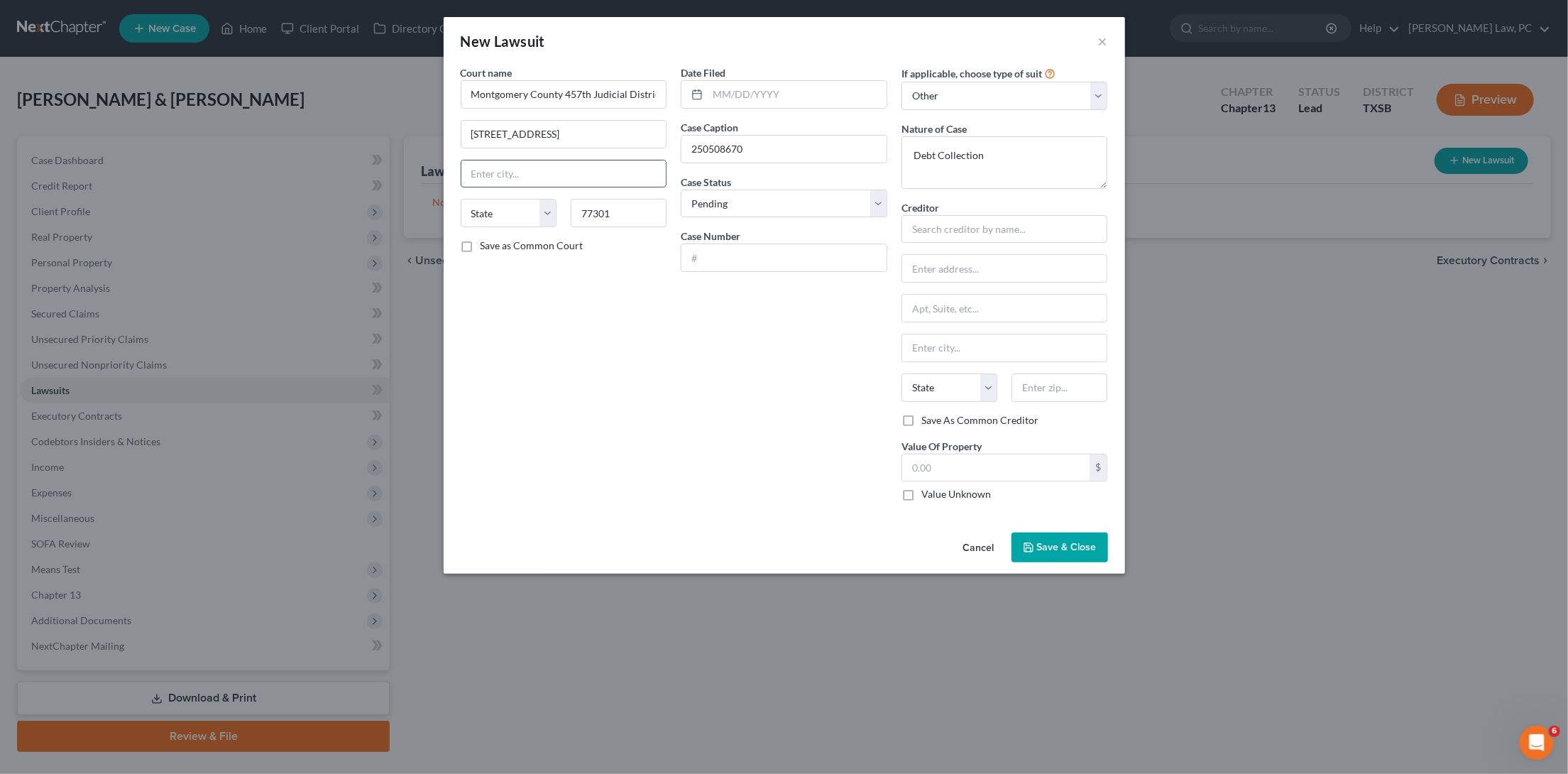
type input "Conroe"
select select "45"
click at [985, 461] on input "text" at bounding box center [996, 467] width 188 height 27
type input "23,601.24"
drag, startPoint x: 764, startPoint y: 142, endPoint x: 651, endPoint y: 142, distance: 113.0
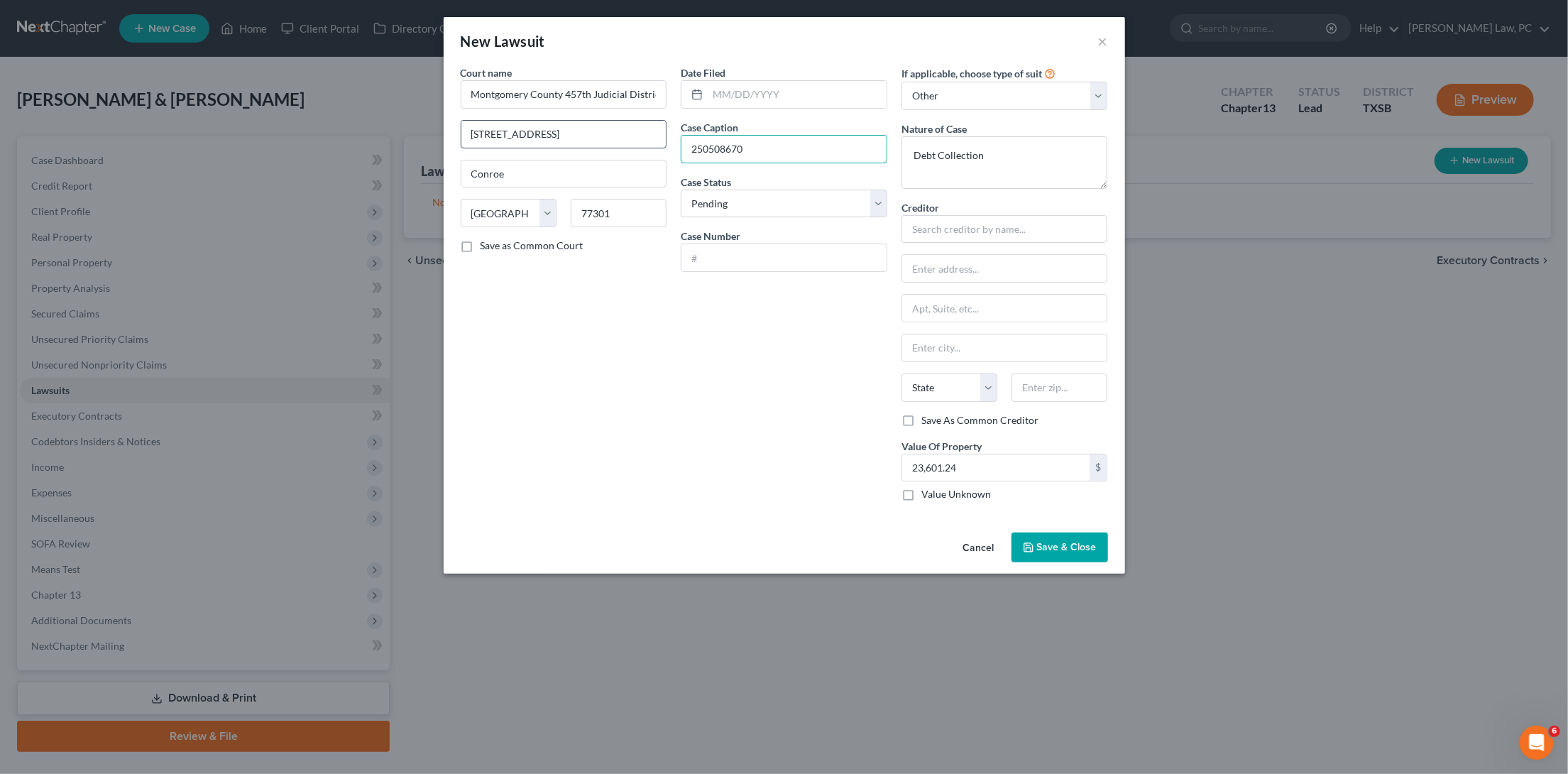
click at [651, 142] on div "Court name * Montgomery County 457th Judicial District Court 301 North Main, Su…" at bounding box center [784, 288] width 661 height 447
click at [698, 249] on input "text" at bounding box center [783, 257] width 205 height 27
paste input "250508670"
type input "250508670"
drag, startPoint x: 749, startPoint y: 143, endPoint x: 661, endPoint y: 142, distance: 88.0
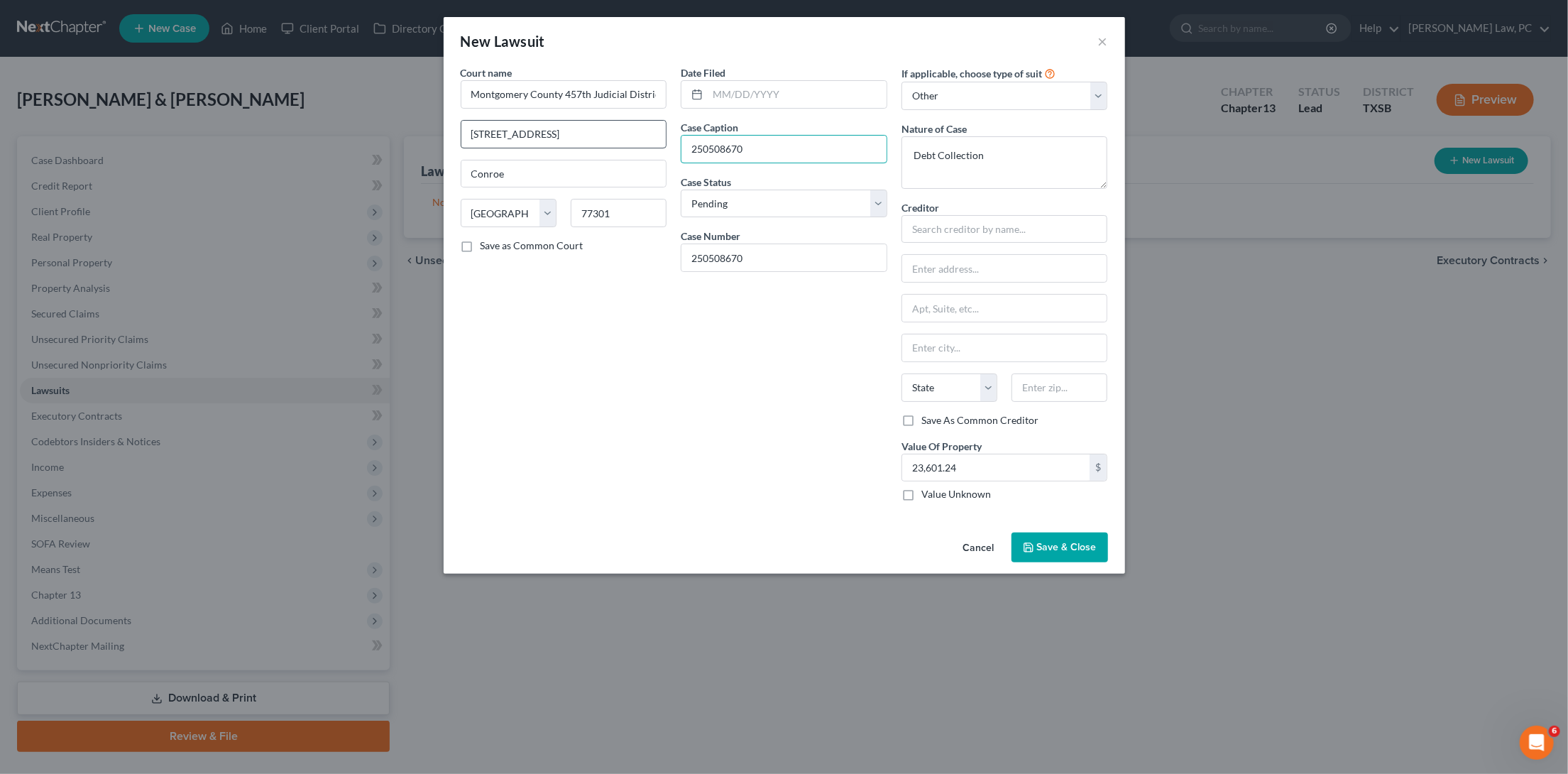
click at [661, 142] on div "Court name * Montgomery County 457th Judicial District Court 301 North Main, Su…" at bounding box center [784, 288] width 661 height 447
type input "JPMorgan Chase Bank, N.A. vs Chad Cross"
click at [975, 225] on input "text" at bounding box center [1004, 229] width 206 height 29
click at [983, 253] on div "JPMorgan Chase Bank, N.A." at bounding box center [986, 253] width 148 height 14
type input "JPMorgan Chase Bank, N.A."
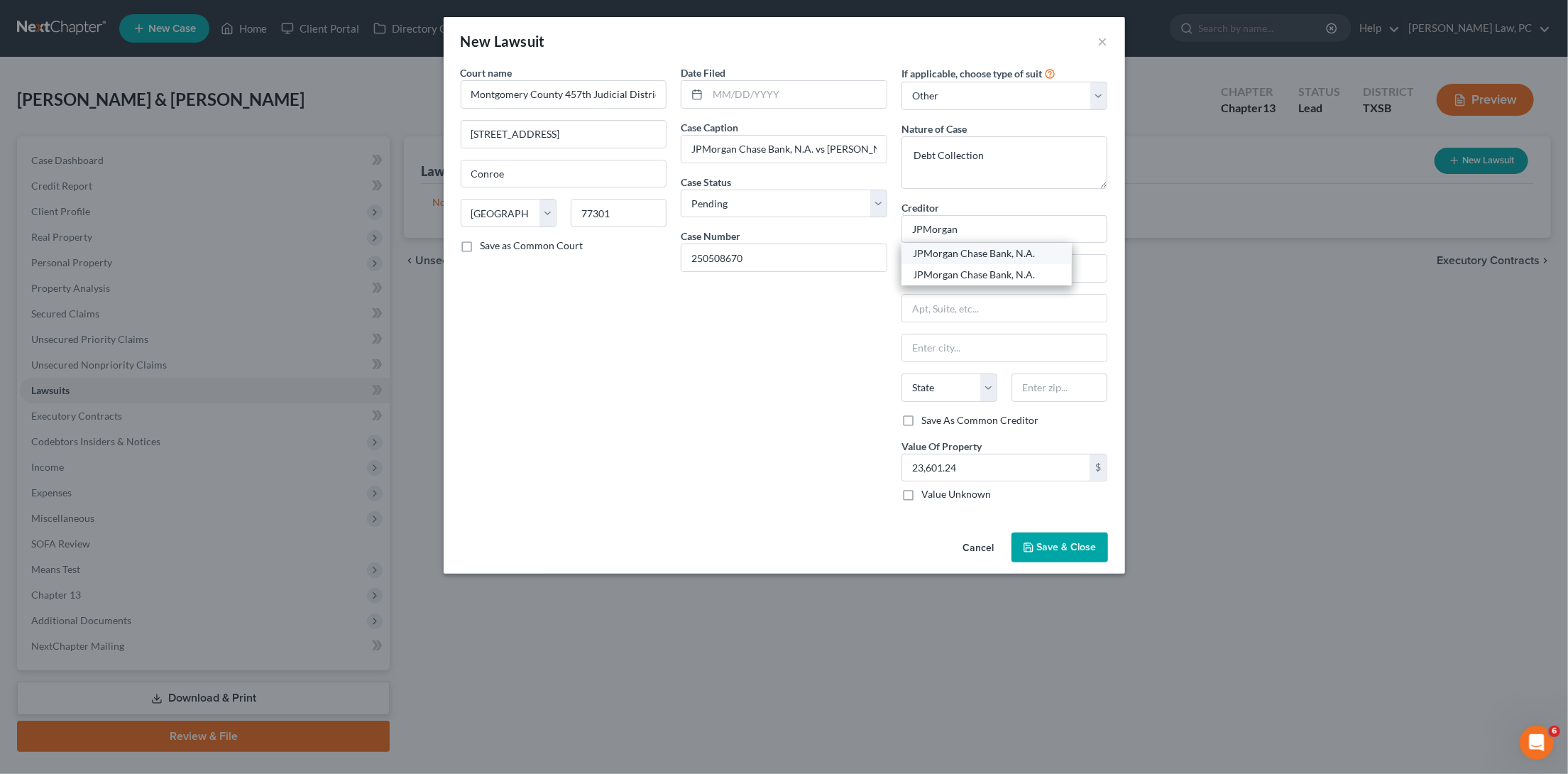
type input "P.O. Box 115220"
type input "Carrollton"
select select "45"
type input "75011"
click at [481, 244] on label "Save as Common Court" at bounding box center [532, 246] width 103 height 14
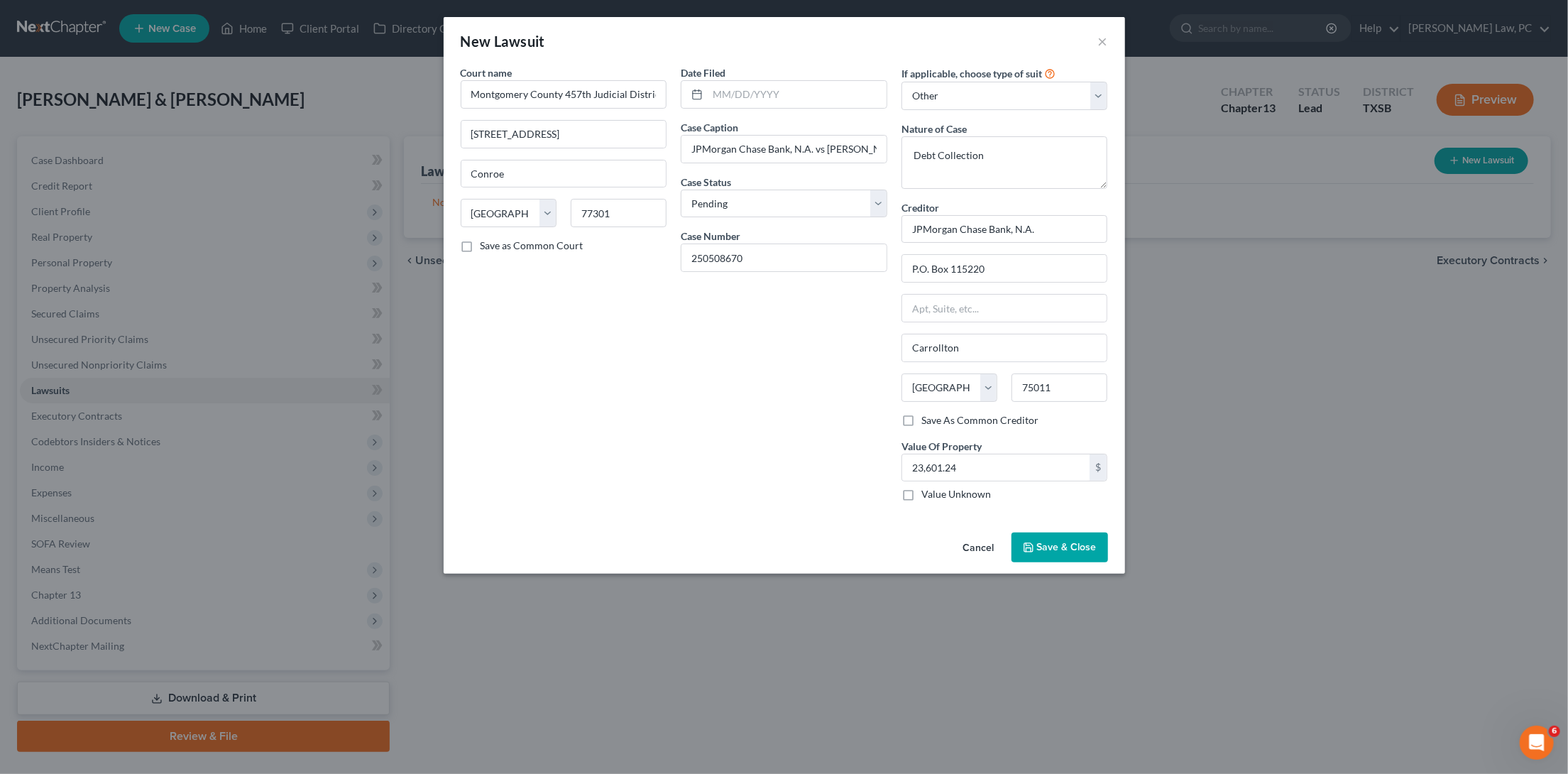
click at [487, 244] on input "Save as Common Court" at bounding box center [491, 243] width 9 height 9
checkbox input "true"
click at [755, 100] on input "text" at bounding box center [797, 94] width 178 height 27
type input "05/30/2025"
click at [1049, 544] on span "Save & Close" at bounding box center [1066, 547] width 59 height 12
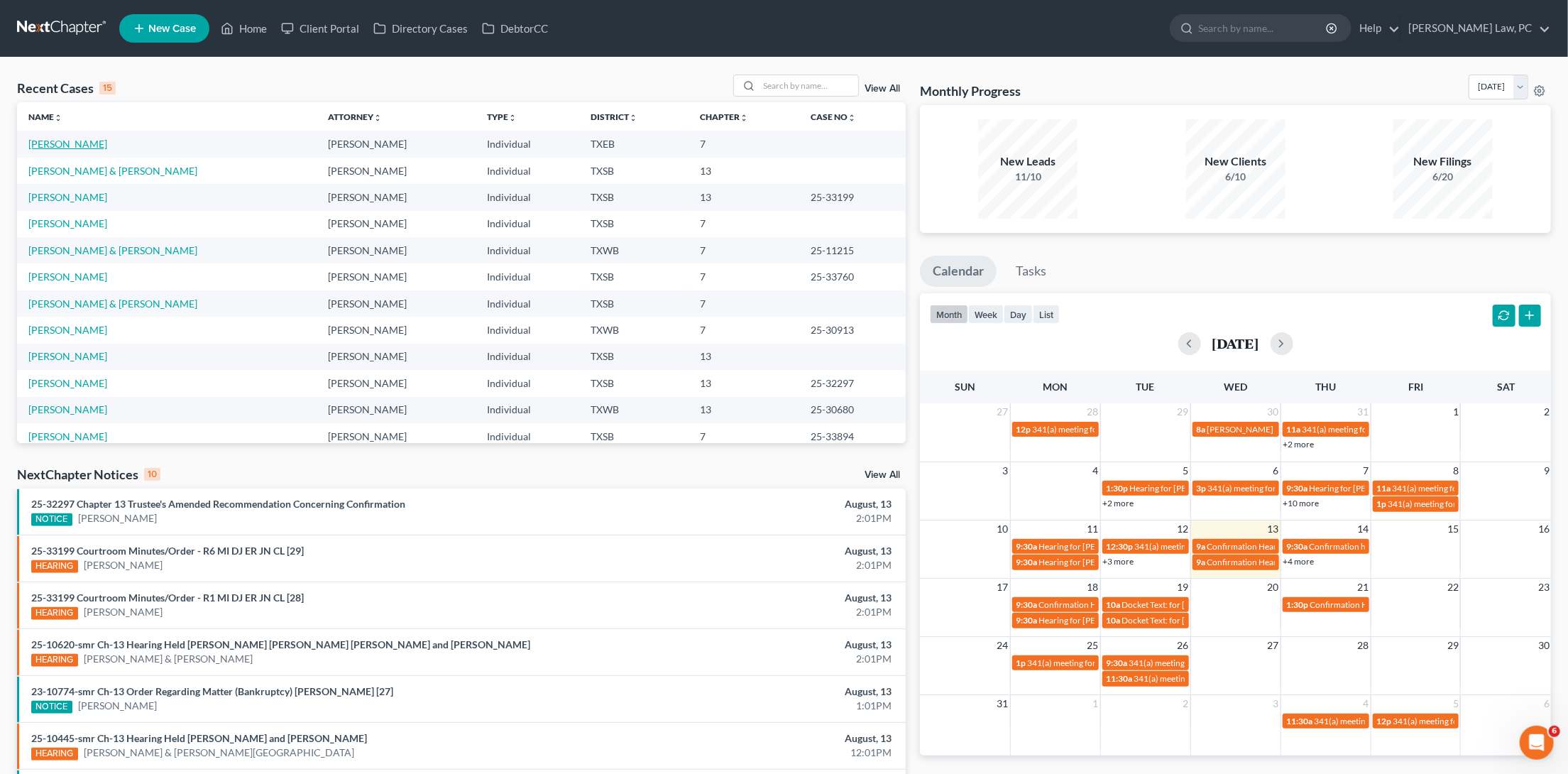
click at [58, 144] on link "Ash, Jason" at bounding box center [67, 144] width 78 height 12
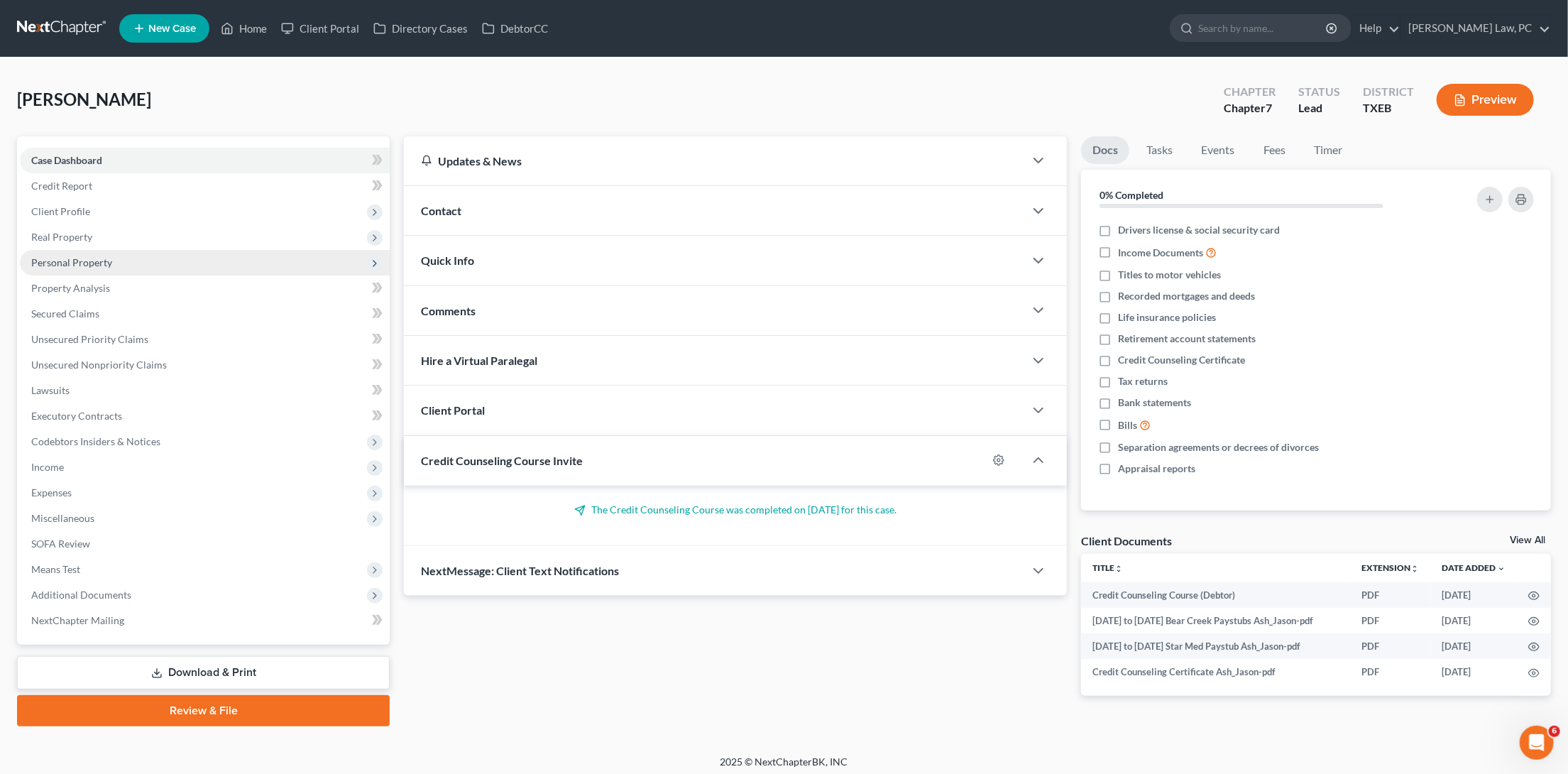
click at [91, 261] on span "Personal Property" at bounding box center [72, 263] width 81 height 12
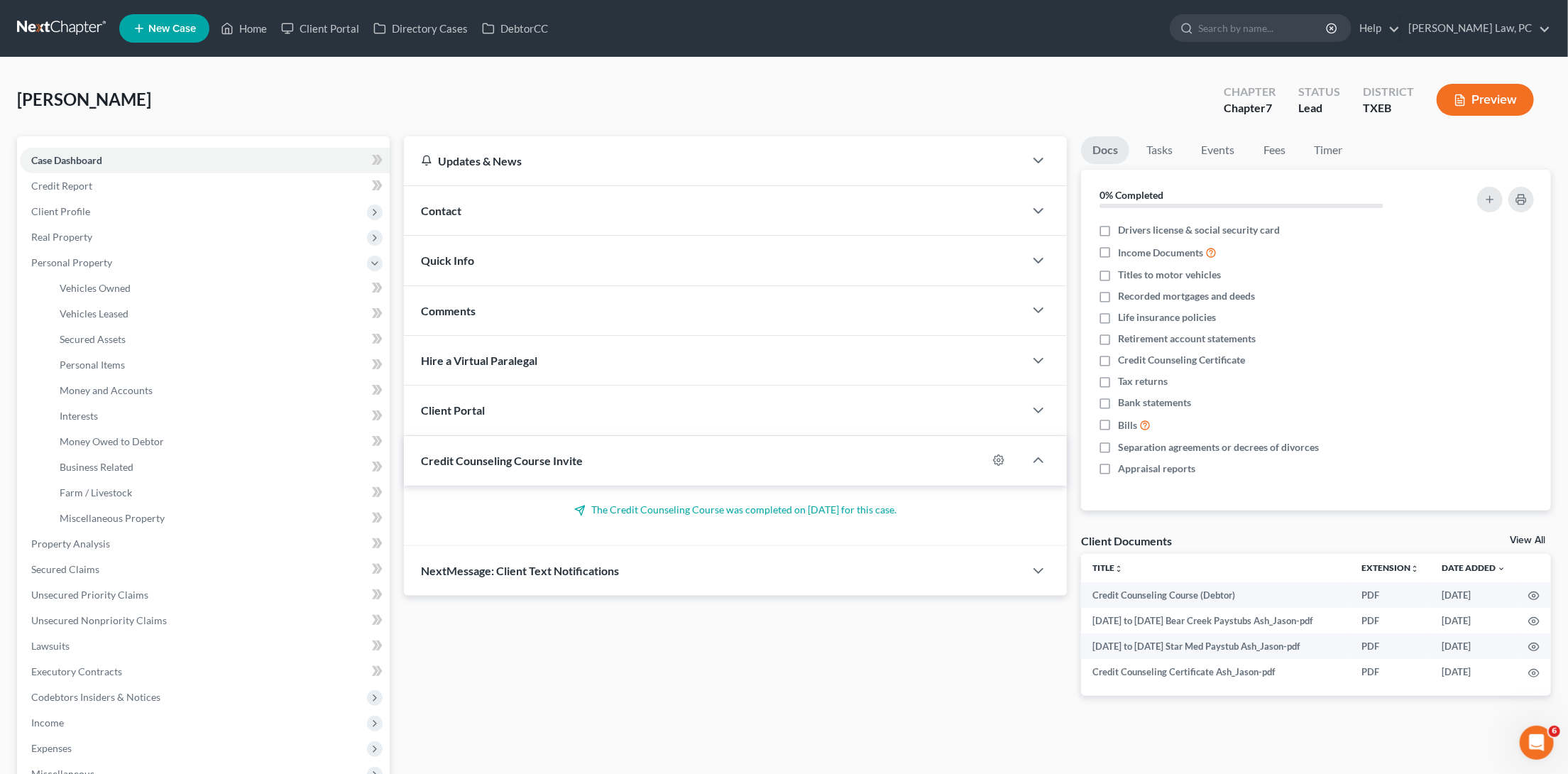
click at [64, 18] on link at bounding box center [62, 29] width 91 height 26
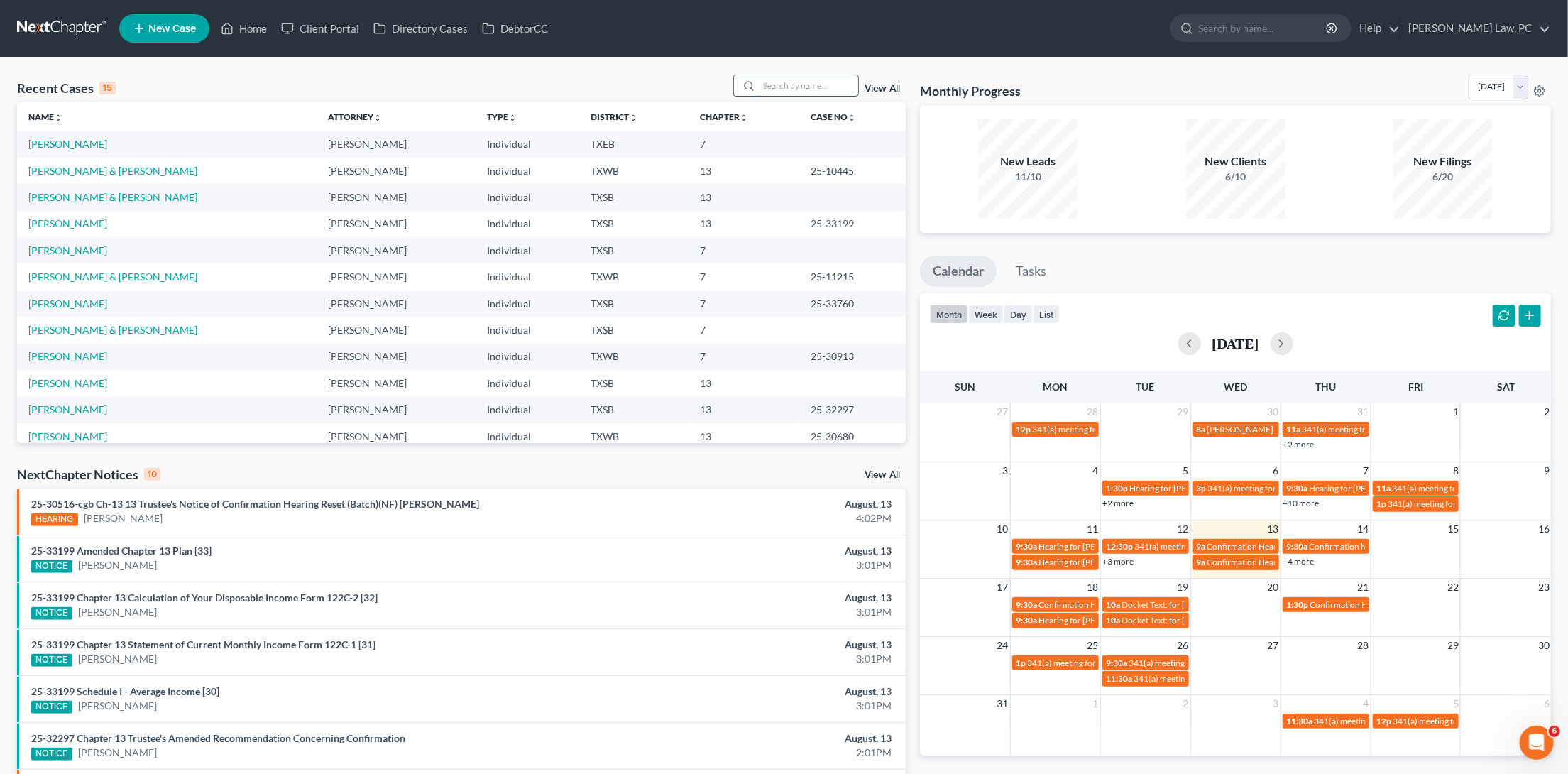
click at [826, 91] on input "search" at bounding box center [809, 85] width 99 height 21
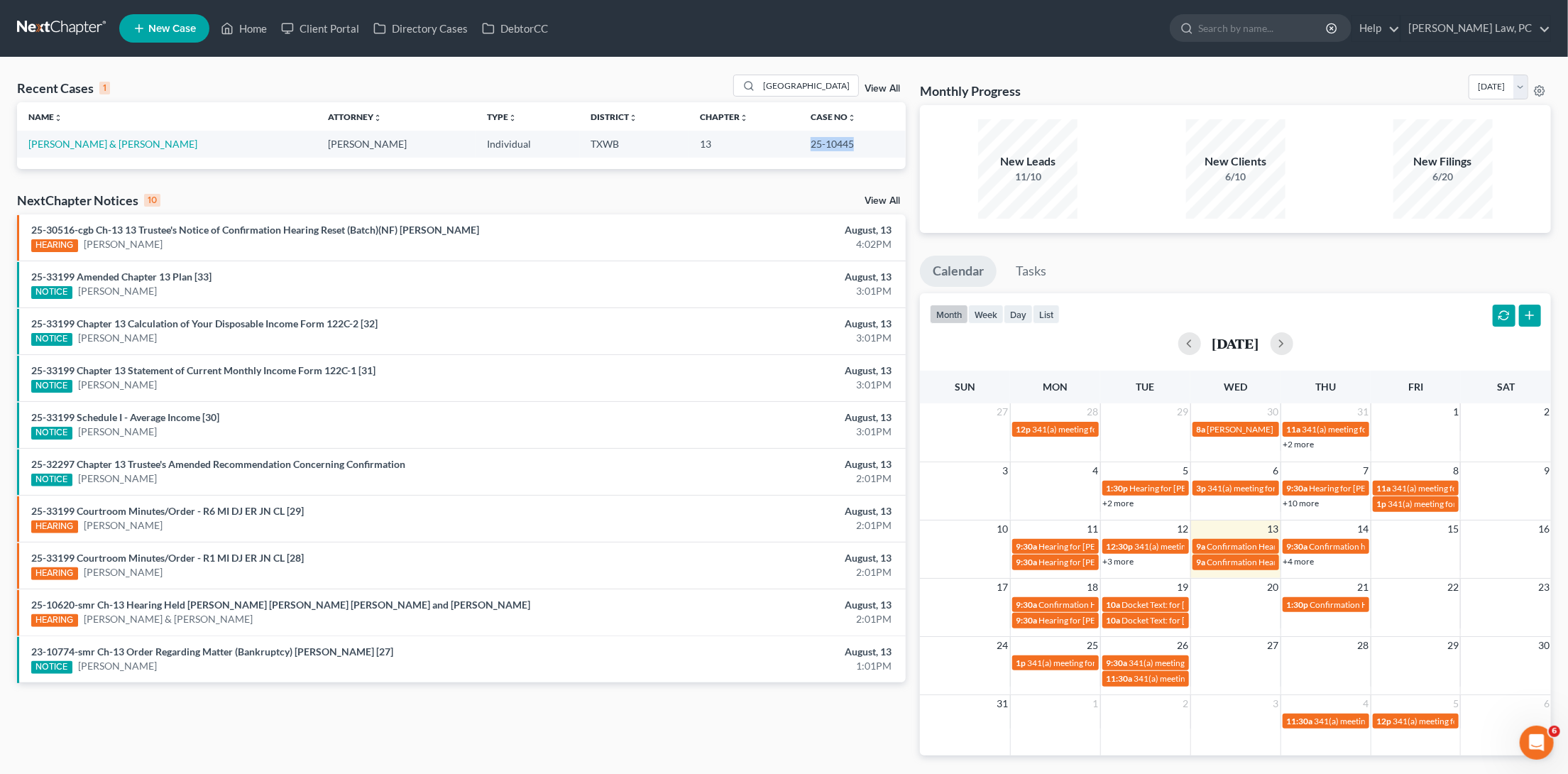
drag, startPoint x: 798, startPoint y: 143, endPoint x: 839, endPoint y: 144, distance: 41.0
click at [839, 144] on td "25-10445" at bounding box center [851, 144] width 106 height 26
copy td "25-10445"
drag, startPoint x: 803, startPoint y: 87, endPoint x: 708, endPoint y: 88, distance: 95.0
click at [708, 87] on div "Recent Cases 1 galicia View All" at bounding box center [461, 88] width 889 height 28
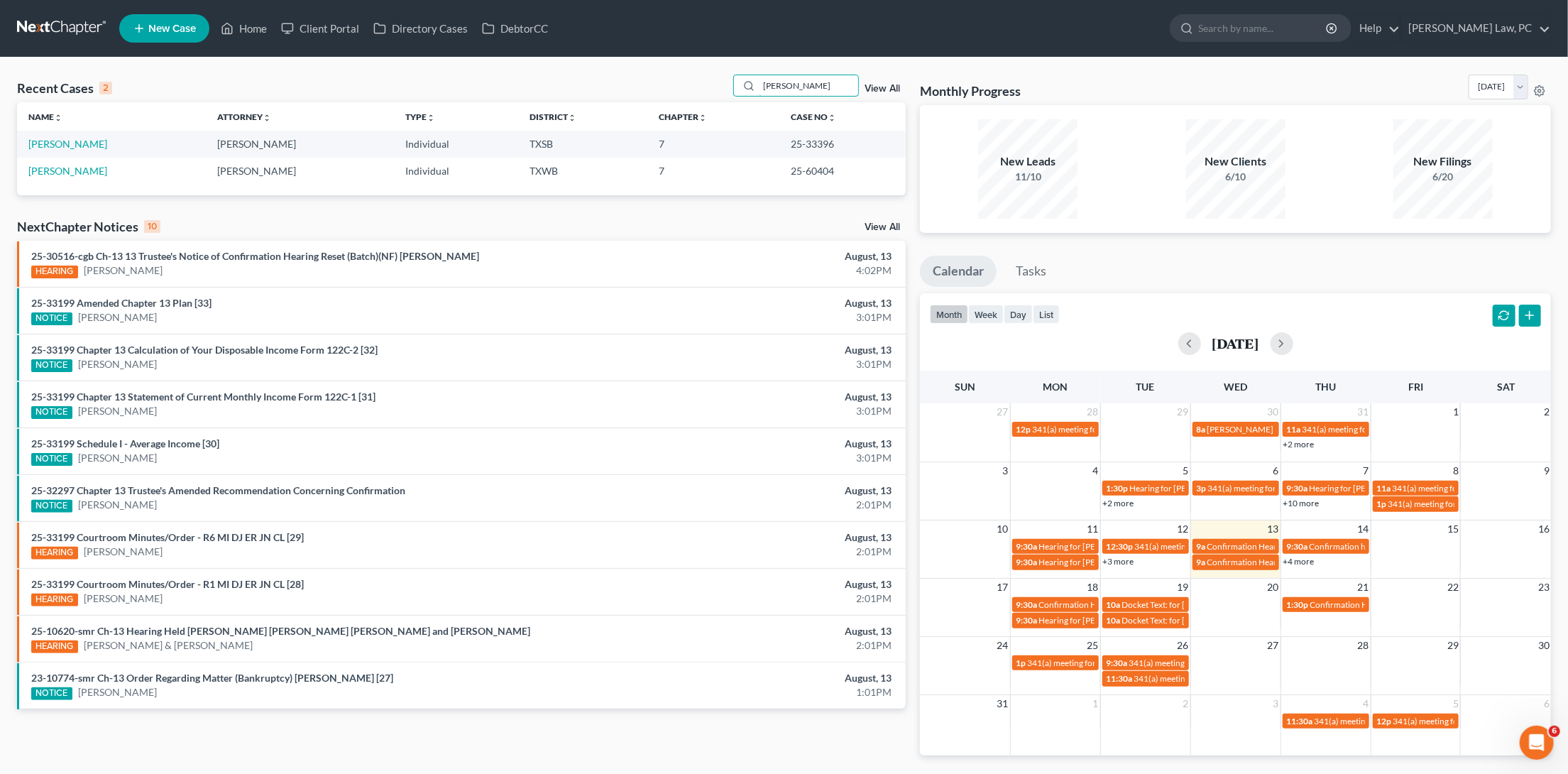
type input "[PERSON_NAME]"
